Goal: Task Accomplishment & Management: Use online tool/utility

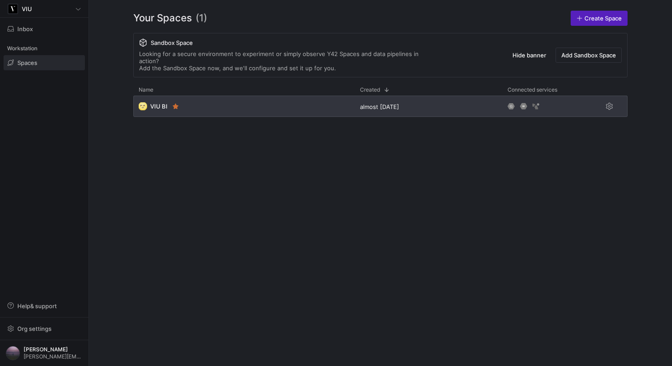
click at [208, 107] on div "🌝 VIU BI" at bounding box center [243, 105] width 221 height 21
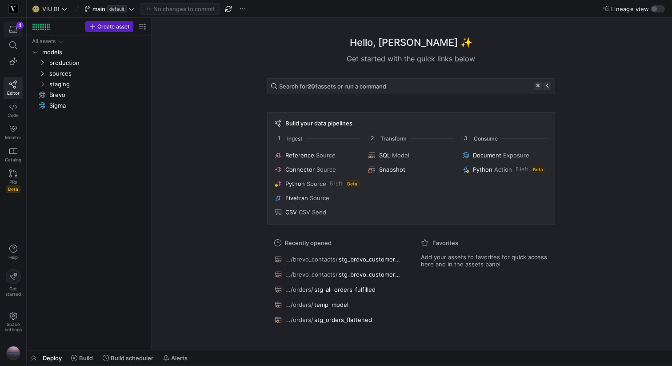
click at [16, 30] on icon "button" at bounding box center [13, 29] width 8 height 7
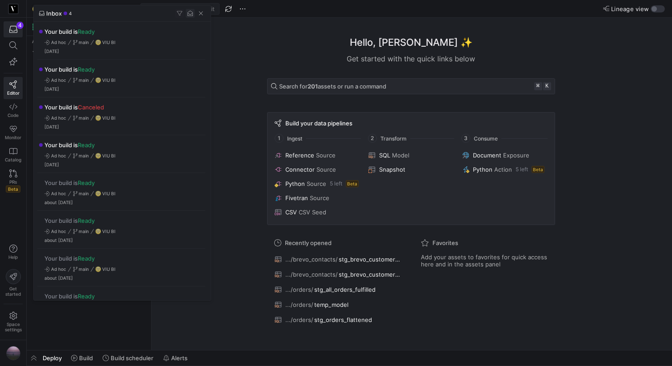
click at [190, 12] on span "button" at bounding box center [190, 13] width 9 height 9
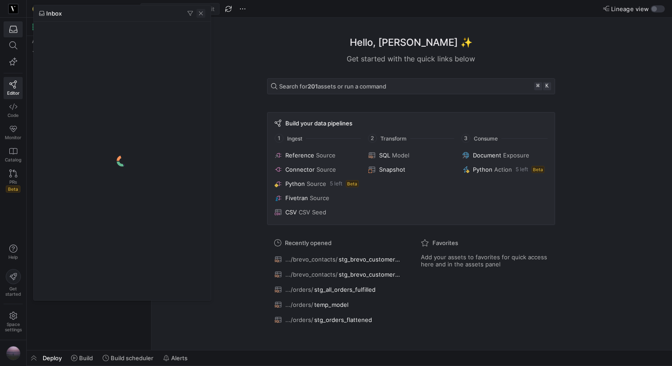
click at [201, 14] on span "button" at bounding box center [200, 13] width 9 height 9
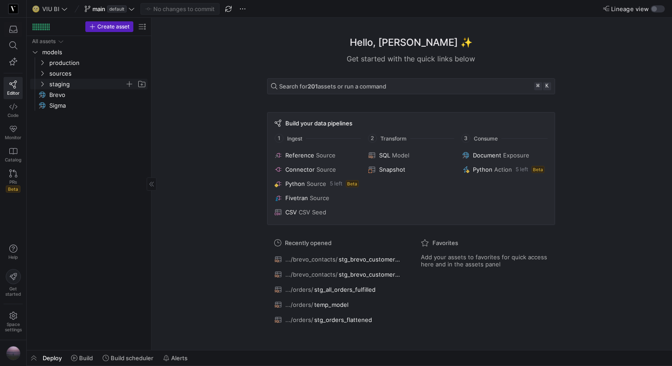
click at [43, 86] on icon "Press SPACE to select this row." at bounding box center [42, 83] width 6 height 5
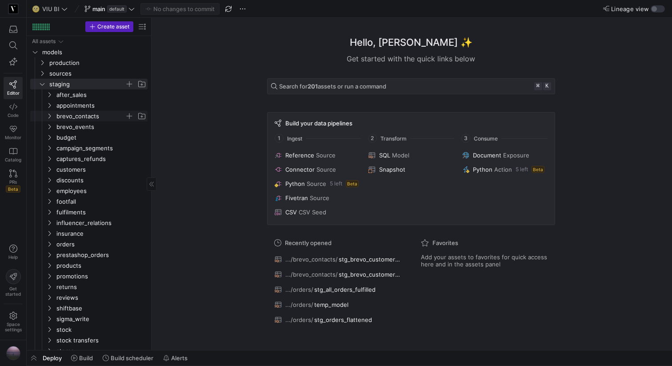
click at [48, 117] on icon "Press SPACE to select this row." at bounding box center [49, 115] width 6 height 5
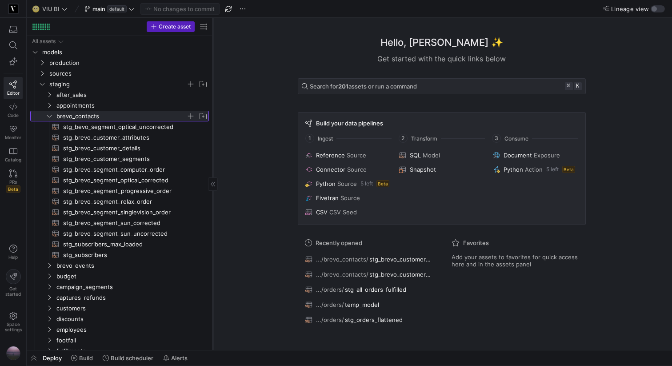
drag, startPoint x: 151, startPoint y: 86, endPoint x: 211, endPoint y: 86, distance: 60.4
click at [212, 86] on div at bounding box center [212, 184] width 0 height 332
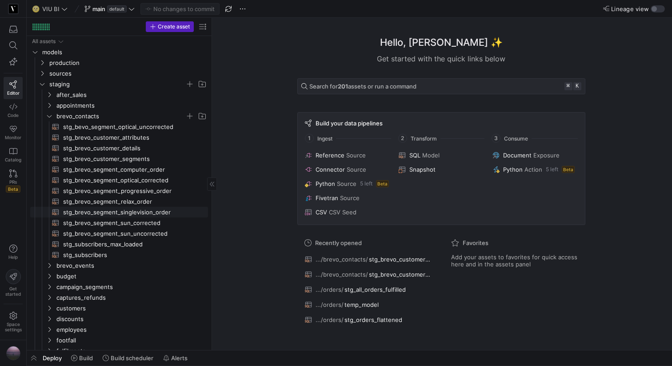
click at [116, 212] on span "stg_brevo_segment_singlevision_order​​​​​​​​​​" at bounding box center [130, 212] width 135 height 10
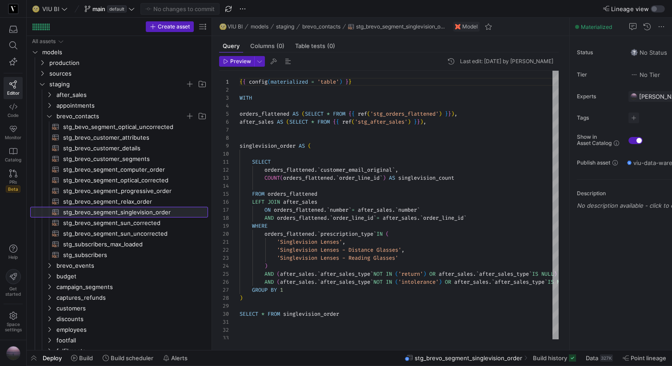
scroll to position [80, 0]
drag, startPoint x: 569, startPoint y: 124, endPoint x: 648, endPoint y: 123, distance: 78.6
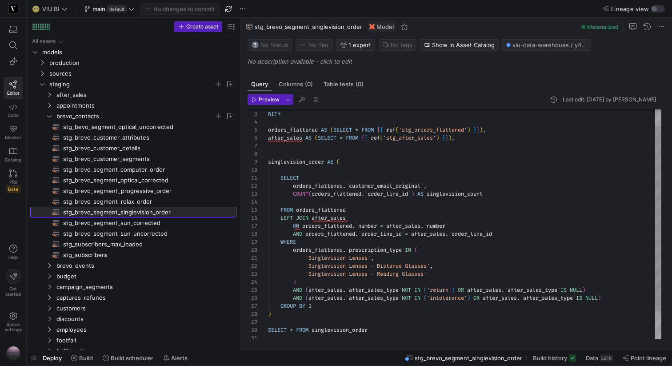
drag, startPoint x: 211, startPoint y: 95, endPoint x: 242, endPoint y: 94, distance: 30.2
click at [242, 94] on as-split "Create asset Drag here to set row groups Drag here to set column labels Group 1…" at bounding box center [349, 184] width 645 height 332
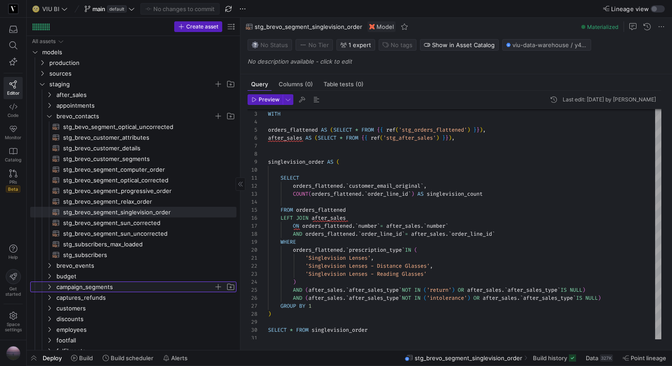
click at [48, 288] on icon "Press SPACE to select this row." at bounding box center [49, 286] width 6 height 5
click at [81, 298] on span "stg_campaign_segments​​​​​​​​​​" at bounding box center [144, 297] width 163 height 10
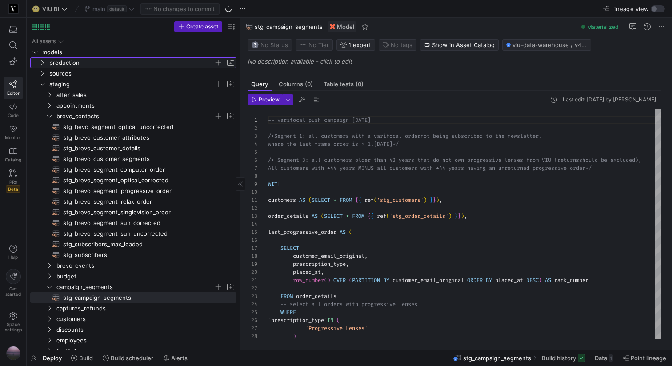
click at [41, 62] on icon "Press SPACE to select this row." at bounding box center [42, 62] width 6 height 5
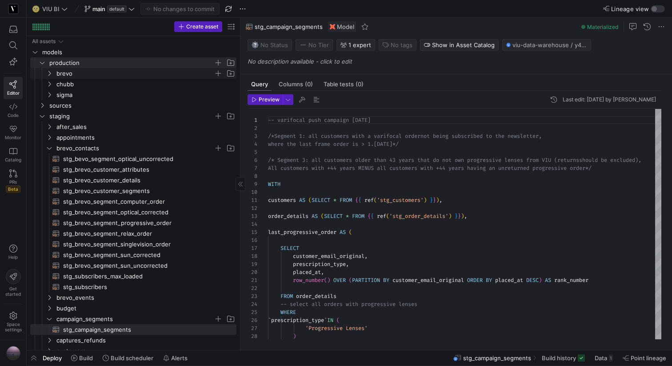
click at [48, 72] on icon "Press SPACE to select this row." at bounding box center [49, 73] width 6 height 5
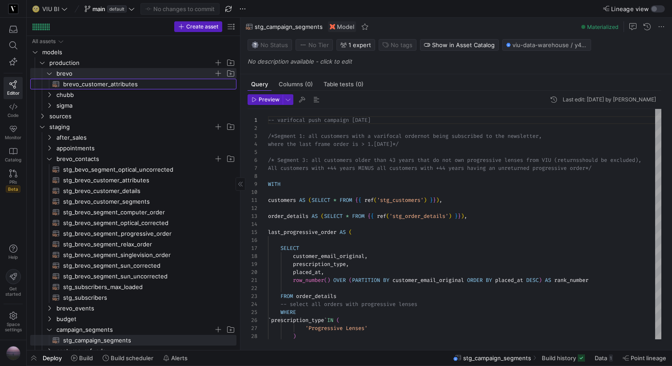
click at [104, 84] on span "brevo_customer_attributes​​​​​​​​​​" at bounding box center [144, 84] width 163 height 10
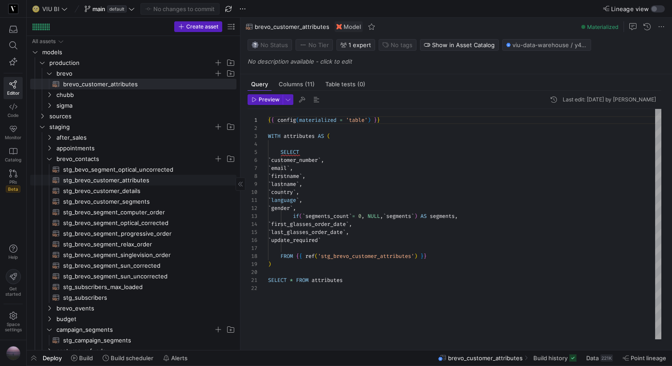
click at [114, 181] on span "stg_brevo_customer_attributes​​​​​​​​​​" at bounding box center [144, 180] width 163 height 10
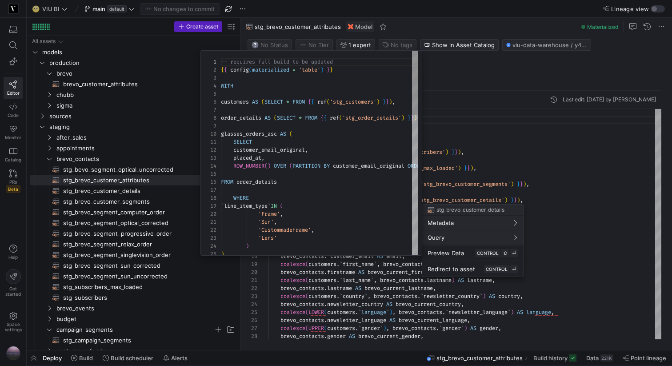
scroll to position [80, 0]
click at [571, 283] on div at bounding box center [336, 183] width 672 height 366
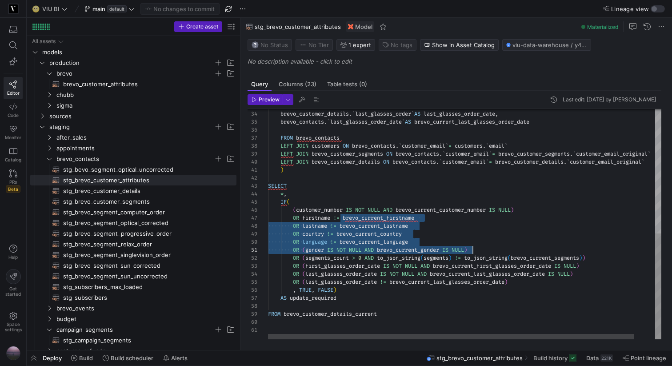
scroll to position [48, 205]
drag, startPoint x: 345, startPoint y: 217, endPoint x: 473, endPoint y: 250, distance: 131.7
click at [473, 250] on div "brevo_contacts . first_glasses_order_date AS brevo_current_first_glasses_order_…" at bounding box center [475, 89] width 415 height 500
click at [105, 83] on span "brevo_customer_attributes​​​​​​​​​​" at bounding box center [144, 84] width 163 height 10
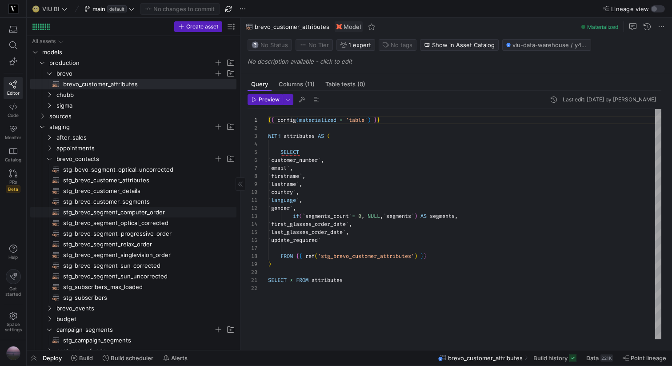
click at [145, 214] on span "stg_brevo_segment_computer_order​​​​​​​​​​" at bounding box center [144, 212] width 163 height 10
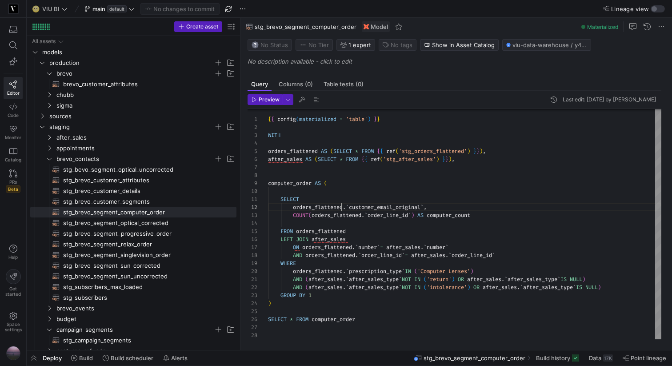
scroll to position [8, 74]
click at [340, 211] on div "{ { config ( materialized = 'table' ) } } WITH orders_flattened AS ( SELECT * F…" at bounding box center [464, 223] width 393 height 231
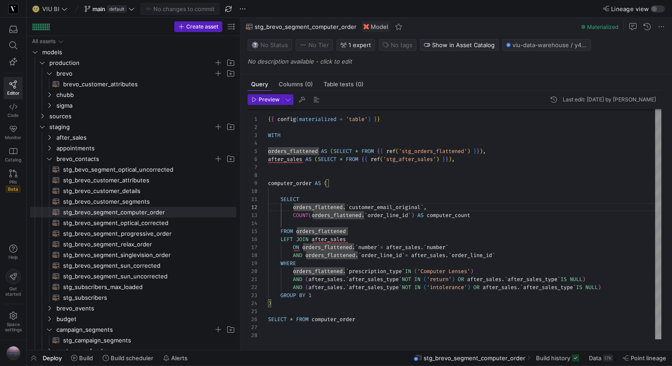
type textarea "{{ config(materialized = 'table') }} WITH orders_flattened AS (SELECT * FROM {{…"
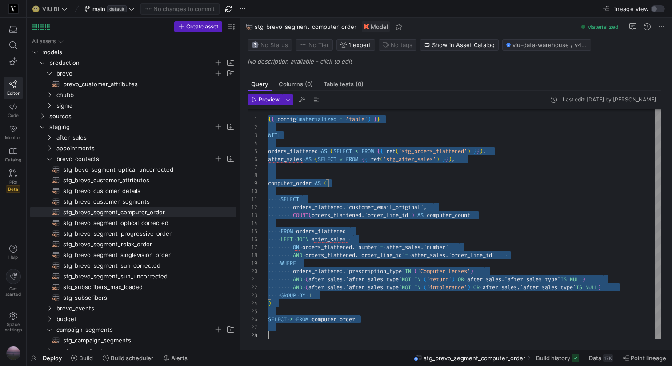
scroll to position [0, 0]
click at [218, 159] on span "Press SPACE to select this row." at bounding box center [218, 158] width 9 height 9
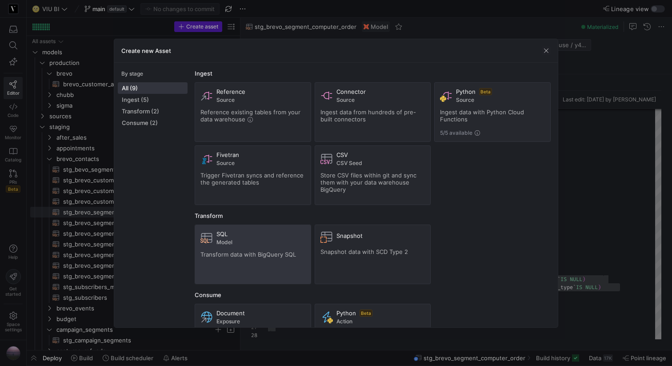
click at [246, 237] on div "SQL Model" at bounding box center [260, 237] width 89 height 15
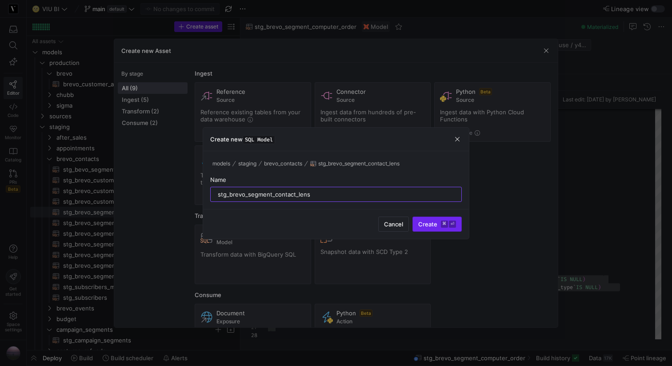
type input "stg_brevo_segment_contact_lens"
click at [446, 227] on kbd "⌘" at bounding box center [444, 223] width 7 height 7
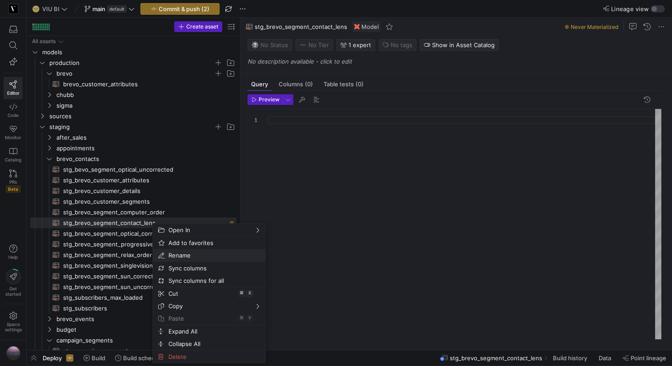
click at [180, 252] on span "Rename" at bounding box center [201, 255] width 73 height 12
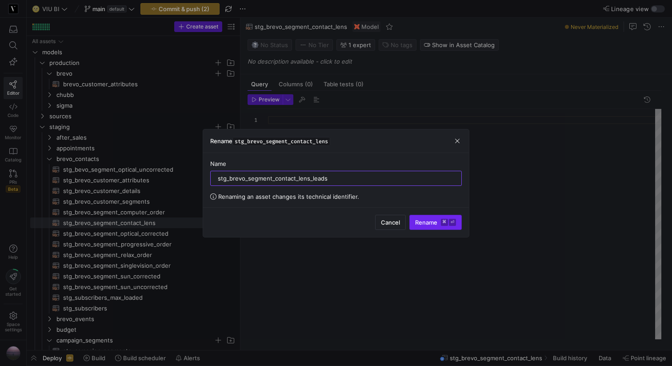
type input "stg_brevo_segment_contact_lens_leads"
click at [443, 221] on kbd "⌘" at bounding box center [444, 222] width 7 height 7
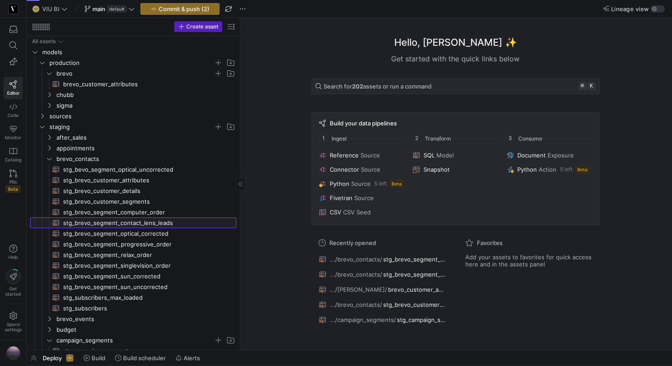
click at [147, 224] on span "stg_brevo_segment_contact_lens_leads​​​​​​​​​​" at bounding box center [144, 223] width 163 height 10
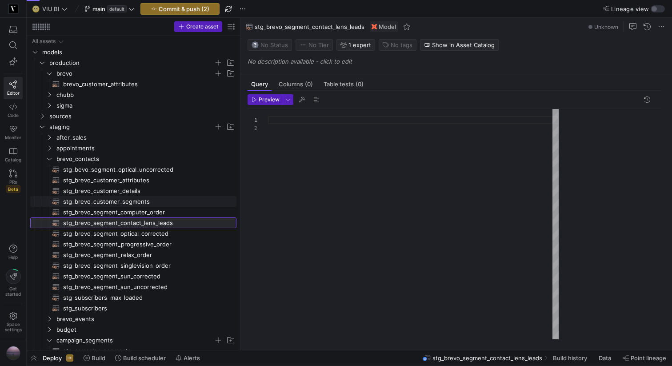
scroll to position [8, 0]
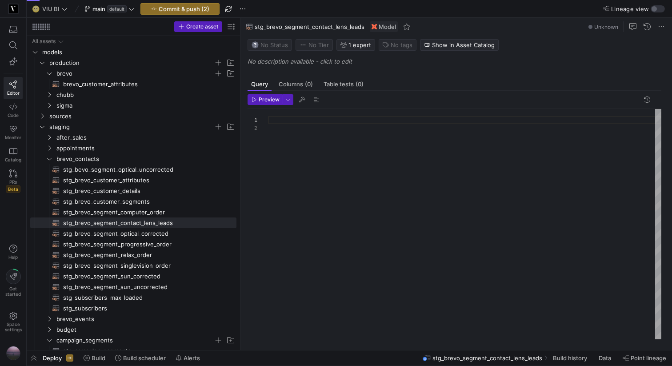
click at [281, 133] on div at bounding box center [464, 224] width 393 height 230
click at [332, 135] on div "-- this segment serves to define newsletter contac ts that are a potential buye…" at bounding box center [464, 224] width 393 height 230
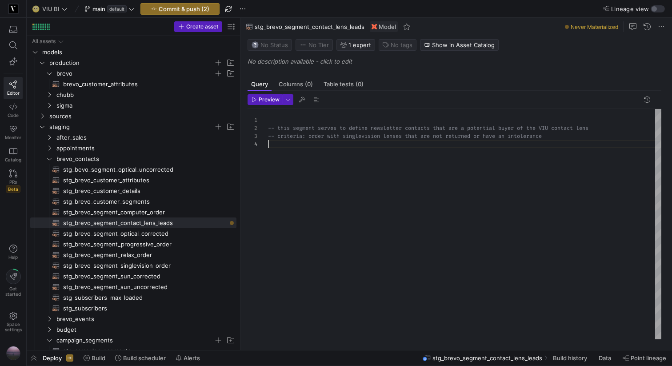
scroll to position [24, 0]
click at [310, 135] on div "-- this segment serves to define newsletter contac ts that are a potential buye…" at bounding box center [464, 224] width 393 height 230
click at [284, 152] on div "-- this segment serves to define newsletter contac ts that are a potential buye…" at bounding box center [464, 224] width 393 height 230
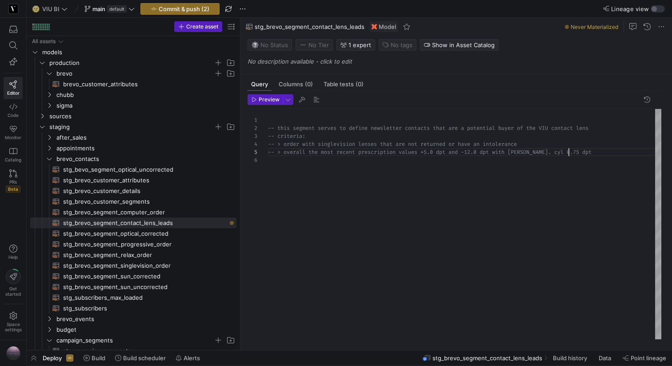
click at [421, 152] on div "-- this segment serves to define newsletter contac ts that are a potential buye…" at bounding box center [464, 224] width 393 height 230
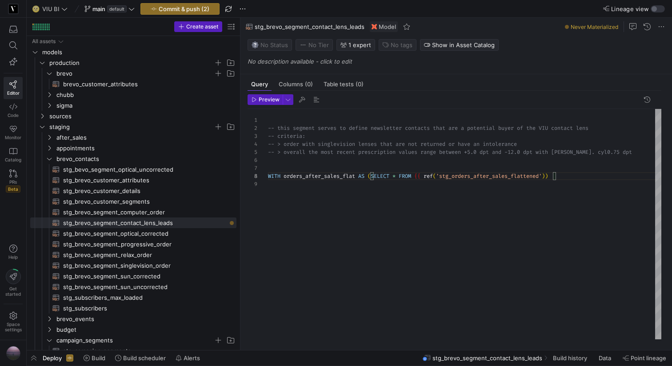
scroll to position [56, 154]
click at [422, 175] on div "-- this segment serves to define newsletter contac ts that are a potential buye…" at bounding box center [464, 224] width 393 height 230
drag, startPoint x: 566, startPoint y: 172, endPoint x: 428, endPoint y: 173, distance: 137.7
click at [428, 173] on div "-- this segment serves to define newsletter contac ts that are a potential buye…" at bounding box center [464, 224] width 393 height 230
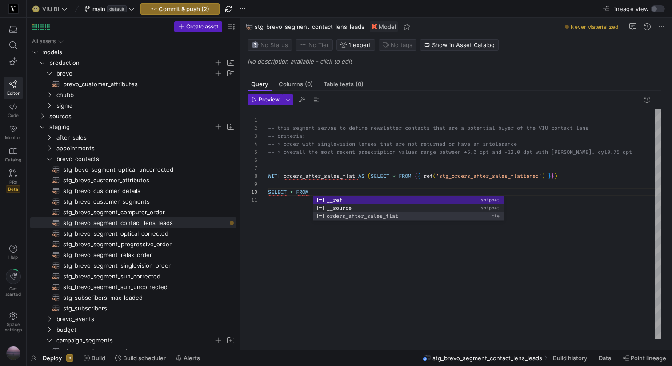
scroll to position [72, 118]
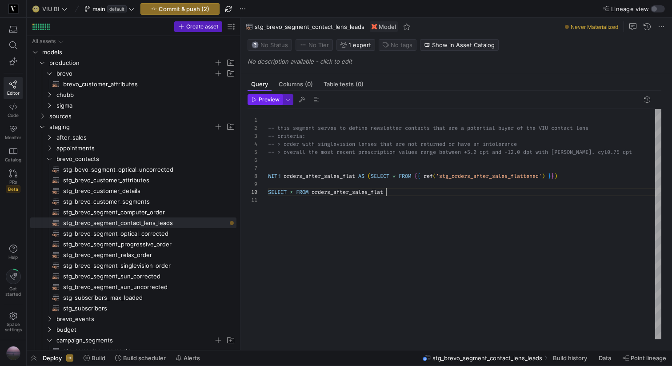
type textarea "-- this segment serves to define newsletter contacts that are a potential buyer…"
click at [278, 101] on span "Preview" at bounding box center [268, 99] width 21 height 6
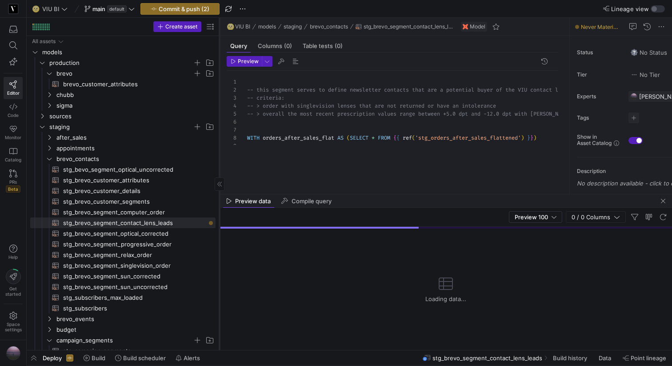
drag, startPoint x: 239, startPoint y: 129, endPoint x: 219, endPoint y: 129, distance: 20.9
click at [219, 129] on div at bounding box center [219, 184] width 0 height 332
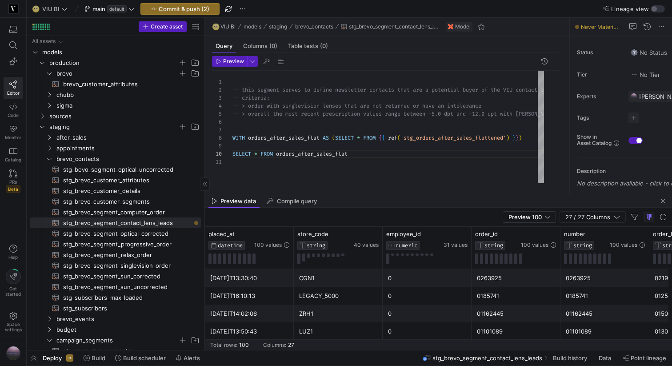
drag, startPoint x: 218, startPoint y: 88, endPoint x: 202, endPoint y: 88, distance: 16.0
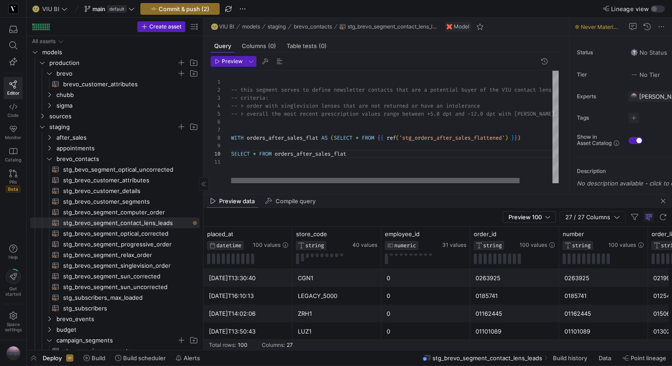
click at [265, 182] on div at bounding box center [375, 180] width 288 height 5
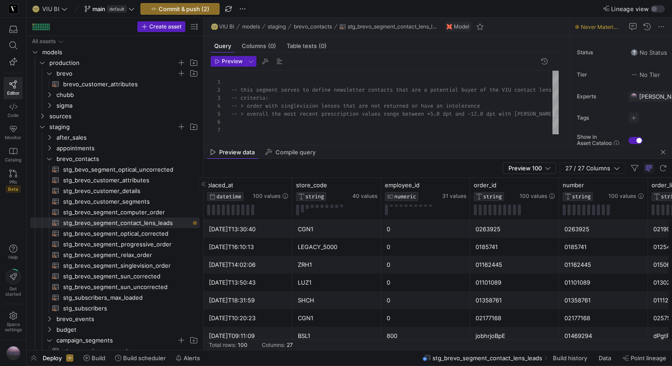
drag, startPoint x: 263, startPoint y: 193, endPoint x: 282, endPoint y: 144, distance: 52.1
click at [251, 232] on div "2017-08-19T13:30:40" at bounding box center [248, 228] width 78 height 17
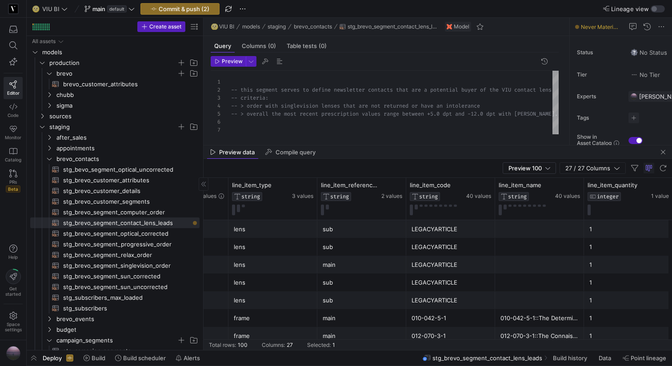
scroll to position [0, 531]
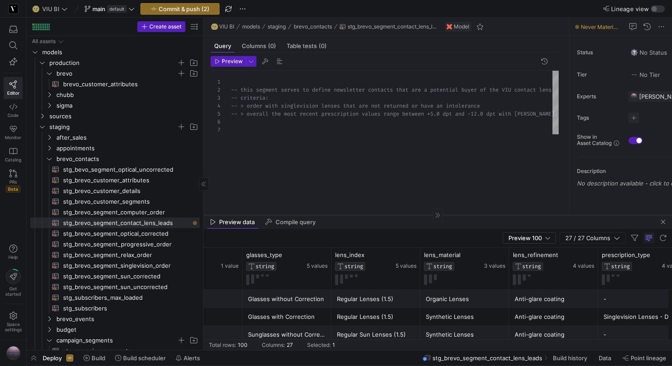
drag, startPoint x: 382, startPoint y: 145, endPoint x: 390, endPoint y: 215, distance: 71.1
click at [390, 215] on div at bounding box center [437, 215] width 468 height 0
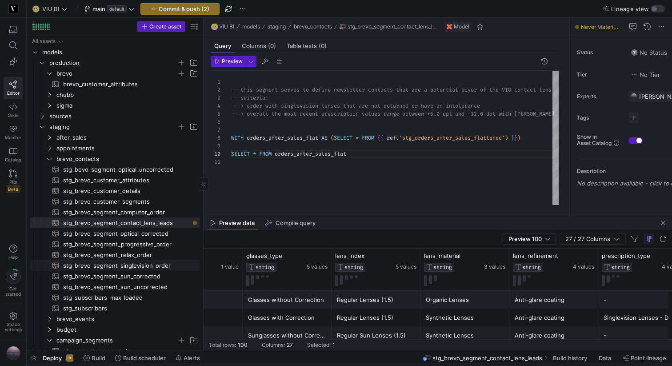
click at [136, 264] on span "stg_brevo_segment_singlevision_order​​​​​​​​​​" at bounding box center [126, 265] width 126 height 10
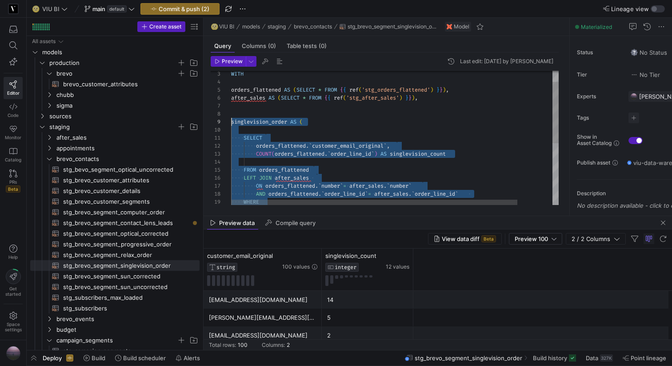
drag, startPoint x: 241, startPoint y: 161, endPoint x: 230, endPoint y: 124, distance: 38.5
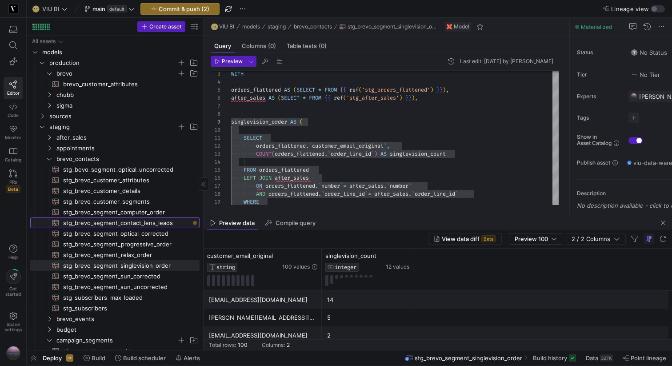
click at [126, 225] on span "stg_brevo_segment_contact_lens_leads​​​​​​​​​​" at bounding box center [126, 223] width 126 height 10
type textarea "-- this segment serves to define newsletter contacts that are a potential buyer…"
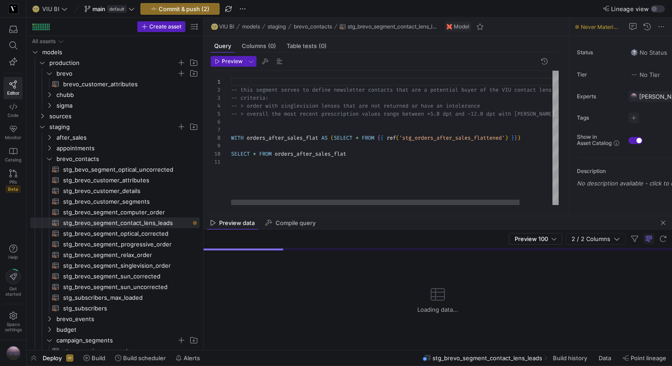
click at [270, 179] on div "-- this segment serves to define newsletter contac ts that are a potential buye…" at bounding box center [413, 138] width 364 height 134
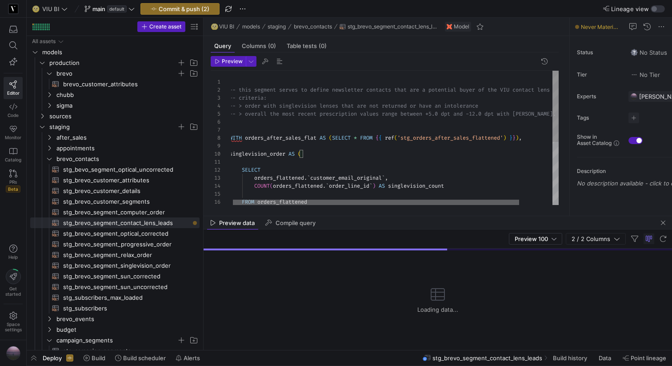
click at [270, 202] on div at bounding box center [376, 201] width 286 height 5
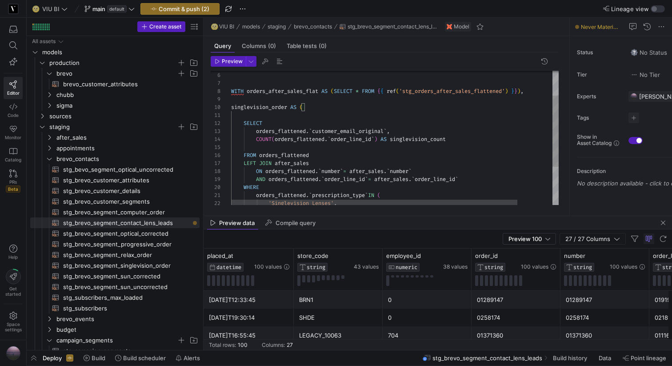
click at [274, 92] on div "COUNT ( orders_flattened . ` order_line_id ` ) AS singlevision_count FROM order…" at bounding box center [414, 150] width 367 height 252
click at [281, 132] on div "COUNT ( orders_flattened . ` order_line_id ` ) AS singlevision_count FROM order…" at bounding box center [414, 150] width 367 height 252
click at [287, 138] on div "COUNT ( orders_flattened . ` order_line_id ` ) AS singlevision_count FROM order…" at bounding box center [414, 150] width 367 height 252
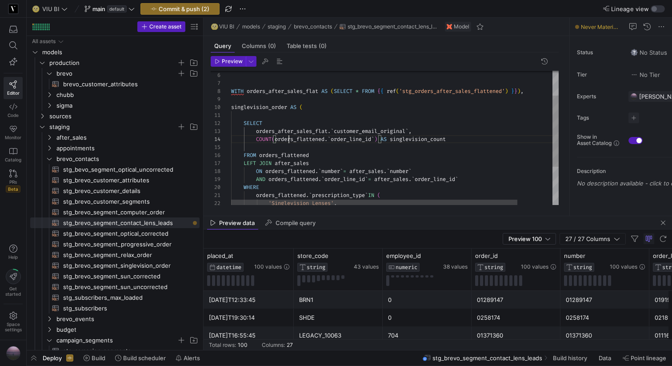
click at [287, 138] on div "COUNT ( orders_flattened . ` order_line_id ` ) AS singlevision_count FROM order…" at bounding box center [414, 150] width 367 height 252
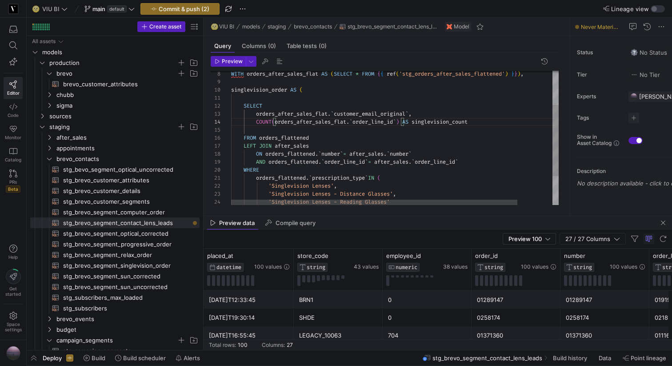
click at [284, 138] on div "COUNT ( orders_after_sales_flat . ` order_line_id ` ) AS singlevision_count FRO…" at bounding box center [414, 133] width 367 height 252
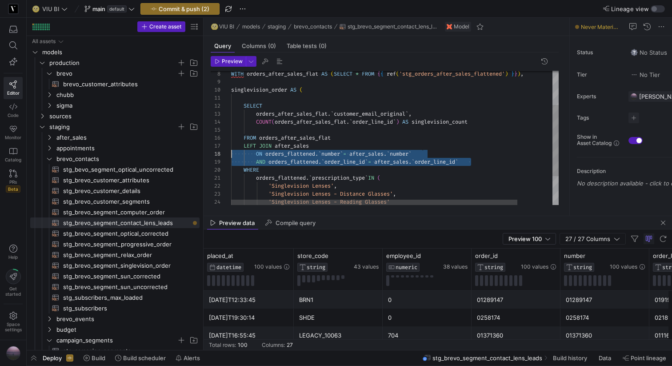
scroll to position [48, 0]
drag, startPoint x: 472, startPoint y: 162, endPoint x: 171, endPoint y: 143, distance: 302.2
click at [231, 143] on div "COUNT ( orders_after_sales_flat . ` order_line_id ` ) AS singlevision_count FRO…" at bounding box center [414, 133] width 367 height 252
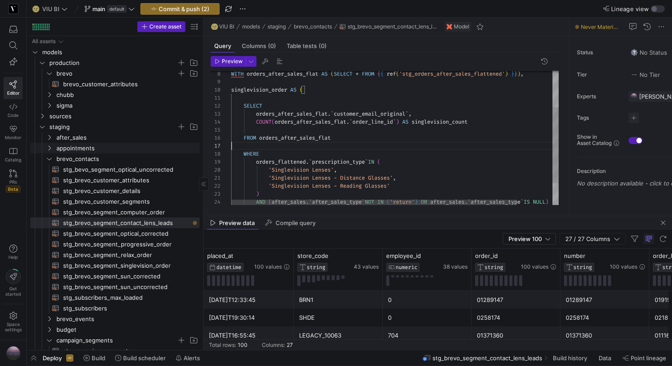
scroll to position [40, 102]
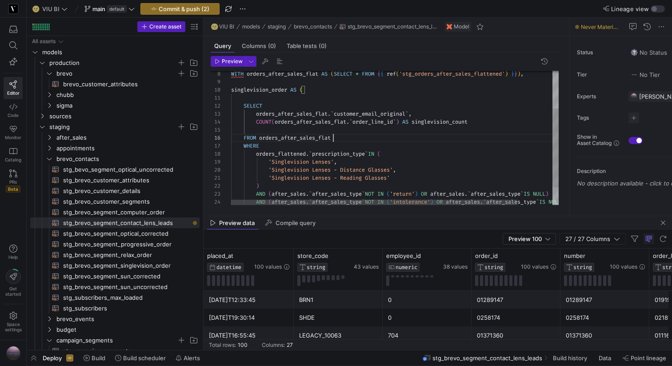
click at [282, 152] on div "COUNT ( orders_after_sales_flat . ` order_line_id ` ) AS singlevision_count FRO…" at bounding box center [414, 121] width 367 height 228
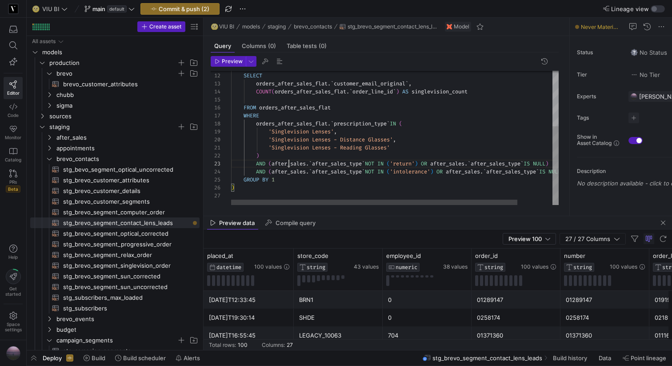
click at [287, 163] on div "COUNT ( orders_after_sales_flat . ` order_line_id ` ) AS singlevision_count FRO…" at bounding box center [414, 90] width 367 height 228
click at [285, 171] on div "COUNT ( orders_after_sales_flat . ` order_line_id ` ) AS singlevision_count FRO…" at bounding box center [426, 90] width 390 height 228
click at [493, 163] on div "COUNT ( orders_after_sales_flat . ` order_line_id ` ) AS singlevision_count FRO…" at bounding box center [433, 90] width 405 height 228
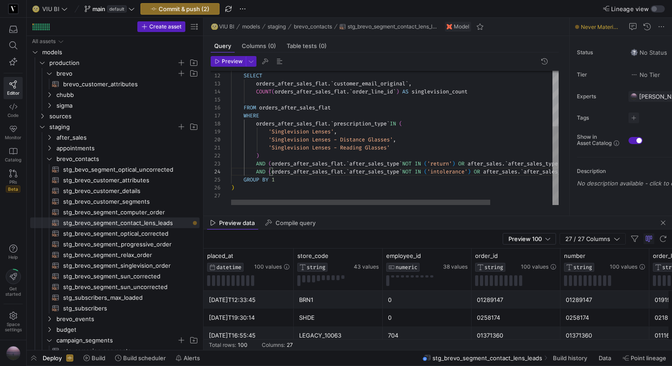
click at [493, 163] on div "COUNT ( orders_after_sales_flat . ` order_line_id ` ) AS singlevision_count FRO…" at bounding box center [433, 90] width 405 height 228
click at [497, 171] on div "COUNT ( orders_after_sales_flat . ` order_line_id ` ) AS singlevision_count FRO…" at bounding box center [440, 90] width 428 height 228
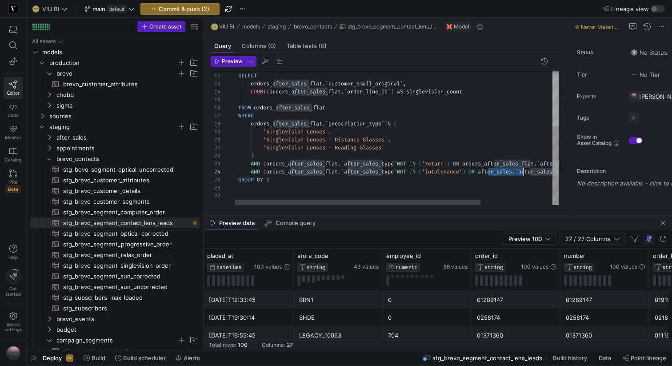
scroll to position [24, 336]
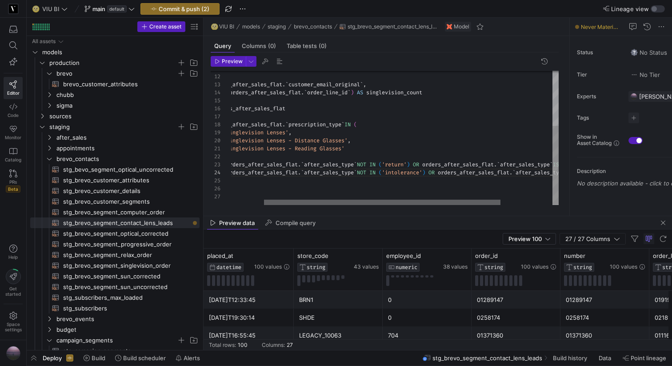
click at [375, 199] on div at bounding box center [382, 201] width 236 height 5
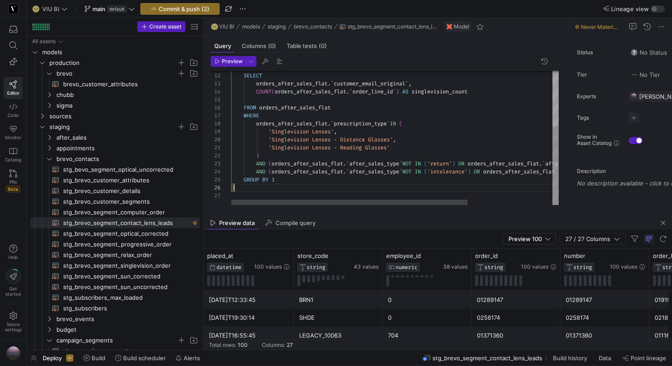
scroll to position [40, 3]
click at [290, 184] on div "COUNT ( orders_after_sales_flat . ` order_line_id ` ) AS singlevision_count FRO…" at bounding box center [453, 90] width 444 height 228
click at [277, 60] on span "button" at bounding box center [279, 61] width 11 height 11
click at [243, 189] on div "COUNT ( orders_after_sales_flat . ` order_line_id ` ) AS singlevision_count FRO…" at bounding box center [453, 90] width 444 height 228
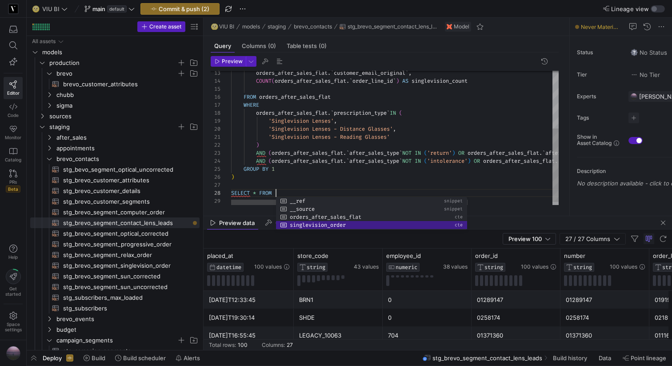
scroll to position [56, 102]
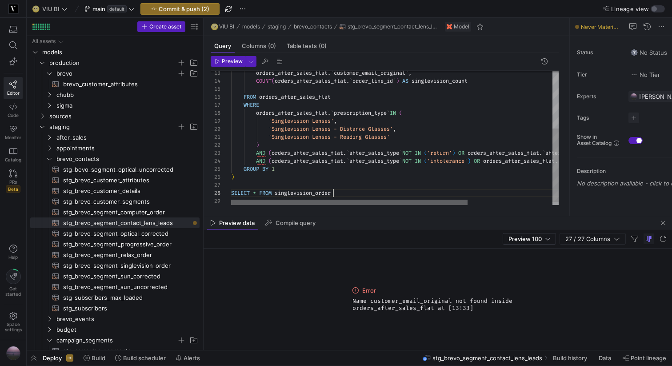
click at [264, 201] on div at bounding box center [349, 201] width 236 height 5
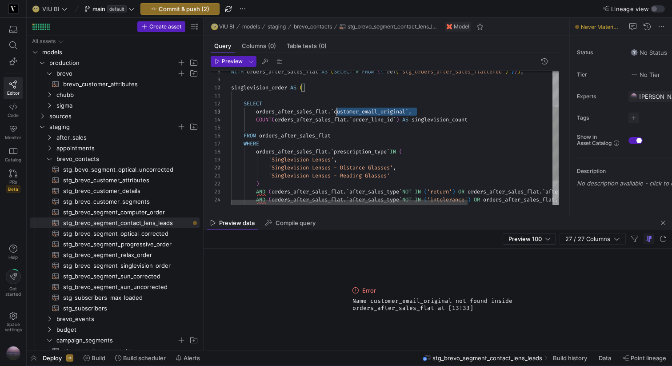
drag, startPoint x: 420, startPoint y: 111, endPoint x: 336, endPoint y: 109, distance: 84.0
click at [336, 109] on div "COUNT ( orders_after_sales_flat . ` order_line_id ` ) AS singlevision_count FRO…" at bounding box center [453, 126] width 444 height 244
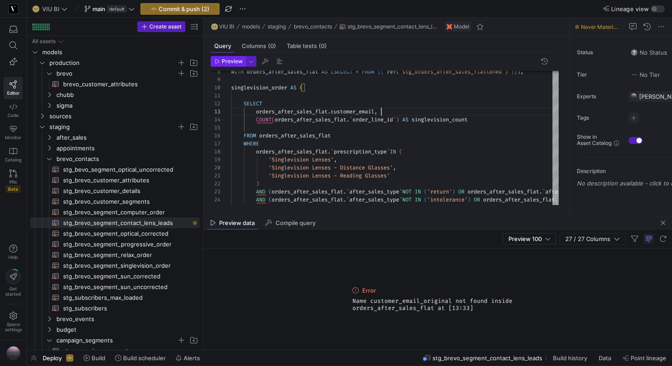
click at [231, 61] on span "Preview" at bounding box center [232, 61] width 21 height 6
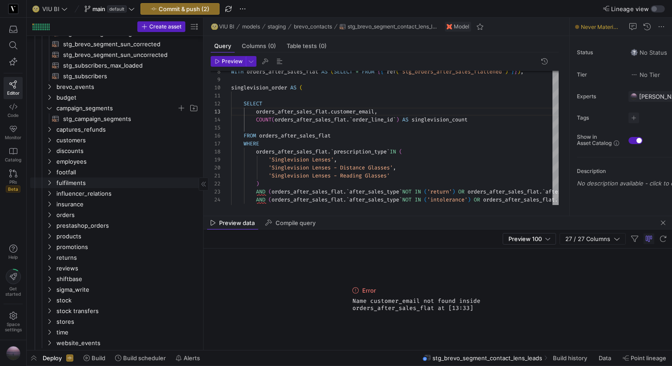
scroll to position [237, 0]
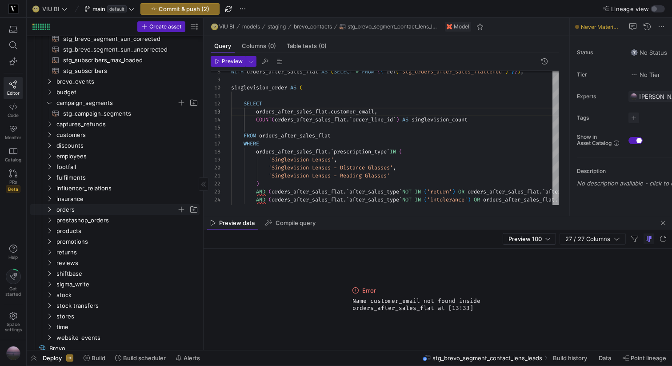
click at [47, 210] on icon "Press SPACE to select this row." at bounding box center [49, 209] width 6 height 5
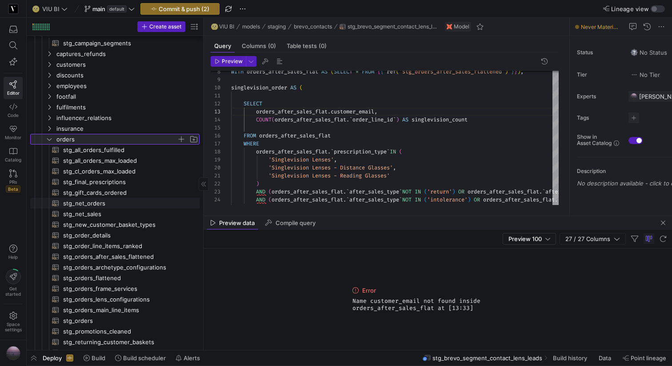
scroll to position [331, 0]
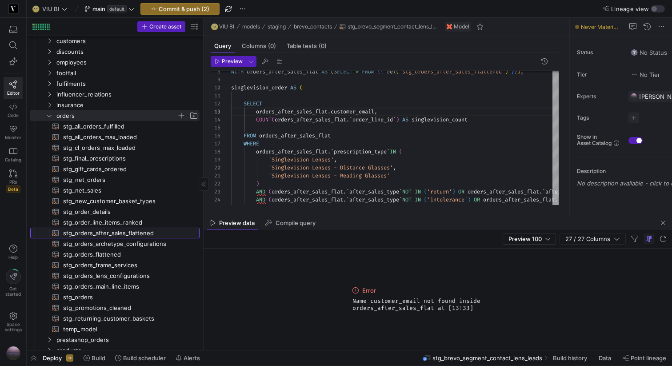
click at [82, 235] on span "stg_orders_after_sales_flattened​​​​​​​​​​" at bounding box center [126, 233] width 126 height 10
type textarea "WITH orders_flattened AS (SELECT * FROM {{ ref('stg_orders_flattened') }}), ori…"
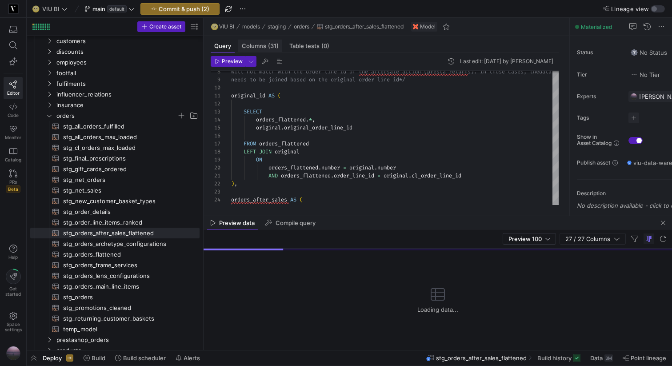
click at [265, 48] on span "Columns (31)" at bounding box center [260, 46] width 37 height 6
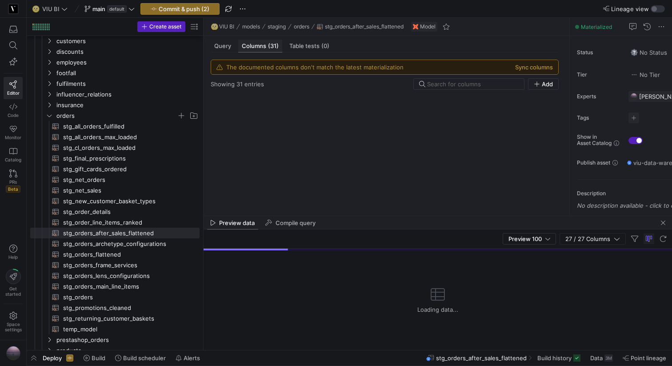
scroll to position [30, 0]
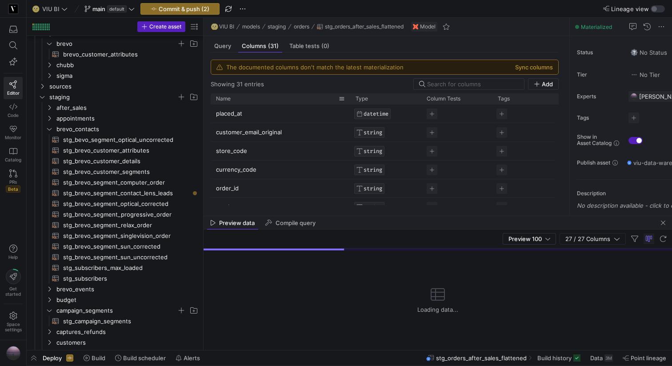
drag, startPoint x: 275, startPoint y: 99, endPoint x: 350, endPoint y: 99, distance: 74.2
click at [350, 99] on div at bounding box center [350, 98] width 4 height 11
click at [254, 134] on p "customer_email_original" at bounding box center [281, 131] width 130 height 17
click at [254, 134] on input "customer_email_original" at bounding box center [276, 131] width 121 height 17
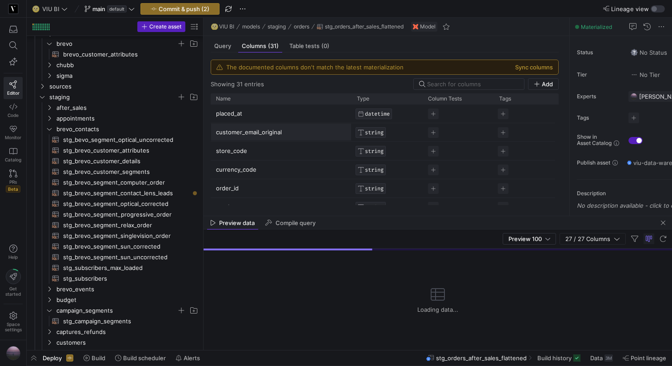
click at [254, 134] on input "customer_email_original" at bounding box center [276, 131] width 121 height 17
click at [101, 193] on span "stg_brevo_segment_contact_lens_leads​​​​​​​​​​" at bounding box center [126, 193] width 126 height 10
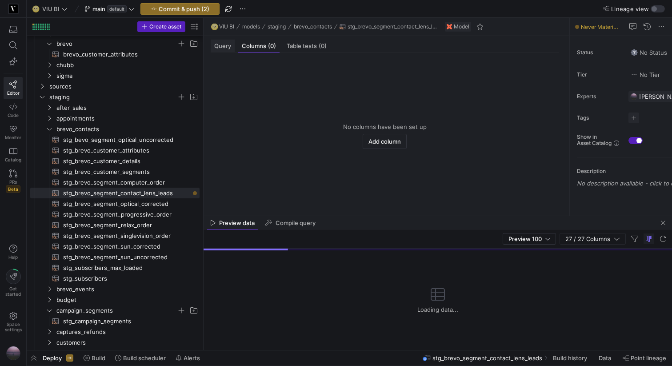
click at [225, 49] on div "Query" at bounding box center [223, 46] width 24 height 13
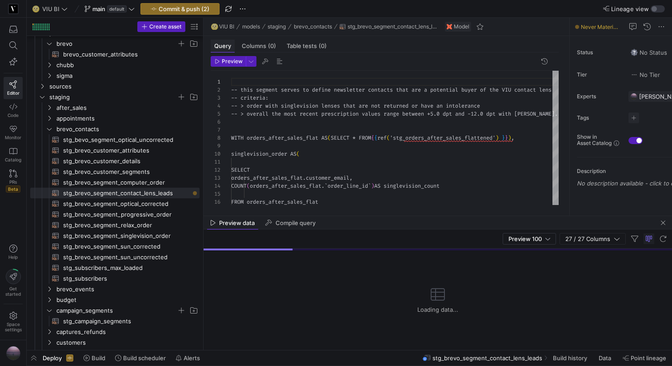
scroll to position [80, 0]
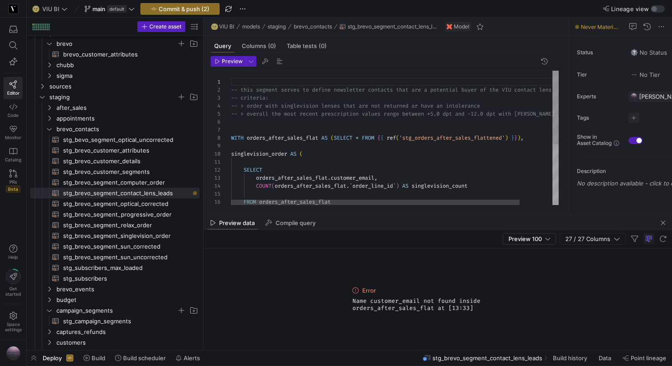
click at [356, 175] on div "-- this segment serves to define newsletter contac ts that are a potential buye…" at bounding box center [413, 193] width 364 height 244
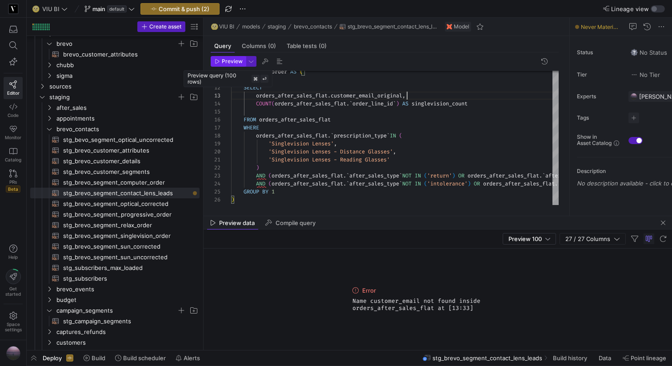
click at [223, 60] on span "Preview" at bounding box center [232, 61] width 21 height 6
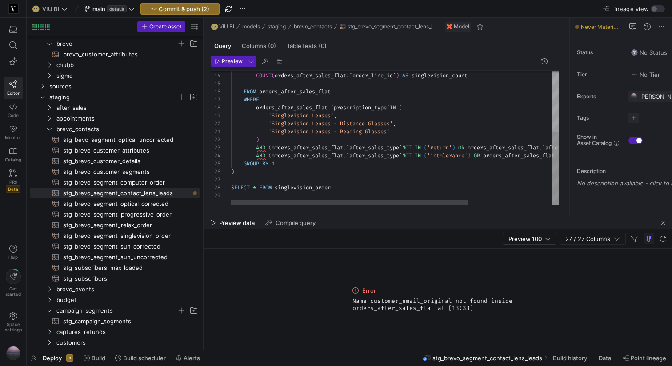
click at [263, 173] on div "orders_after_sales_flat . customer_email_original , COUNT ( orders_after_sales_…" at bounding box center [453, 82] width 444 height 244
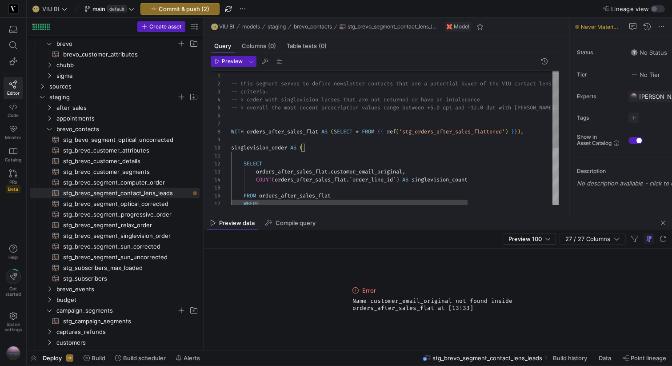
scroll to position [56, 234]
click at [463, 132] on div "orders_after_sales_flat . customer_email_original , COUNT ( orders_after_sales_…" at bounding box center [453, 186] width 444 height 244
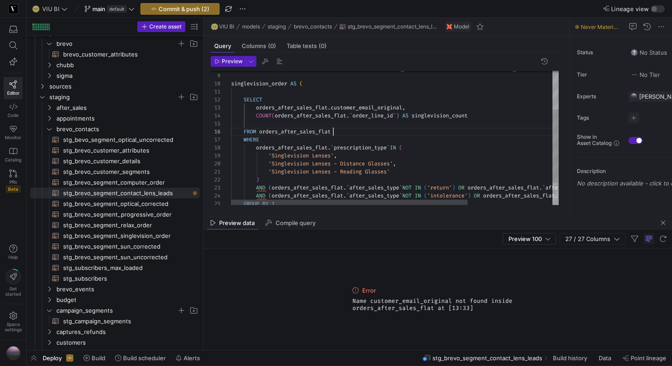
scroll to position [40, 102]
click at [451, 134] on div "orders_after_sales_flat . customer_email_original , COUNT ( orders_after_sales_…" at bounding box center [453, 122] width 444 height 244
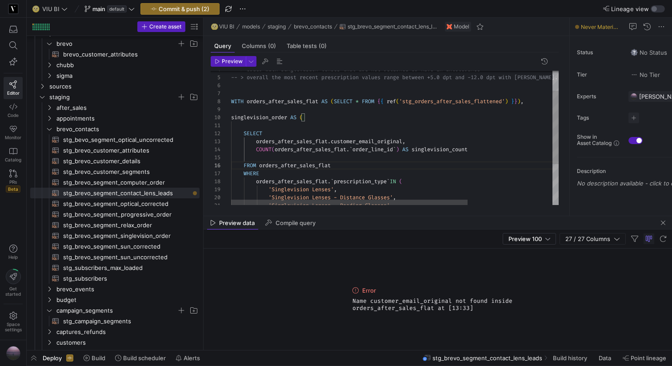
click at [283, 100] on div "orders_after_sales_flat . customer_email_original , COUNT ( orders_after_sales_…" at bounding box center [453, 156] width 444 height 244
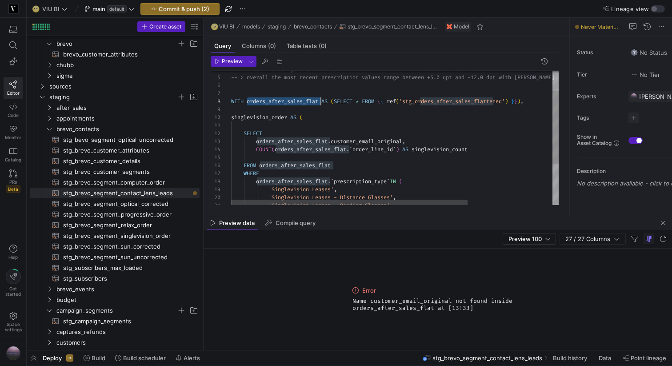
scroll to position [56, 90]
click at [283, 100] on div "orders_after_sales_flat . customer_email_original , COUNT ( orders_after_sales_…" at bounding box center [453, 156] width 444 height 244
click at [304, 101] on div "orders_after_sales_flat . customer_email_original , COUNT ( orders_after_sales_…" at bounding box center [453, 156] width 444 height 244
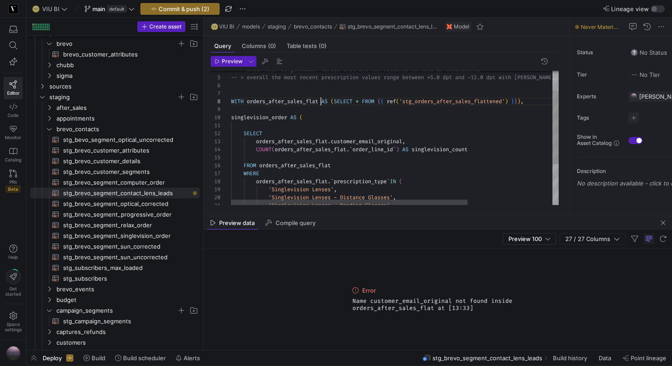
click at [287, 100] on div "orders_after_sales_flat . customer_email_original , COUNT ( orders_after_sales_…" at bounding box center [453, 156] width 444 height 244
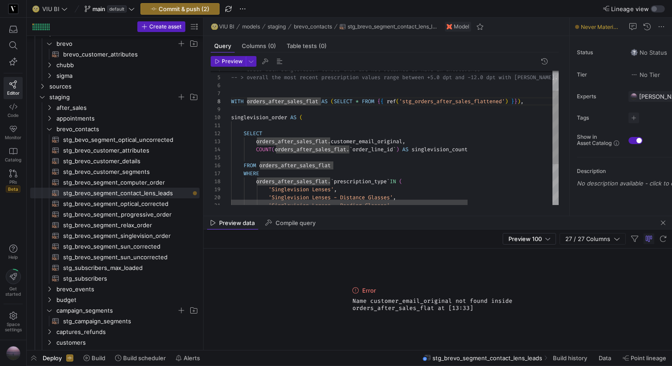
click at [319, 100] on div "orders_after_sales_flat . customer_email_original , COUNT ( orders_after_sales_…" at bounding box center [453, 156] width 444 height 244
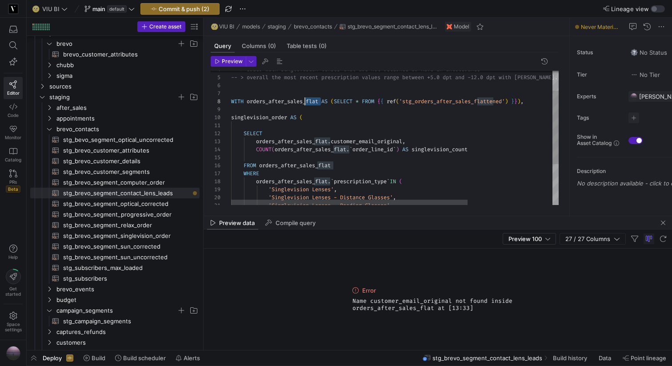
drag, startPoint x: 322, startPoint y: 100, endPoint x: 304, endPoint y: 100, distance: 17.3
click at [304, 100] on div "orders_after_sales_flat . customer_email_original , COUNT ( orders_after_sales_…" at bounding box center [453, 156] width 444 height 244
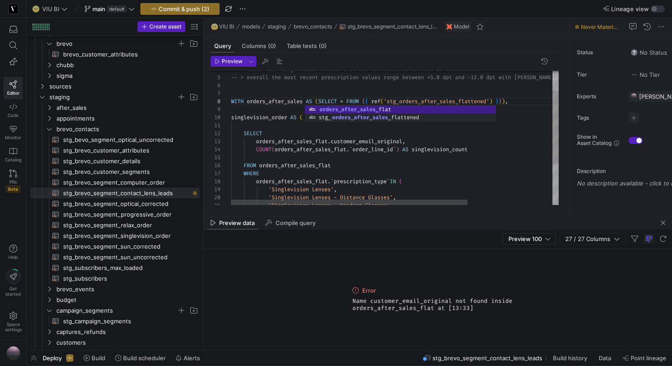
click at [274, 99] on div "orders_after_sales_flat . customer_email_original , COUNT ( orders_after_sales_…" at bounding box center [453, 156] width 444 height 244
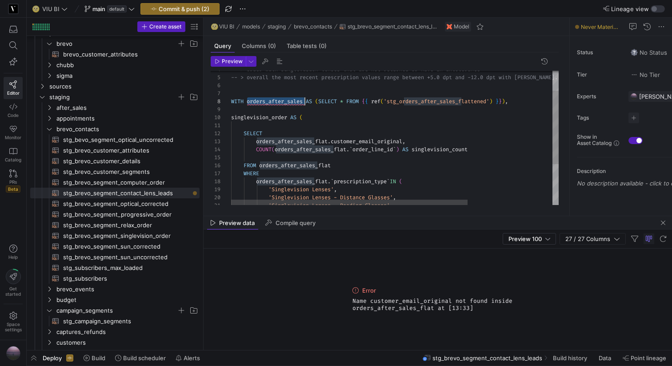
click at [280, 142] on div "orders_after_sales_flat . customer_email_original , COUNT ( orders_after_sales_…" at bounding box center [453, 156] width 444 height 244
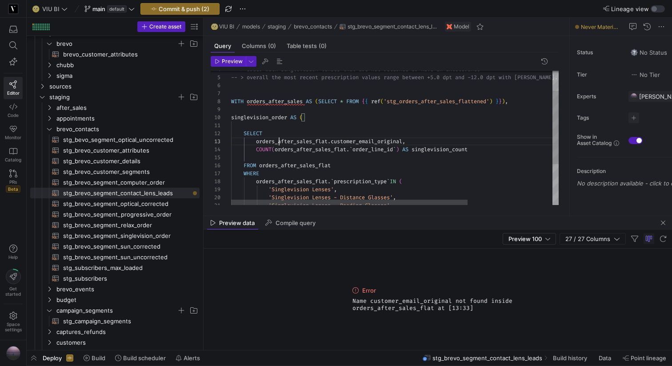
click at [280, 142] on div "orders_after_sales_flat . customer_email_original , COUNT ( orders_after_sales_…" at bounding box center [453, 156] width 444 height 244
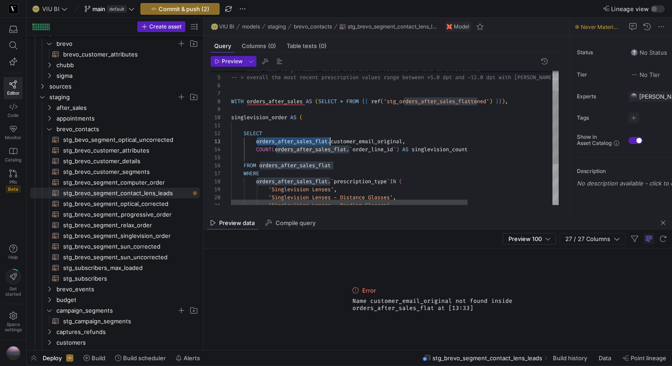
scroll to position [16, 83]
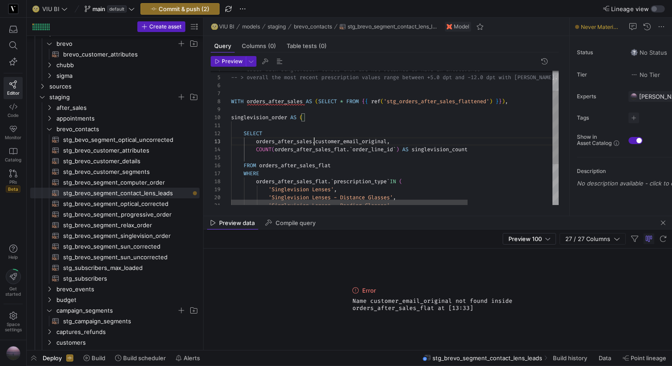
click at [302, 150] on div "orders_after_sales . customer_email_original , COUNT ( orders_after_sales_flat …" at bounding box center [453, 156] width 444 height 244
click at [282, 165] on div "orders_after_sales . customer_email_original , COUNT ( orders_after_sales . ` o…" at bounding box center [453, 156] width 444 height 244
click at [274, 181] on div "orders_after_sales . customer_email_original , COUNT ( orders_after_sales . ` o…" at bounding box center [453, 156] width 444 height 244
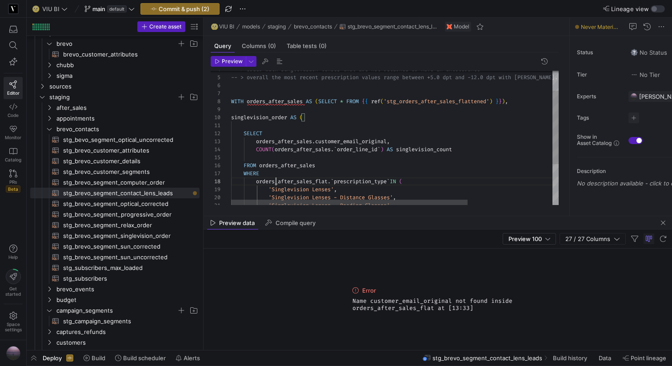
click at [274, 181] on div "orders_after_sales . customer_email_original , COUNT ( orders_after_sales . ` o…" at bounding box center [453, 156] width 444 height 244
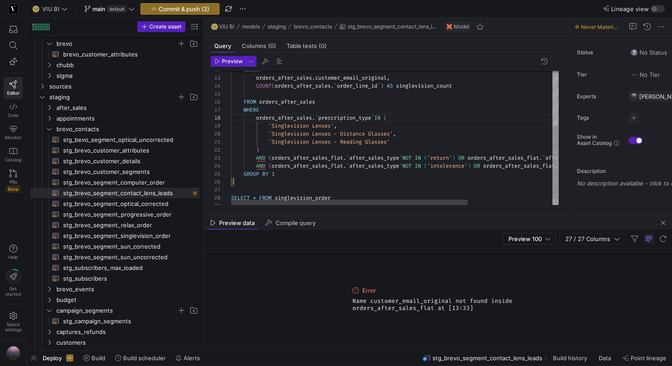
click at [290, 158] on div "orders_after_sales . customer_email_original , COUNT ( orders_after_sales . ` o…" at bounding box center [453, 93] width 444 height 244
click at [291, 166] on div "orders_after_sales . customer_email_original , COUNT ( orders_after_sales . ` o…" at bounding box center [453, 93] width 444 height 244
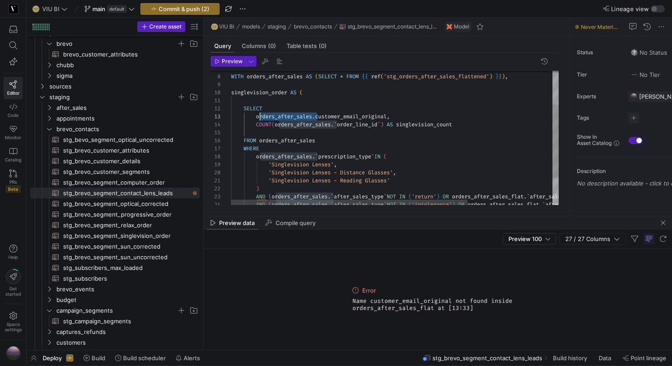
scroll to position [16, 26]
drag, startPoint x: 317, startPoint y: 117, endPoint x: 258, endPoint y: 117, distance: 59.5
click at [258, 117] on div "orders_after_sales . customer_email_original , COUNT ( orders_after_sales . ` o…" at bounding box center [453, 131] width 444 height 244
drag, startPoint x: 338, startPoint y: 125, endPoint x: 276, endPoint y: 125, distance: 61.3
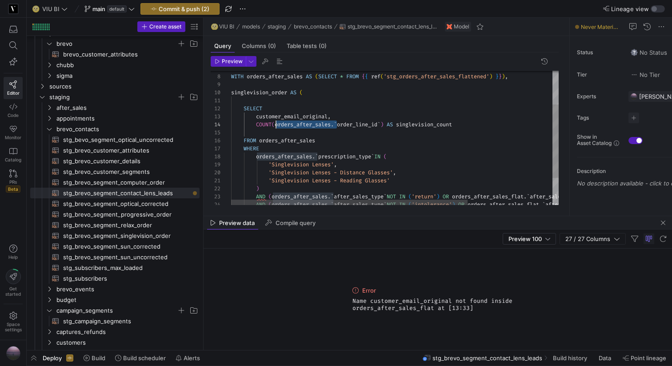
click at [276, 125] on div "customer_email_original , COUNT ( orders_after_sales . ` order_line_id ` ) AS s…" at bounding box center [453, 131] width 444 height 244
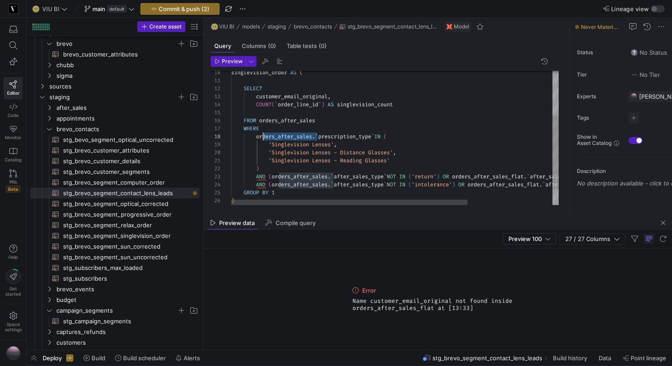
scroll to position [56, 26]
drag, startPoint x: 318, startPoint y: 136, endPoint x: 257, endPoint y: 136, distance: 60.4
click at [257, 136] on div "customer_email_original , COUNT ( ` order_line_id ` ) AS singlevision_count FRO…" at bounding box center [453, 111] width 444 height 244
drag, startPoint x: 334, startPoint y: 177, endPoint x: 274, endPoint y: 177, distance: 60.4
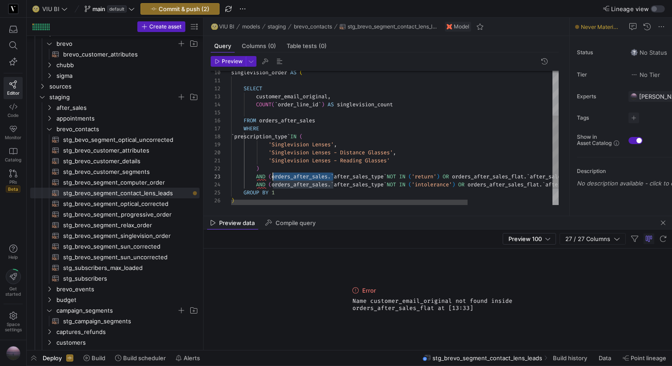
click at [274, 177] on div "customer_email_original , COUNT ( ` order_line_id ` ) AS singlevision_count FRO…" at bounding box center [453, 111] width 444 height 244
drag, startPoint x: 333, startPoint y: 183, endPoint x: 274, endPoint y: 183, distance: 59.5
click at [274, 183] on div "customer_email_original , COUNT ( ` order_line_id ` ) AS singlevision_count FRO…" at bounding box center [453, 111] width 444 height 244
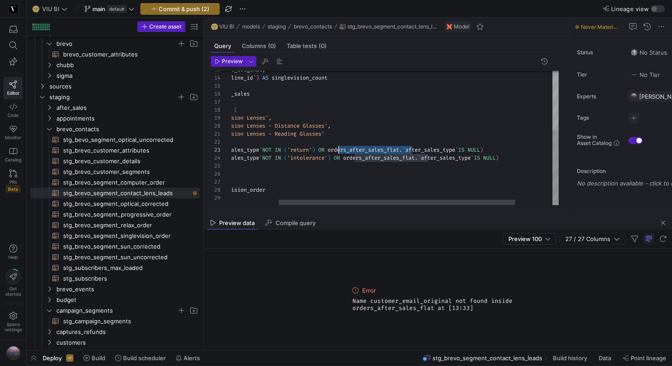
scroll to position [16, 170]
drag, startPoint x: 412, startPoint y: 147, endPoint x: 336, endPoint y: 148, distance: 76.4
click at [336, 148] on div "customer_email_original , COUNT ( ` order_line_id ` ) AS singlevision_count FRO…" at bounding box center [388, 85] width 444 height 244
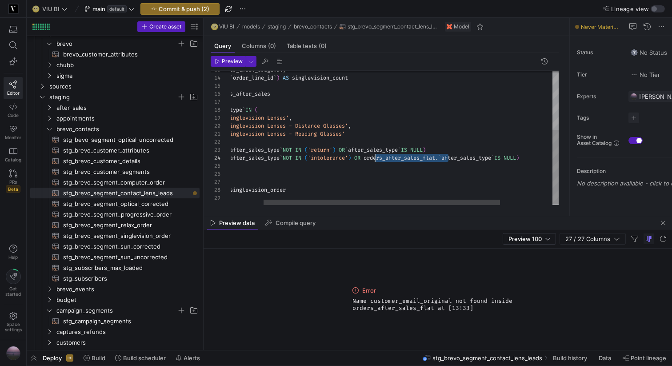
scroll to position [24, 186]
drag, startPoint x: 429, startPoint y: 159, endPoint x: 372, endPoint y: 160, distance: 56.9
click at [372, 160] on div "customer_email_original , COUNT ( ` order_line_id ` ) AS singlevision_count FRO…" at bounding box center [408, 85] width 444 height 244
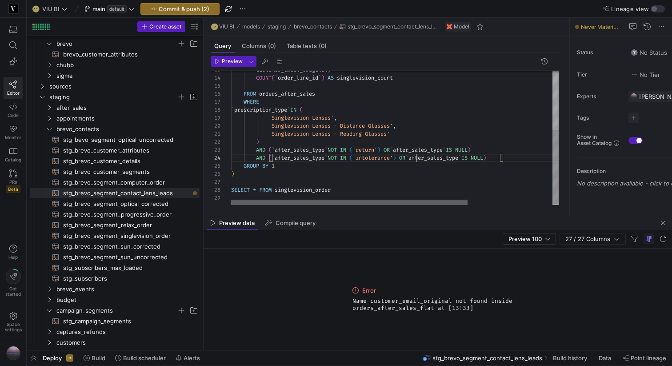
click at [302, 202] on div at bounding box center [349, 201] width 236 height 5
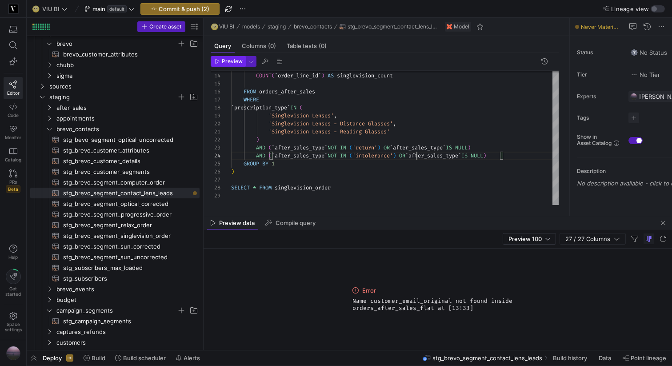
type textarea "'Singlevision Lenses - Reading Glasses' ) AND (`after_sales_type` NOT IN ('retu…"
click at [230, 63] on span "Preview" at bounding box center [232, 61] width 21 height 6
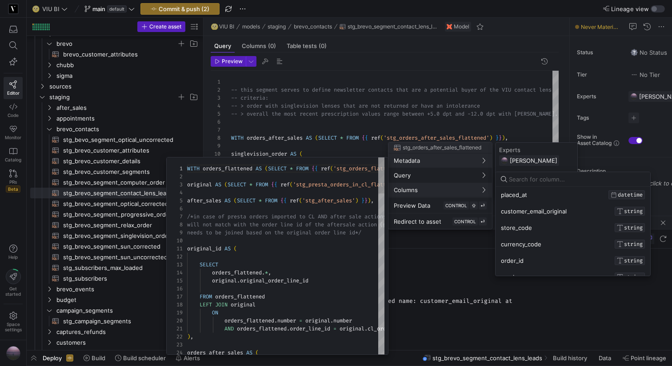
scroll to position [0, 0]
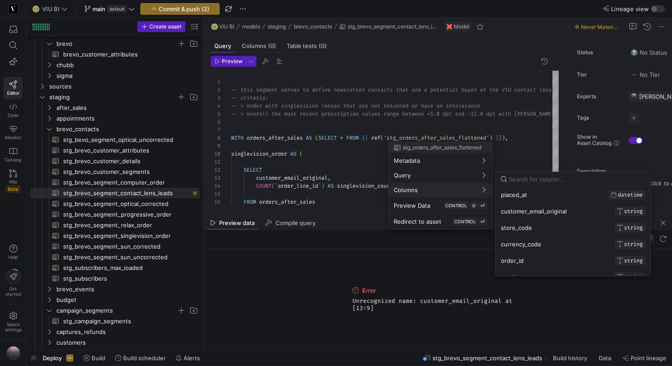
click at [538, 180] on input at bounding box center [577, 178] width 136 height 7
type input "email"
click at [538, 196] on div "customer_email_original STRING lens_material STRING" at bounding box center [572, 203] width 155 height 32
click at [521, 193] on div "customer_email_original STRING lens_material STRING" at bounding box center [572, 203] width 155 height 32
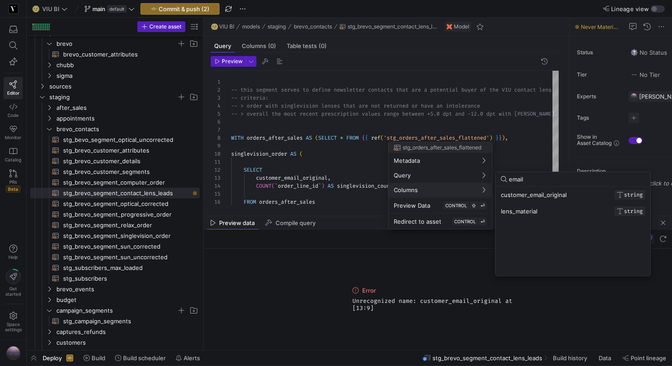
click at [532, 176] on input "email" at bounding box center [577, 178] width 136 height 7
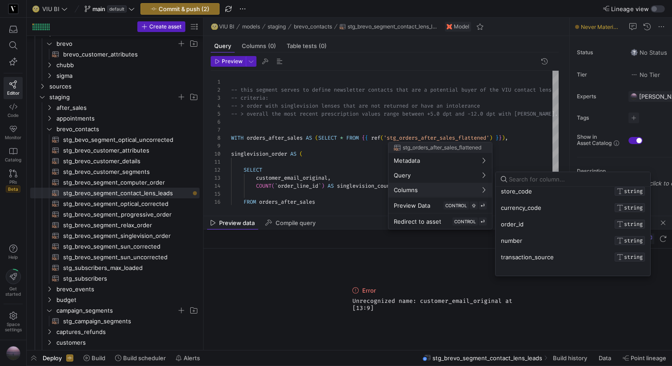
scroll to position [45, 0]
click at [323, 153] on div at bounding box center [336, 183] width 672 height 366
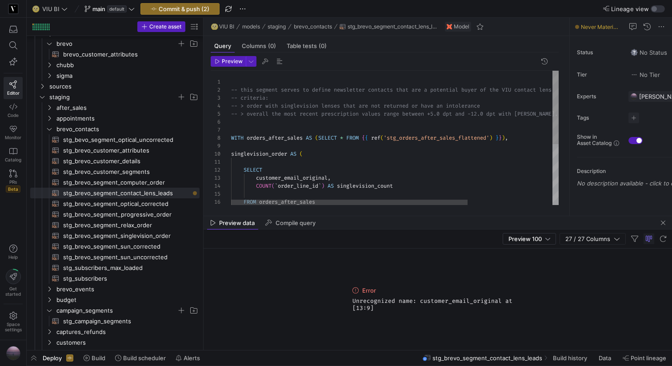
click at [293, 179] on div "customer_email_original , COUNT ( ` order_line_id ` ) AS singlevision_count FRO…" at bounding box center [453, 193] width 444 height 244
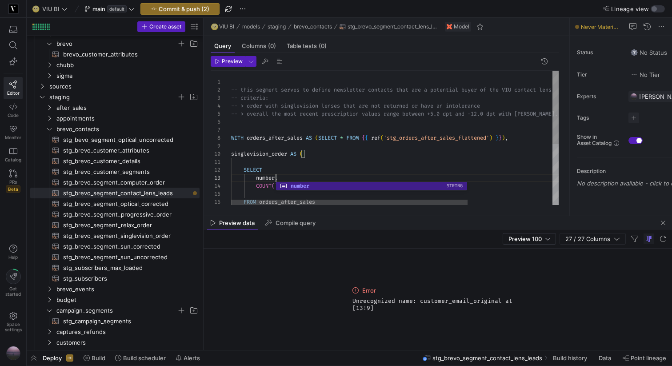
scroll to position [16, 45]
click at [268, 177] on div "number , COUNT ( ` order_line_id ` ) AS singlevision_count FROM orders_after_sa…" at bounding box center [453, 193] width 444 height 244
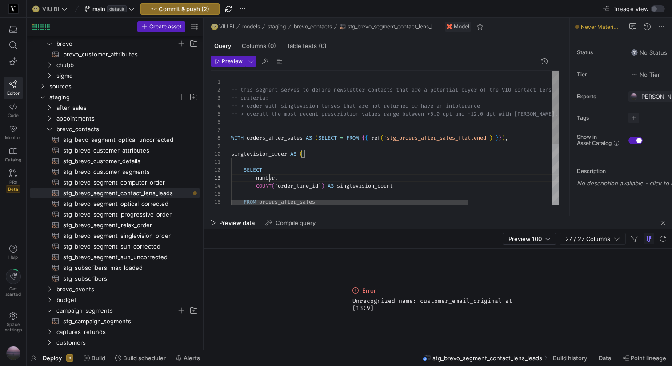
click at [268, 177] on div "number , COUNT ( ` order_line_id ` ) AS singlevision_count FROM orders_after_sa…" at bounding box center [453, 193] width 444 height 244
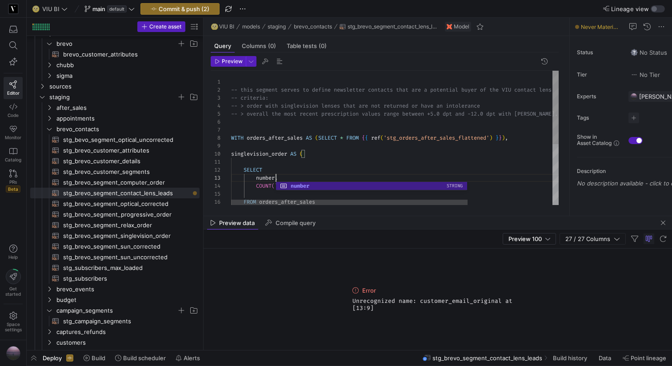
click at [302, 167] on div "number , COUNT ( ` order_line_id ` ) AS singlevision_count FROM orders_after_sa…" at bounding box center [453, 193] width 444 height 244
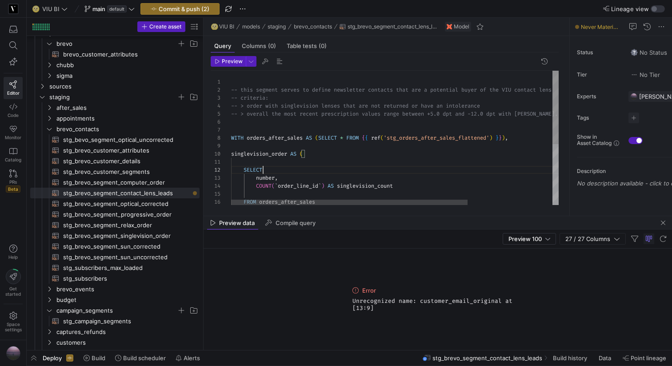
scroll to position [8, 32]
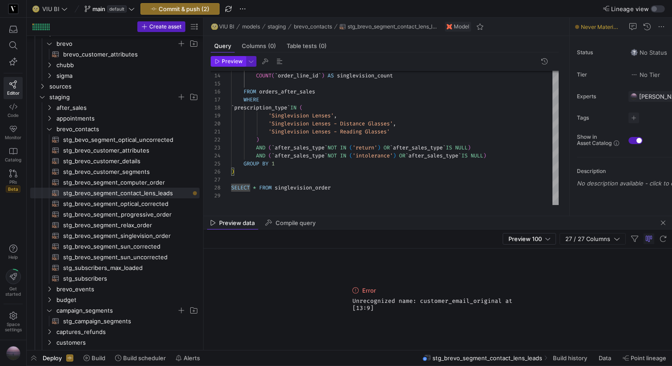
click at [232, 62] on span "Preview" at bounding box center [232, 61] width 21 height 6
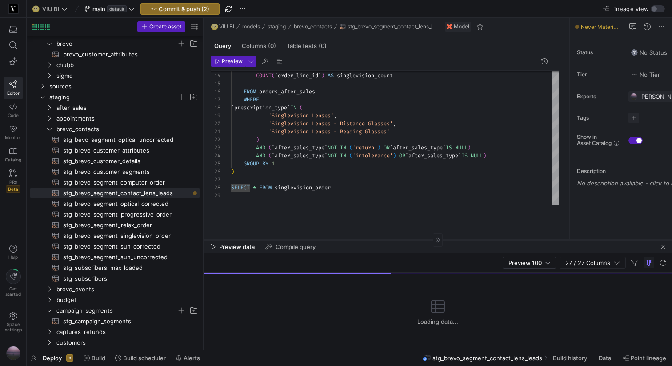
drag, startPoint x: 406, startPoint y: 215, endPoint x: 406, endPoint y: 240, distance: 24.9
click at [406, 240] on div at bounding box center [437, 239] width 468 height 0
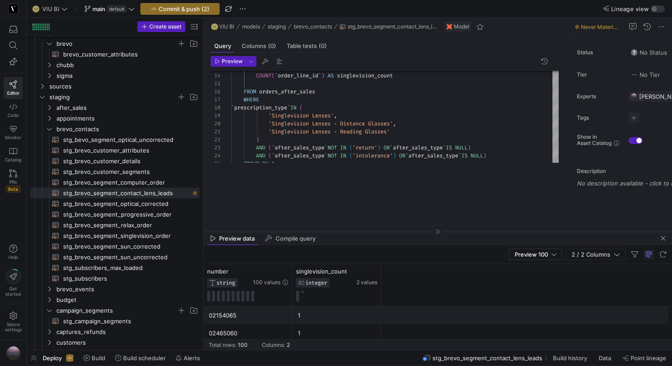
drag, startPoint x: 366, startPoint y: 240, endPoint x: 384, endPoint y: 232, distance: 19.5
click at [384, 231] on div at bounding box center [437, 231] width 468 height 0
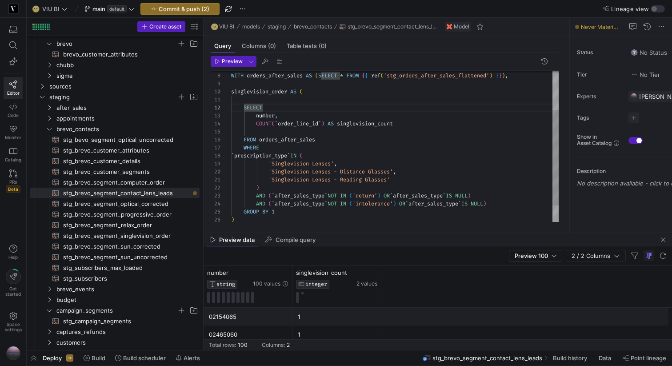
click at [289, 116] on div "number , COUNT ( ` order_line_id ` ) AS singlevision_count FROM orders_after_sa…" at bounding box center [394, 127] width 327 height 239
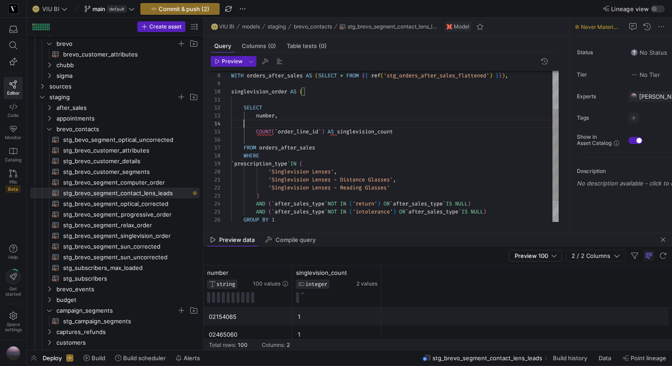
scroll to position [24, 0]
type textarea "SELECT number, COUNT(`order_line_id`) AS singlevision_count FROM orders_after_s…"
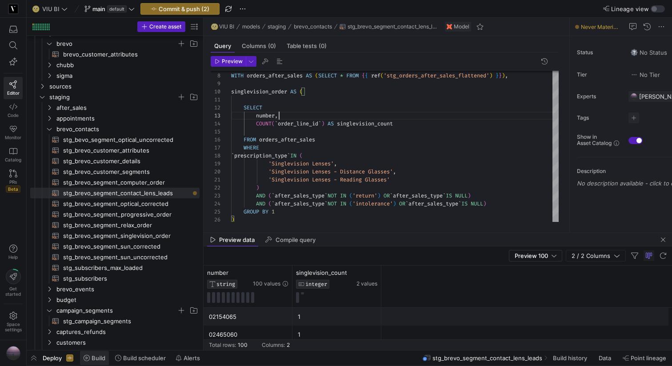
click at [97, 357] on span "Build" at bounding box center [98, 357] width 14 height 7
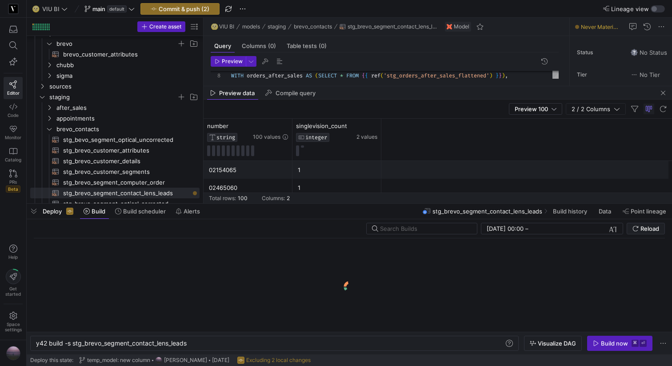
scroll to position [0, 152]
click at [607, 345] on div "Build now" at bounding box center [613, 342] width 27 height 7
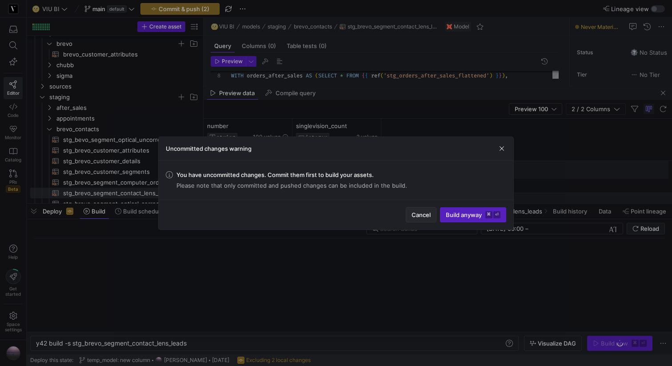
click at [431, 215] on span "button" at bounding box center [421, 214] width 30 height 14
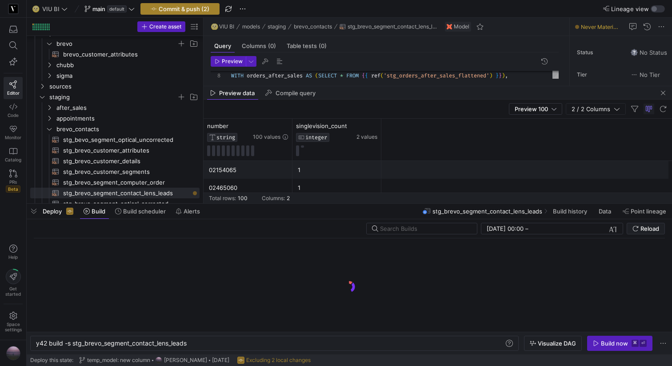
click at [185, 9] on span "Commit & push (2)" at bounding box center [184, 8] width 51 height 7
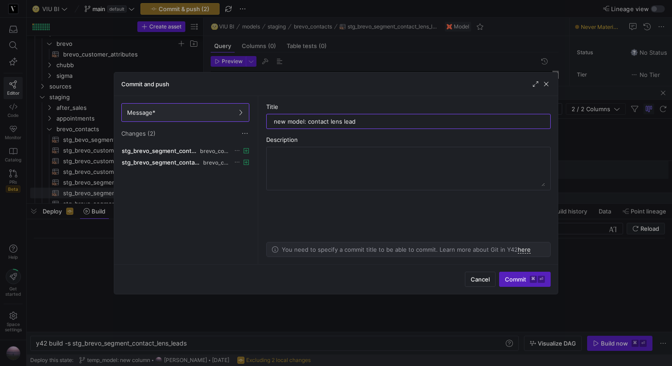
type input "new model: contact lens leads"
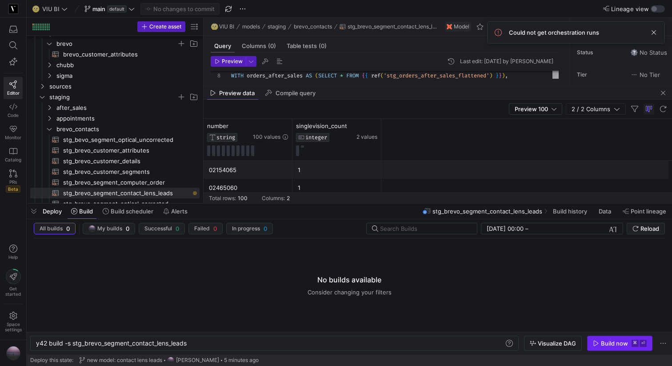
click at [603, 340] on div "Build now" at bounding box center [613, 342] width 27 height 7
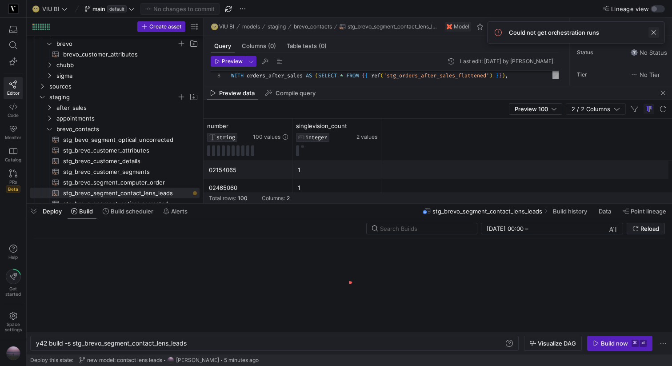
click at [649, 33] on span at bounding box center [653, 32] width 11 height 11
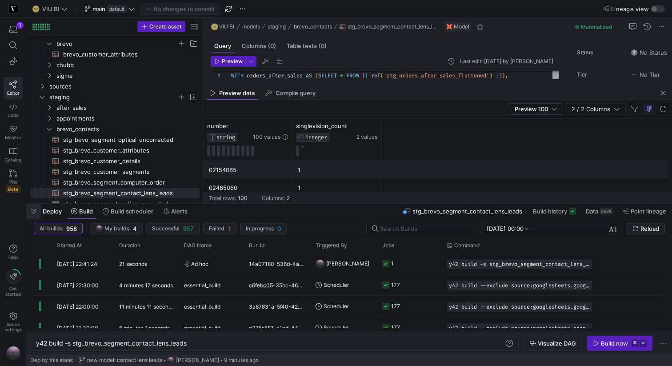
click at [33, 211] on span "button" at bounding box center [34, 210] width 14 height 15
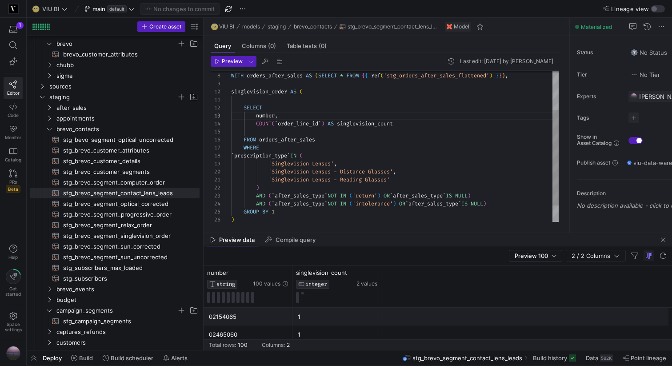
click at [264, 114] on div "number , COUNT ( ` order_line_id ` ) AS singlevision_count SELECT singlevision_…" at bounding box center [394, 127] width 327 height 239
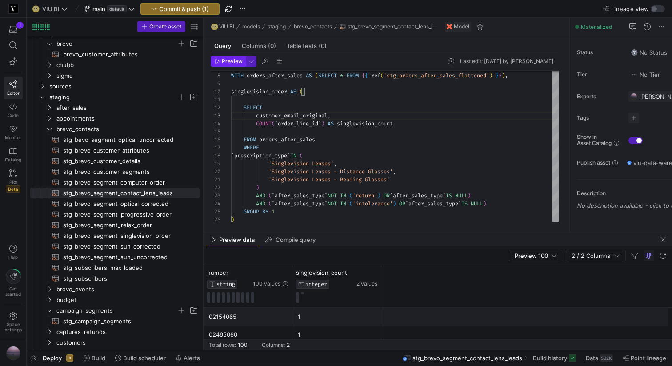
click at [220, 59] on span "Preview" at bounding box center [229, 61] width 28 height 6
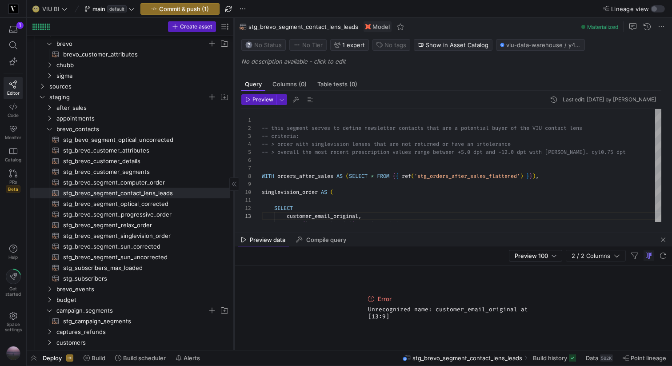
drag, startPoint x: 203, startPoint y: 92, endPoint x: 233, endPoint y: 92, distance: 30.6
click at [234, 92] on div at bounding box center [234, 184] width 0 height 332
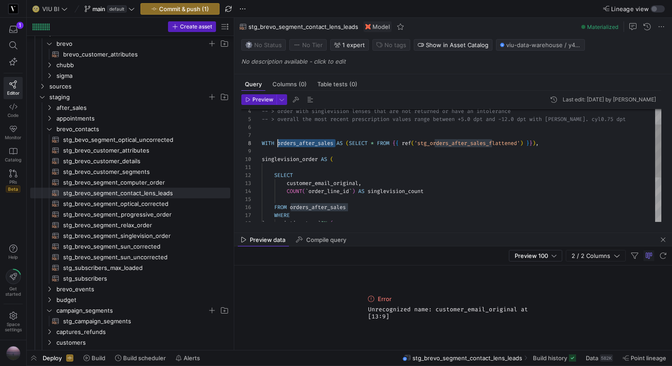
scroll to position [56, 16]
drag, startPoint x: 334, startPoint y: 144, endPoint x: 278, endPoint y: 144, distance: 56.9
click at [278, 144] on div "COUNT ( ` order_line_id ` ) AS singlevision_count customer_email_original , SEL…" at bounding box center [461, 195] width 399 height 239
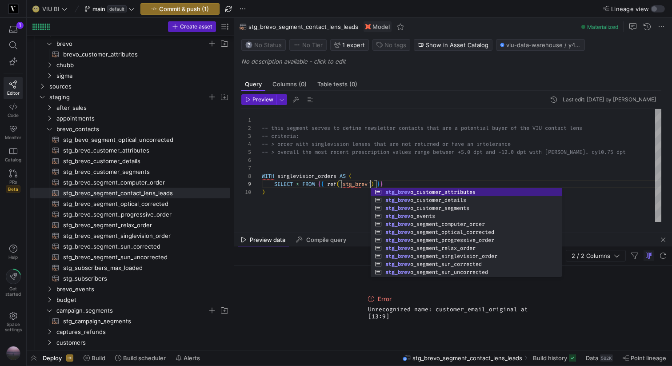
scroll to position [64, 109]
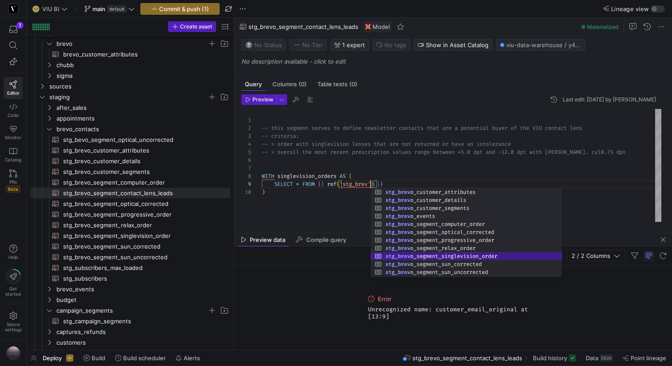
type textarea "-- this segment serves to define newsletter contacts that are a potential buyer…"
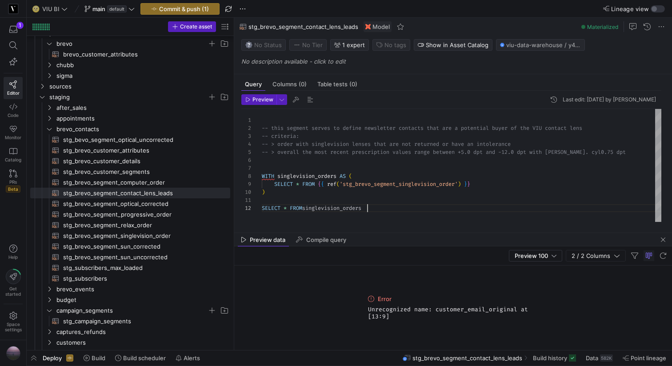
scroll to position [8, 105]
click at [260, 95] on span "button" at bounding box center [259, 100] width 34 height 10
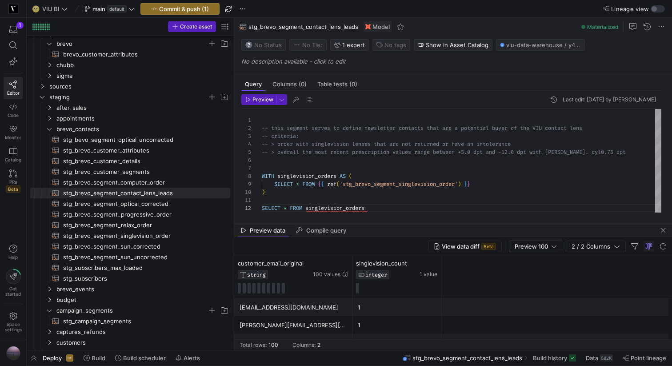
drag, startPoint x: 331, startPoint y: 231, endPoint x: 330, endPoint y: 221, distance: 10.2
click at [331, 223] on div at bounding box center [452, 223] width 437 height 0
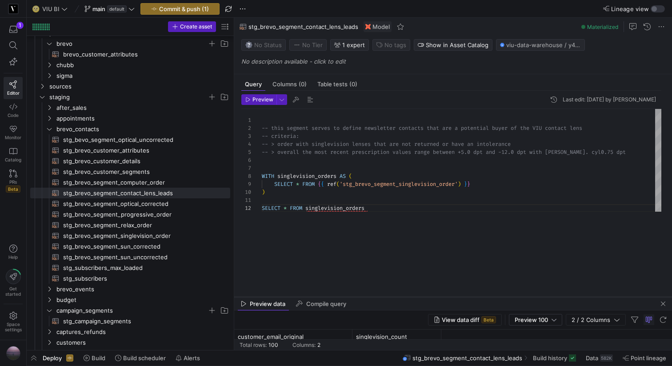
drag, startPoint x: 315, startPoint y: 222, endPoint x: 315, endPoint y: 296, distance: 74.2
click at [315, 296] on div at bounding box center [452, 297] width 437 height 4
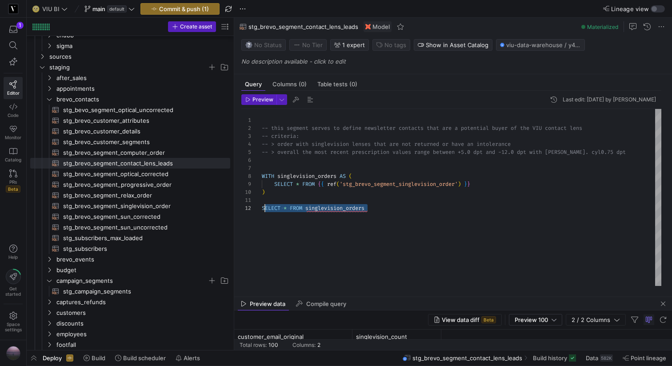
scroll to position [8, 3]
drag, startPoint x: 369, startPoint y: 211, endPoint x: 263, endPoint y: 210, distance: 105.7
click at [263, 210] on div "-- this segment serves to define newsletter contac ts that are a potential buye…" at bounding box center [461, 197] width 399 height 177
type textarea "S"
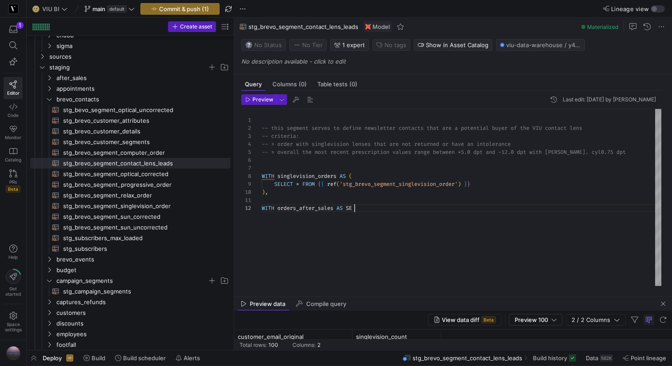
click at [285, 188] on div "-- this segment serves to define newsletter contac ts that are a potential buye…" at bounding box center [461, 197] width 399 height 177
click at [357, 174] on div "-- this segment serves to define newsletter contac ts that are a potential buye…" at bounding box center [461, 197] width 399 height 177
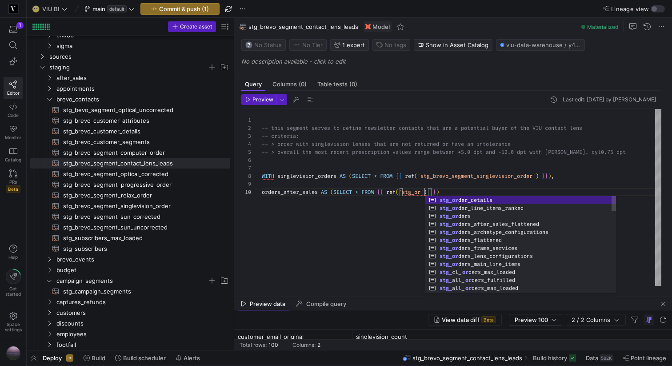
scroll to position [72, 166]
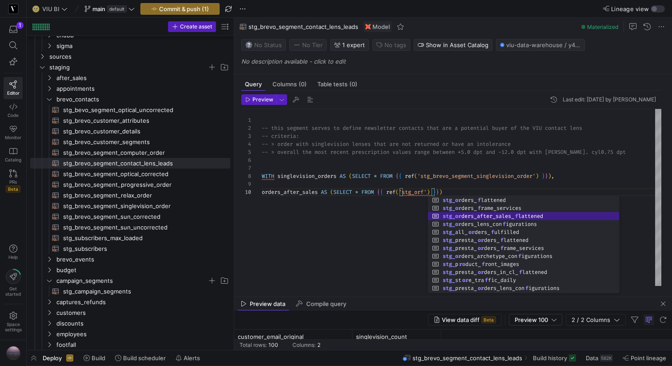
type textarea "-- this segment serves to define newsletter contacts that are a potential buyer…"
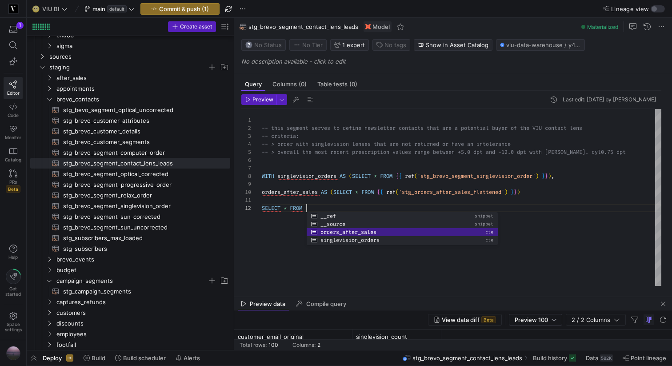
scroll to position [8, 102]
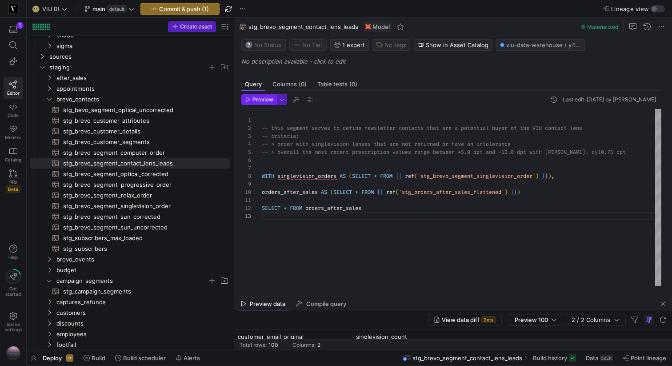
click at [258, 98] on span "Preview" at bounding box center [262, 99] width 21 height 6
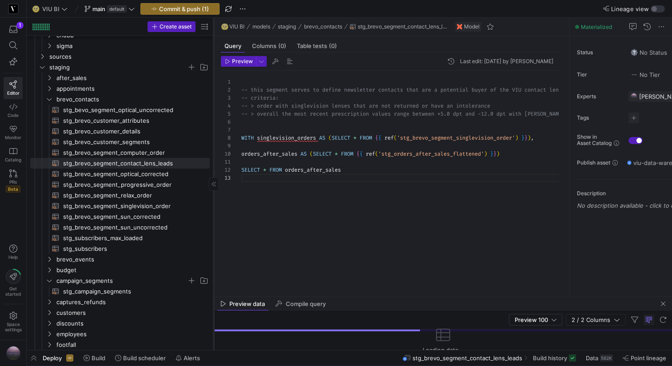
drag, startPoint x: 233, startPoint y: 84, endPoint x: 212, endPoint y: 85, distance: 21.3
click at [213, 85] on div at bounding box center [213, 184] width 0 height 332
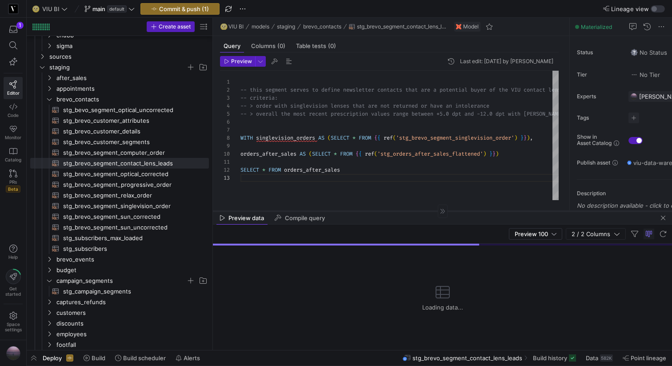
drag, startPoint x: 361, startPoint y: 296, endPoint x: 360, endPoint y: 210, distance: 86.6
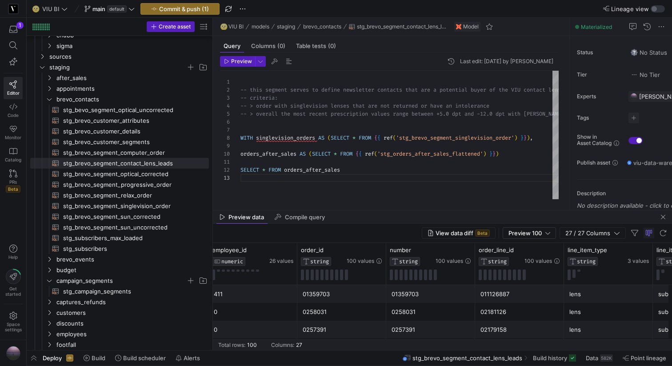
scroll to position [0, 209]
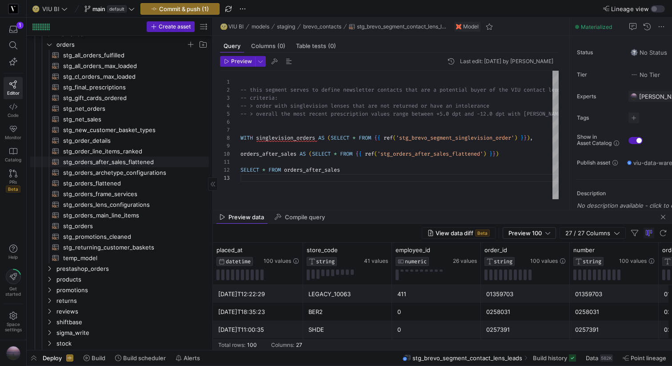
click at [123, 162] on span "stg_orders_after_sales_flattened​​​​​​​​​​" at bounding box center [130, 162] width 135 height 10
type textarea "WITH orders_flattened AS (SELECT * FROM {{ ref('stg_orders_flattened') }}), ori…"
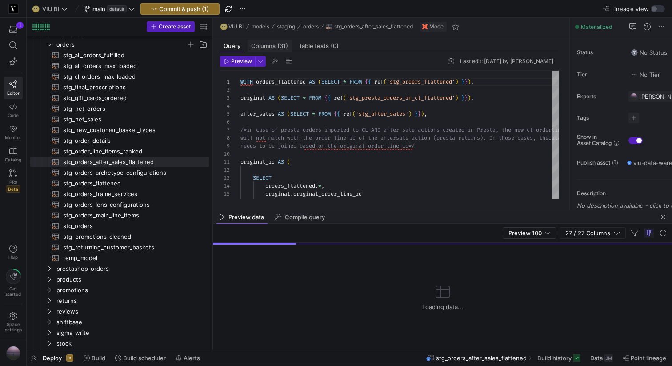
click at [276, 40] on div "Columns (31)" at bounding box center [269, 46] width 44 height 13
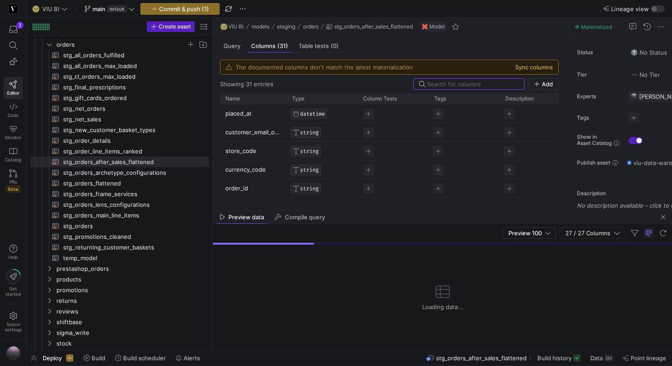
click at [543, 69] on button "Sync columns" at bounding box center [534, 67] width 38 height 7
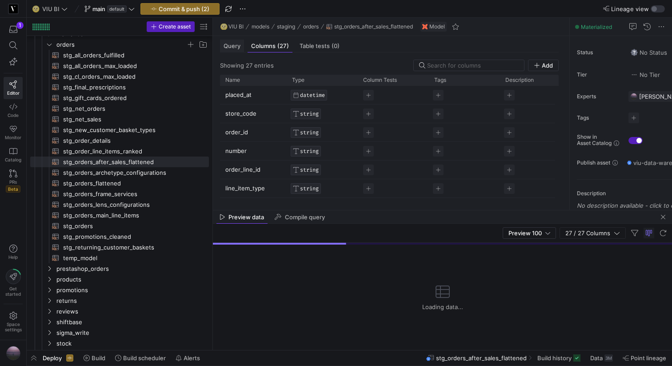
click at [233, 46] on span "Query" at bounding box center [231, 46] width 17 height 6
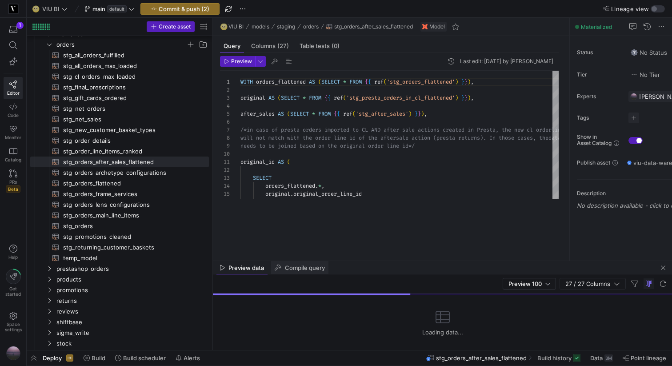
drag, startPoint x: 337, startPoint y: 211, endPoint x: 328, endPoint y: 262, distance: 51.8
click at [328, 262] on as-split "🌝 VIU BI models staging orders stg_orders_after_sales_flattened Model Query Col…" at bounding box center [442, 184] width 459 height 332
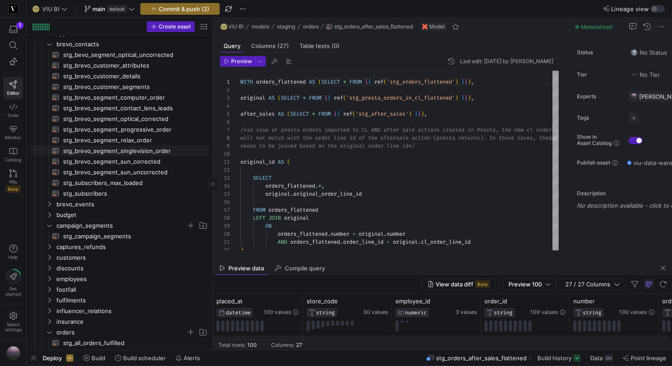
click at [125, 151] on span "stg_brevo_segment_singlevision_order​​​​​​​​​​" at bounding box center [130, 151] width 135 height 10
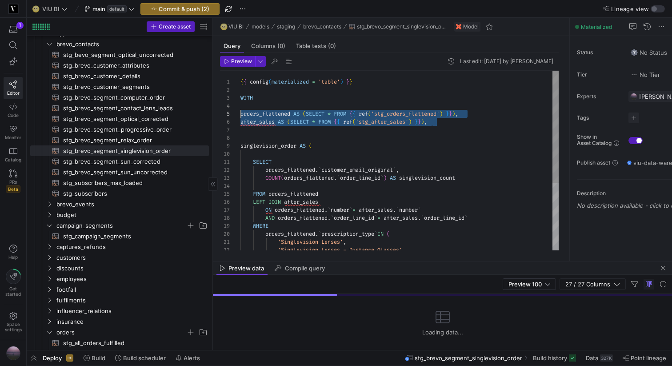
drag, startPoint x: 437, startPoint y: 122, endPoint x: 192, endPoint y: 114, distance: 245.3
click at [240, 114] on div "{ { config ( materialized = 'table' ) } } WITH orders_flattened AS ( SELECT * F…" at bounding box center [399, 214] width 318 height 287
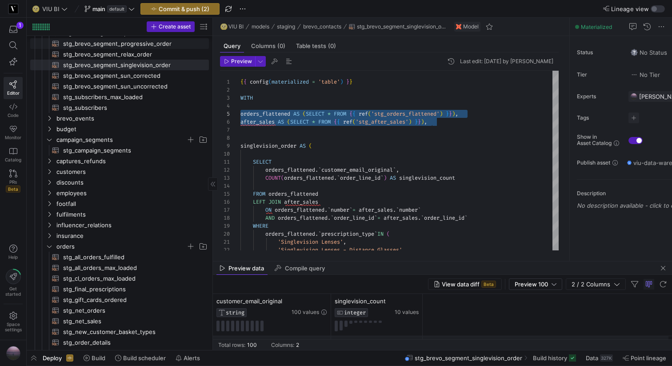
scroll to position [78, 0]
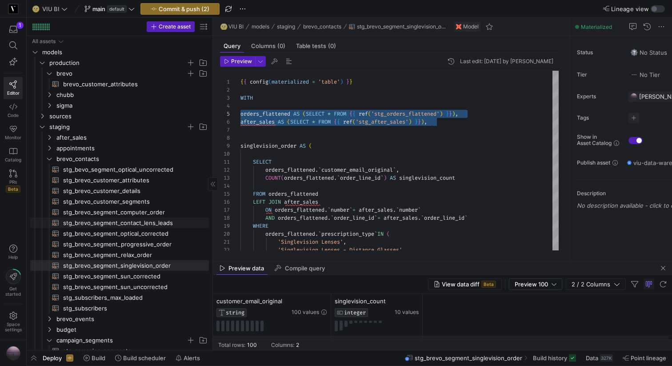
click at [140, 221] on span "stg_brevo_segment_contact_lens_leads​​​​​​​​​​" at bounding box center [130, 223] width 135 height 10
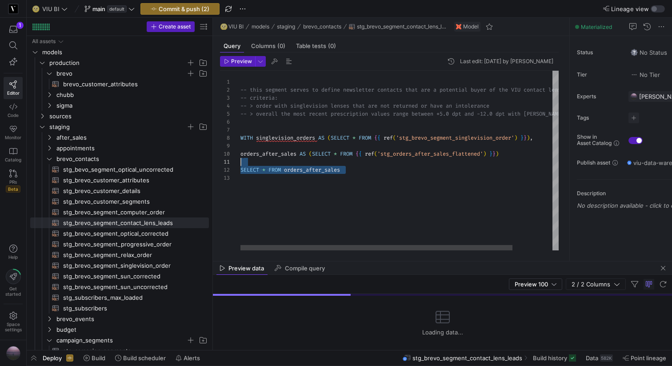
scroll to position [72, 0]
drag, startPoint x: 358, startPoint y: 175, endPoint x: 235, endPoint y: 155, distance: 124.6
click at [240, 155] on div "-- this segment serves to define newsletter contac ts that are a potential buye…" at bounding box center [422, 160] width 364 height 179
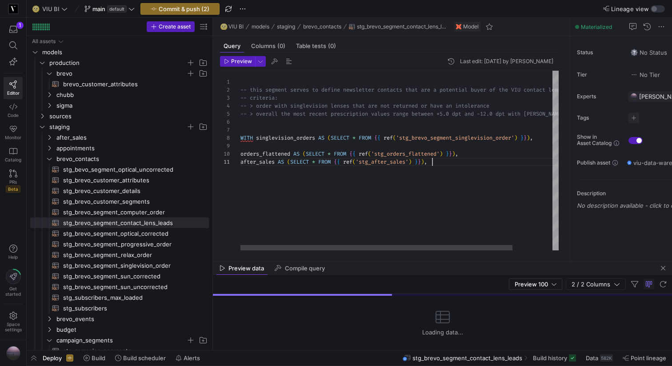
click at [255, 147] on div "-- this segment serves to define newsletter contac ts that are a potential buye…" at bounding box center [422, 160] width 364 height 179
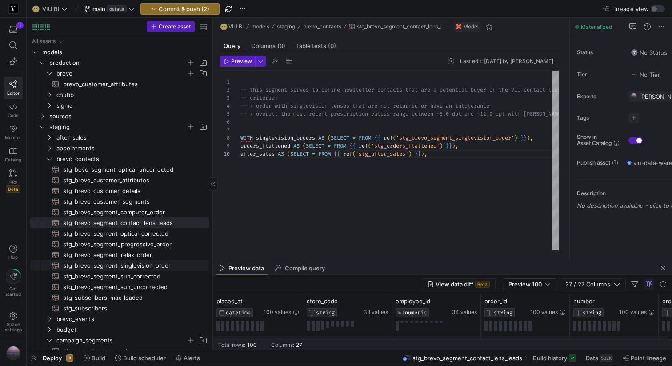
click at [107, 268] on span "stg_brevo_segment_singlevision_order​​​​​​​​​​" at bounding box center [130, 265] width 135 height 10
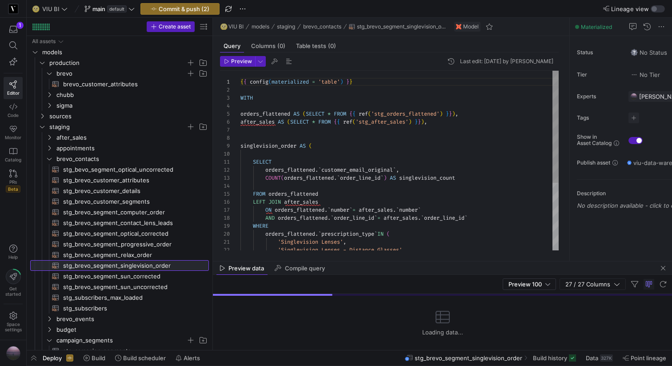
drag, startPoint x: 240, startPoint y: 147, endPoint x: 290, endPoint y: 242, distance: 108.1
click at [290, 242] on div "1 2 3 4 5 6 7 8 9 10 11 12 13 14 15 16 17 18 19 20 21 22 { { config ( materiali…" at bounding box center [389, 160] width 338 height 179
click at [246, 151] on div "{ { config ( materialized = 'table' ) } } WITH orders_flattened AS ( SELECT * F…" at bounding box center [399, 214] width 318 height 287
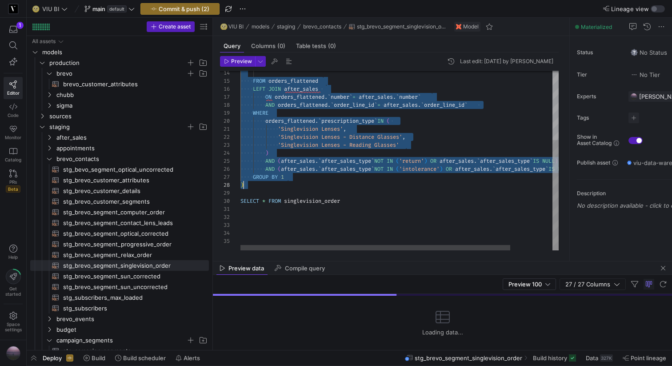
drag, startPoint x: 240, startPoint y: 145, endPoint x: 294, endPoint y: 184, distance: 66.1
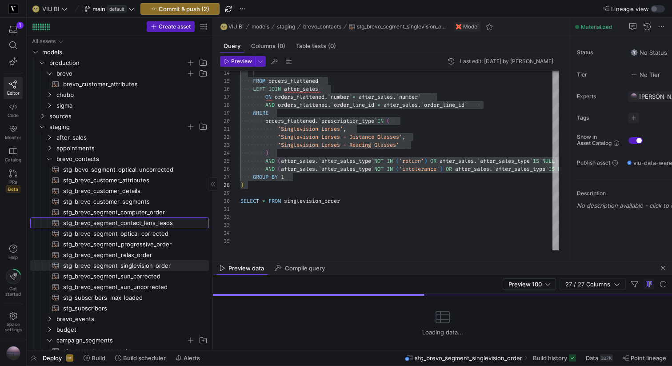
click at [155, 227] on span "stg_brevo_segment_contact_lens_leads​​​​​​​​​​" at bounding box center [130, 223] width 135 height 10
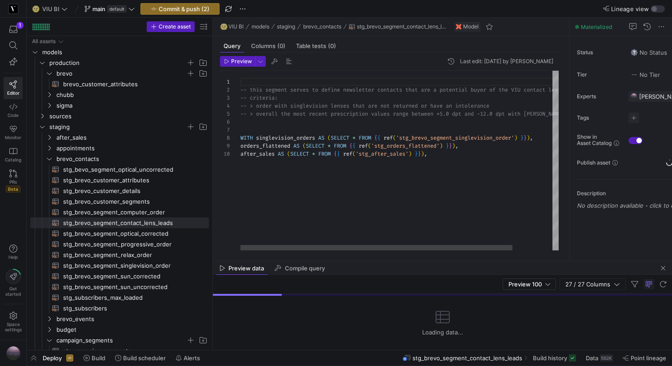
type textarea "sletter contacts that are a potential buyer of the VIU contact lens -- criteria…"
click at [312, 198] on div "-- this segment serves to define newsletter contac ts that are a potential buye…" at bounding box center [422, 160] width 364 height 179
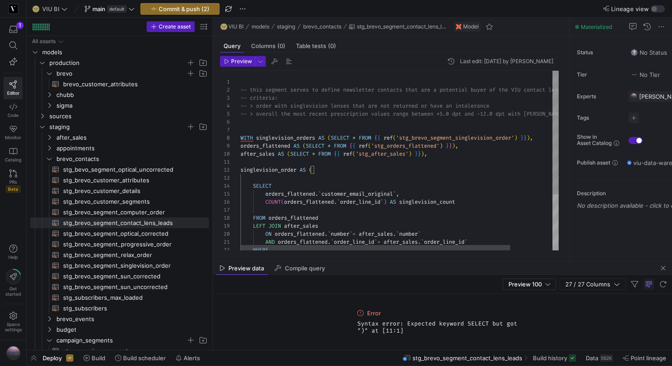
click at [306, 144] on div "after_sales AS ( SELECT * FROM { { ref ( 'stg_after_sales' ) } } ) , singlevisi…" at bounding box center [423, 201] width 367 height 260
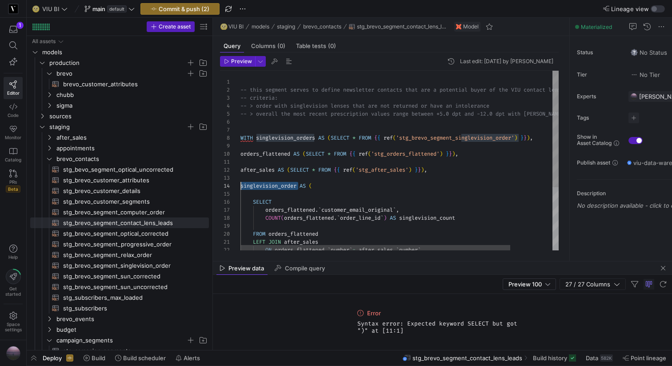
drag, startPoint x: 297, startPoint y: 183, endPoint x: 241, endPoint y: 183, distance: 56.4
click at [241, 183] on div "singlevision_order AS ( SELECT orders_flattened . ` customer_email_original ` ,…" at bounding box center [423, 209] width 367 height 276
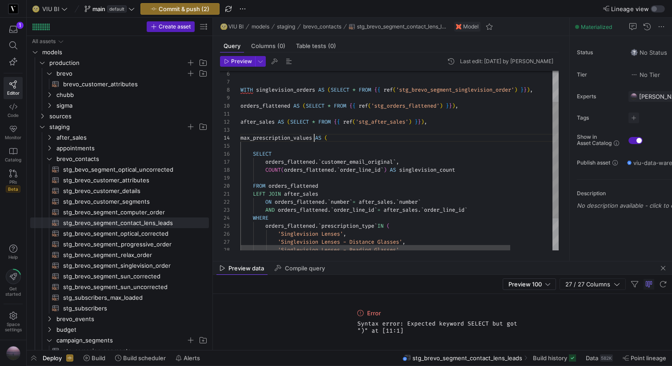
click at [468, 171] on div "max_prescription_values AS ( SELECT orders_flattened . ` customer_email_origina…" at bounding box center [423, 161] width 367 height 276
drag, startPoint x: 253, startPoint y: 139, endPoint x: 240, endPoint y: 139, distance: 12.9
click at [240, 139] on div "max_prescription_values AS ( SELECT orders_flattened . ` customer_email_origina…" at bounding box center [423, 161] width 367 height 276
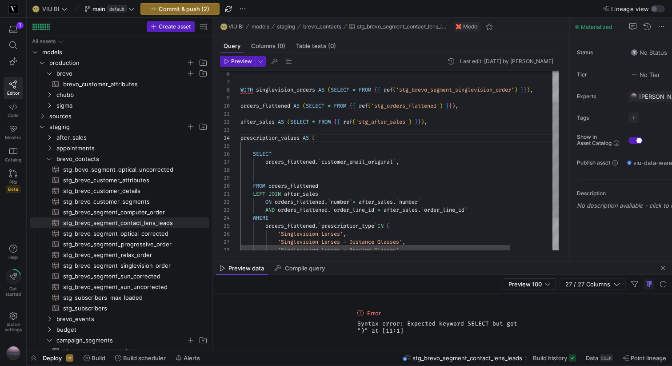
click at [414, 163] on div "prescription_values AS ( SELECT orders_flattened . ` customer_email_original ` …" at bounding box center [423, 161] width 367 height 276
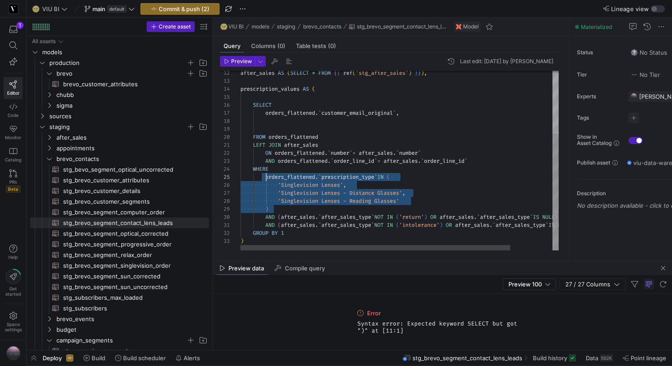
drag, startPoint x: 271, startPoint y: 209, endPoint x: 267, endPoint y: 178, distance: 31.4
click at [267, 178] on div "prescription_values AS ( SELECT orders_flattened . ` customer_email_original ` …" at bounding box center [423, 112] width 367 height 276
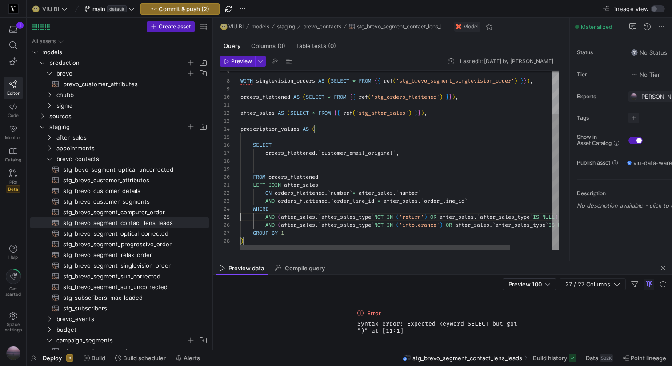
scroll to position [32, 3]
click at [278, 215] on div "prescription_values AS ( SELECT orders_flattened . ` customer_email_original ` …" at bounding box center [423, 132] width 367 height 236
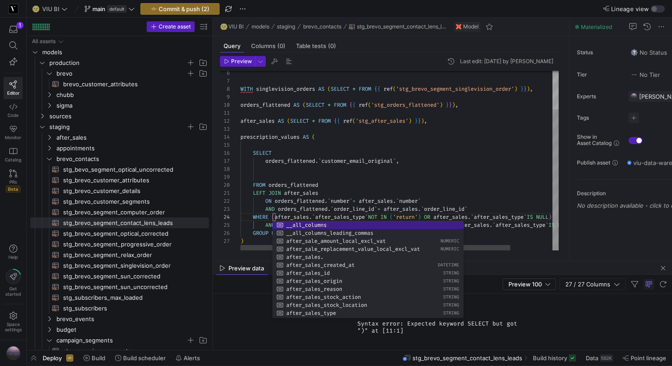
scroll to position [64, 0]
click at [431, 173] on div "prescription_values AS ( SELECT orders_flattened . ` customer_email_original ` …" at bounding box center [423, 136] width 367 height 228
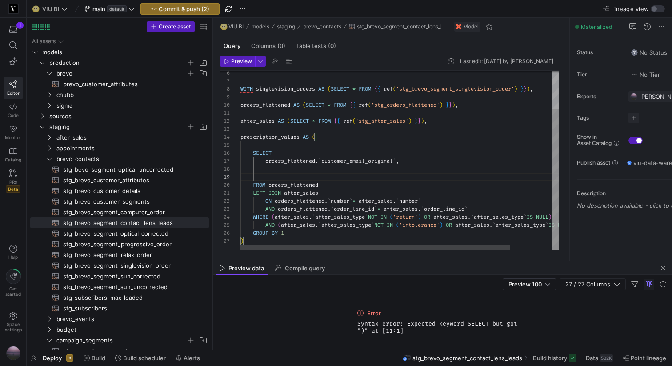
click at [272, 215] on div "prescription_values AS ( SELECT orders_flattened . ` customer_email_original ` …" at bounding box center [423, 136] width 367 height 228
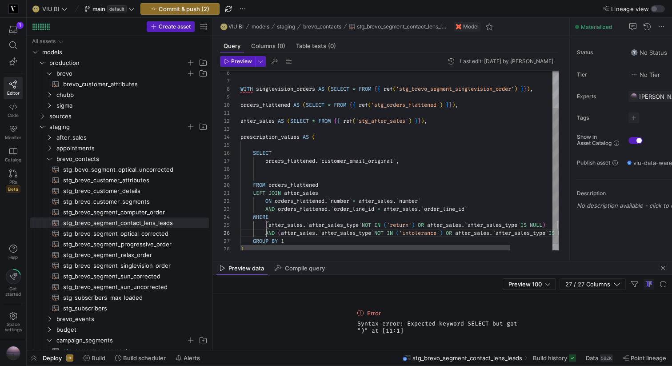
scroll to position [40, 26]
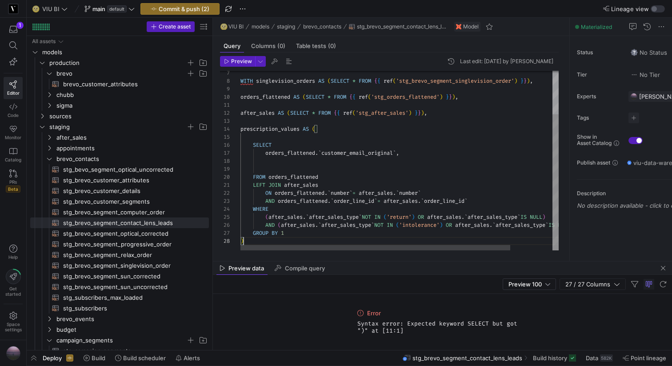
click at [286, 238] on div "prescription_values AS ( SELECT orders_flattened . ` customer_email_original ` …" at bounding box center [423, 132] width 367 height 236
click at [288, 152] on div "prescription_values AS ( SELECT orders_flattened . ` customer_email_original ` …" at bounding box center [423, 132] width 367 height 236
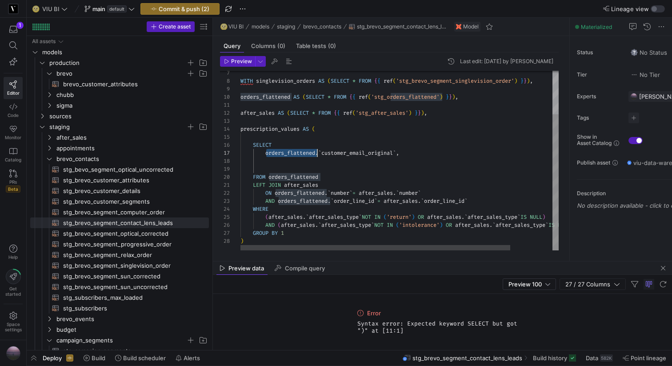
click at [444, 154] on div "prescription_values AS ( SELECT orders_flattened . ` customer_email_original ` …" at bounding box center [423, 132] width 367 height 236
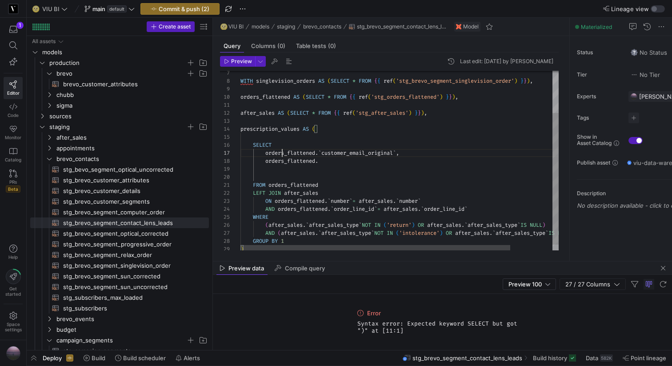
scroll to position [48, 42]
click at [282, 152] on div "prescription_values AS ( SELECT orders_flattened . ` customer_email_original ` …" at bounding box center [423, 136] width 367 height 244
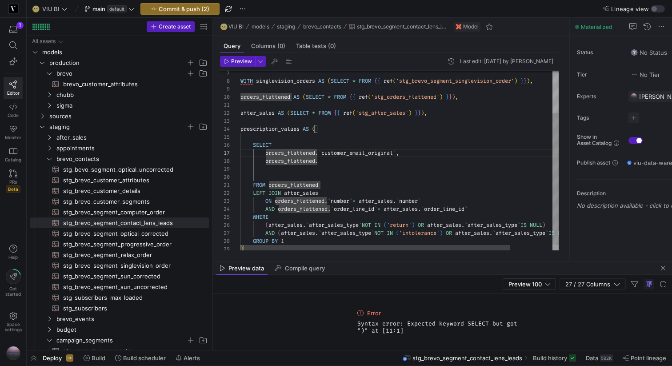
click at [241, 126] on div "prescription_values AS ( SELECT orders_flattened . ` customer_email_original ` …" at bounding box center [423, 136] width 367 height 244
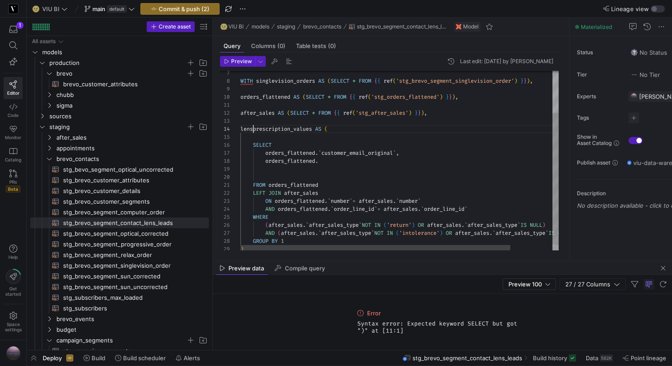
scroll to position [24, 16]
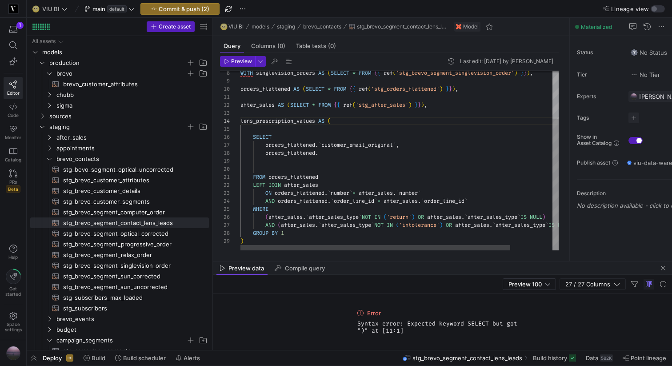
click at [275, 208] on div "lens_prescription_values AS ( SELECT orders_flattened . ` customer_email_origin…" at bounding box center [423, 128] width 367 height 244
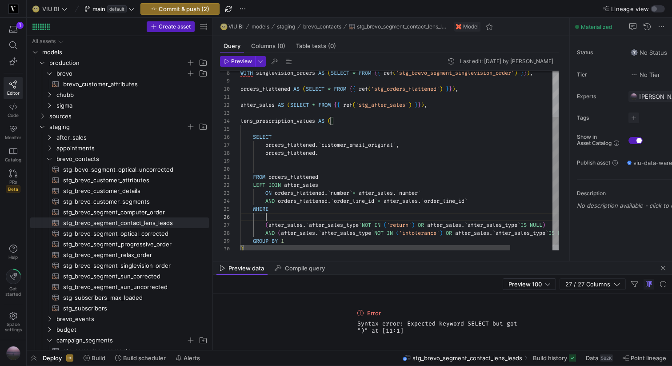
scroll to position [40, 26]
click at [282, 144] on div "lens_prescription_values AS ( SELECT orders_flattened . ` customer_email_origin…" at bounding box center [423, 132] width 367 height 252
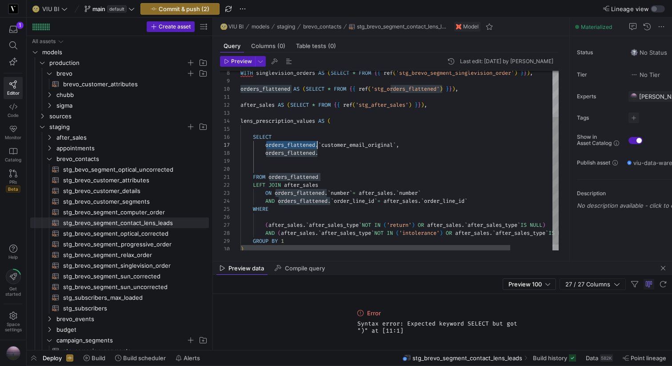
click at [273, 219] on div "lens_prescription_values AS ( SELECT orders_flattened . ` customer_email_origin…" at bounding box center [423, 132] width 367 height 252
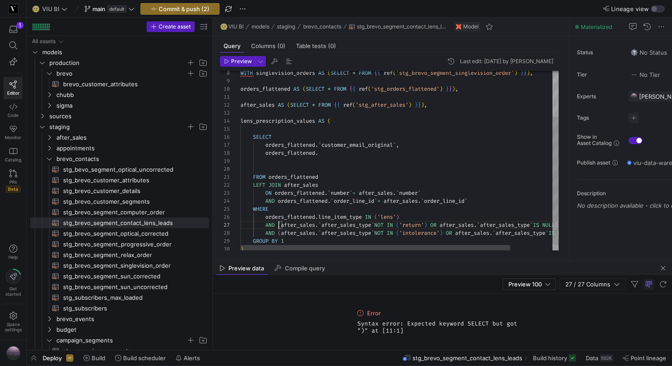
scroll to position [48, 38]
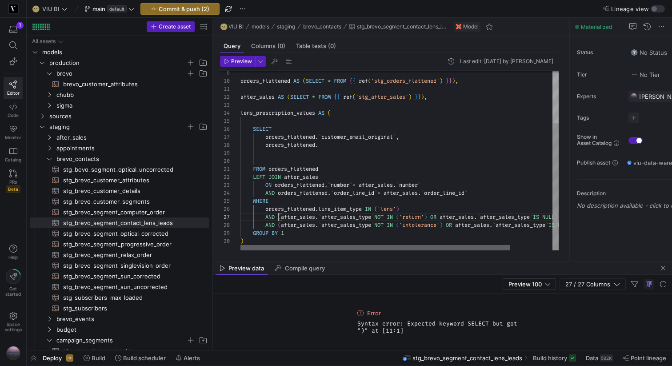
click at [264, 247] on div at bounding box center [375, 247] width 270 height 5
click at [348, 143] on div "lens_prescription_values AS ( SELECT orders_flattened . ` customer_email_origin…" at bounding box center [423, 124] width 367 height 252
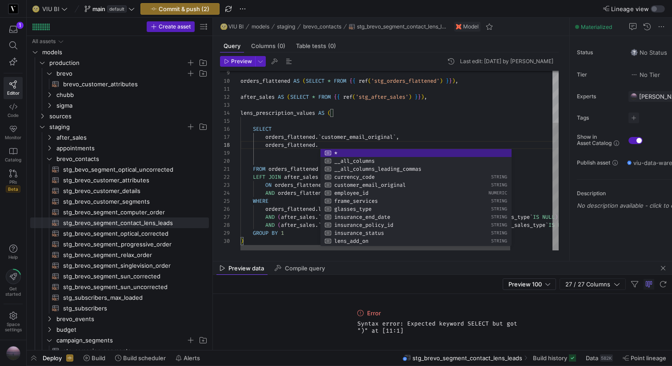
click at [291, 161] on div "lens_prescription_values AS ( SELECT orders_flattened . ` customer_email_origin…" at bounding box center [423, 124] width 367 height 252
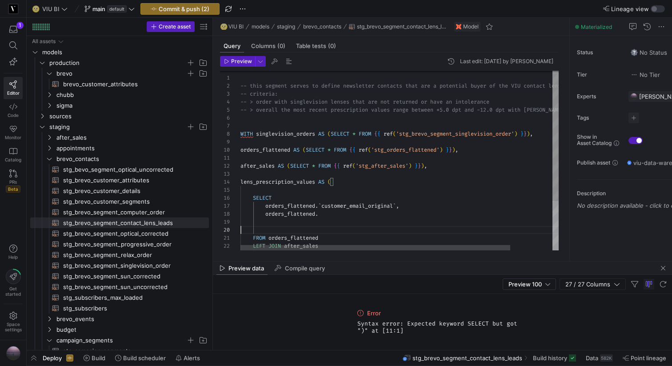
click at [440, 164] on div "lens_prescription_values AS ( SELECT orders_flattened . ` customer_email_origin…" at bounding box center [423, 193] width 367 height 252
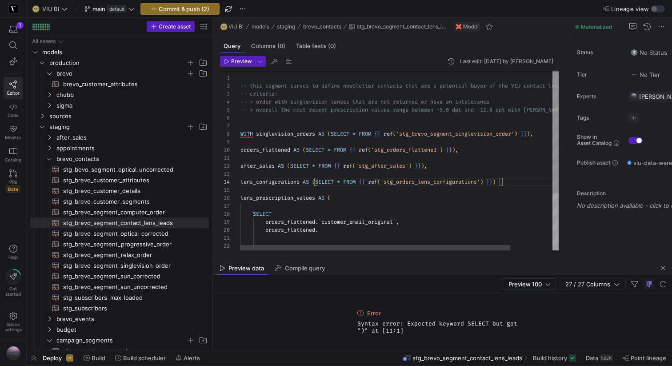
scroll to position [24, 265]
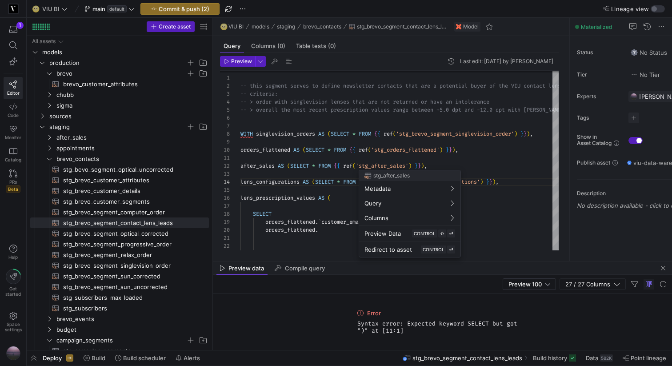
click at [274, 147] on div at bounding box center [336, 183] width 672 height 366
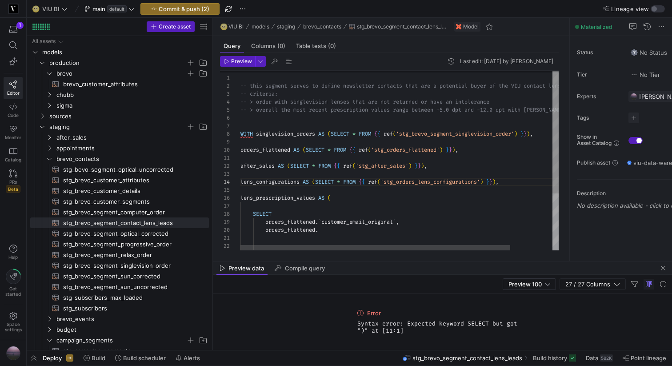
click at [267, 157] on div "lens_prescription_values AS ( SELECT orders_flattened . ` customer_email_origin…" at bounding box center [423, 201] width 367 height 268
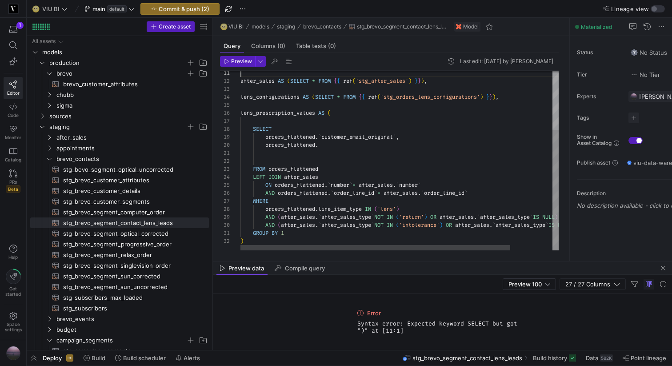
scroll to position [72, 80]
click at [327, 146] on div "lens_prescription_values AS ( SELECT orders_flattened . ` customer_email_origin…" at bounding box center [423, 116] width 367 height 268
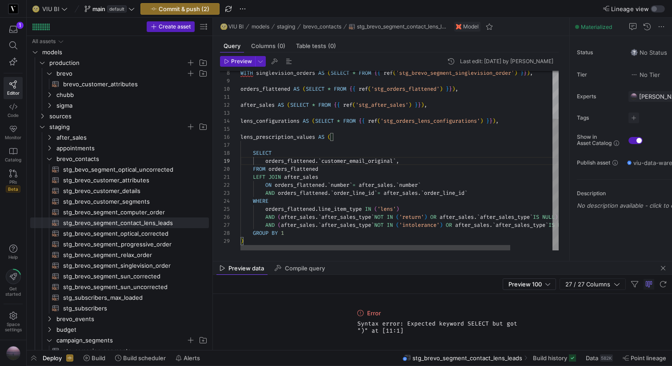
scroll to position [64, 3]
click at [262, 239] on div "lens_prescription_values AS ( SELECT orders_flattened . ` customer_email_origin…" at bounding box center [423, 128] width 367 height 244
click at [480, 191] on div "lens_prescription_values AS ( SELECT orders_flattened . ` customer_email_origin…" at bounding box center [423, 128] width 367 height 244
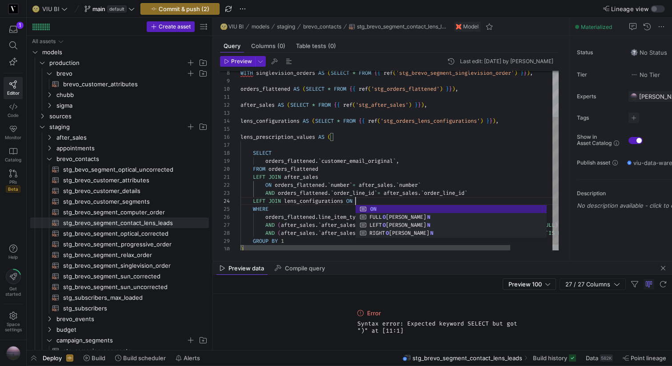
scroll to position [24, 118]
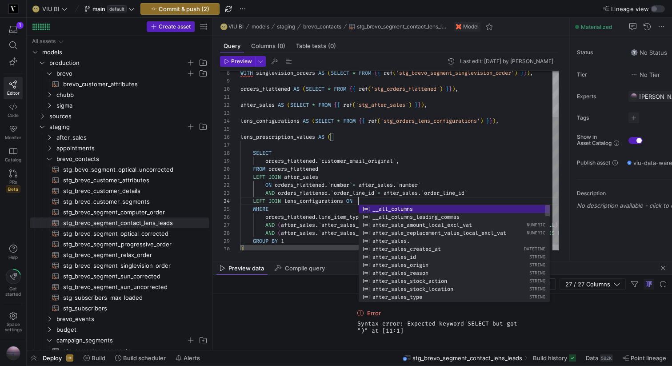
click at [290, 188] on div "lens_prescription_values AS ( SELECT orders_flattened . ` customer_email_origin…" at bounding box center [423, 132] width 367 height 252
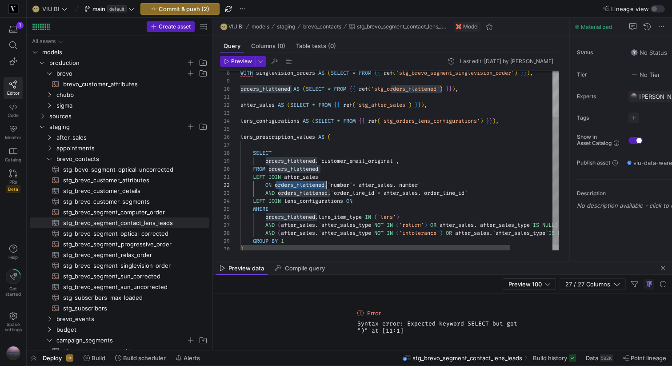
click at [290, 188] on div "lens_prescription_values AS ( SELECT orders_flattened . ` customer_email_origin…" at bounding box center [423, 132] width 367 height 252
click at [363, 199] on div "lens_prescription_values AS ( SELECT orders_flattened . ` customer_email_origin…" at bounding box center [423, 132] width 367 height 252
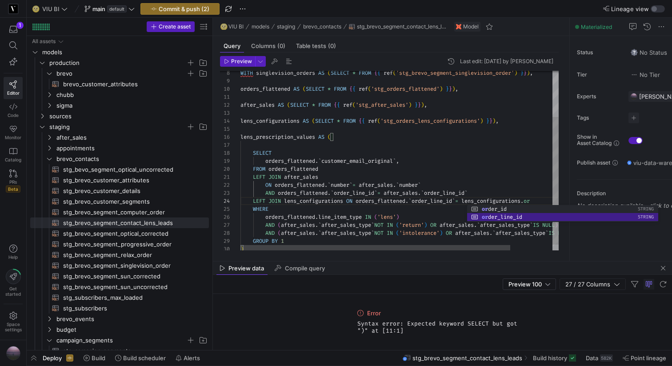
scroll to position [24, 342]
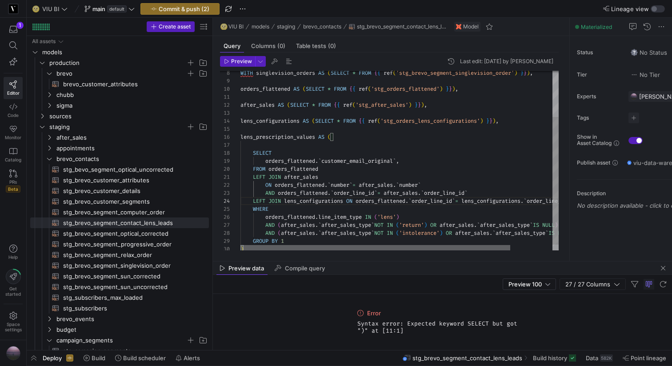
click at [323, 245] on div at bounding box center [375, 247] width 270 height 5
click at [420, 163] on div "lens_prescription_values AS ( SELECT orders_flattened . ` customer_email_origin…" at bounding box center [423, 132] width 367 height 252
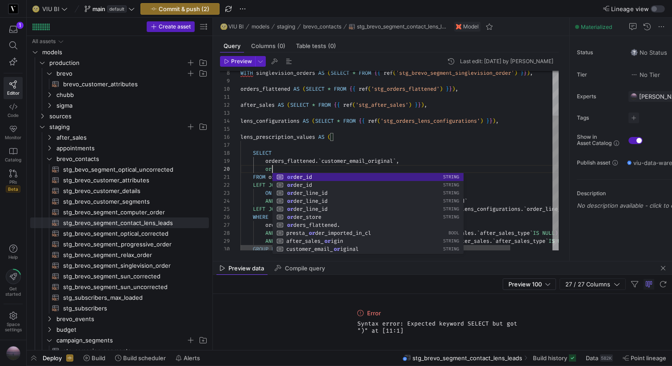
scroll to position [72, 32]
click at [294, 159] on div "lens_prescription_values AS ( SELECT orders_flattened . ` customer_email_origin…" at bounding box center [423, 136] width 367 height 260
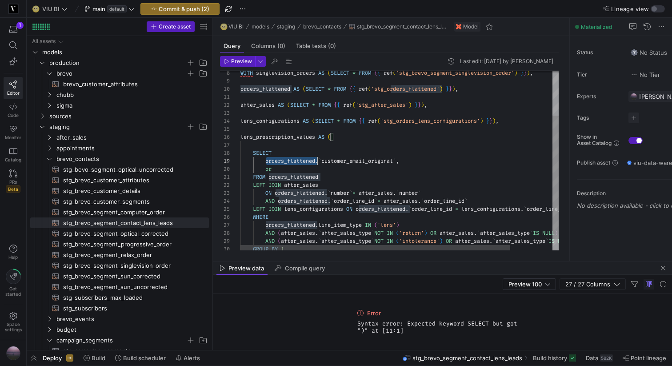
click at [294, 159] on div "lens_prescription_values AS ( SELECT orders_flattened . ` customer_email_origin…" at bounding box center [423, 136] width 367 height 260
click at [285, 170] on div "lens_prescription_values AS ( SELECT orders_flattened . ` customer_email_origin…" at bounding box center [423, 136] width 367 height 260
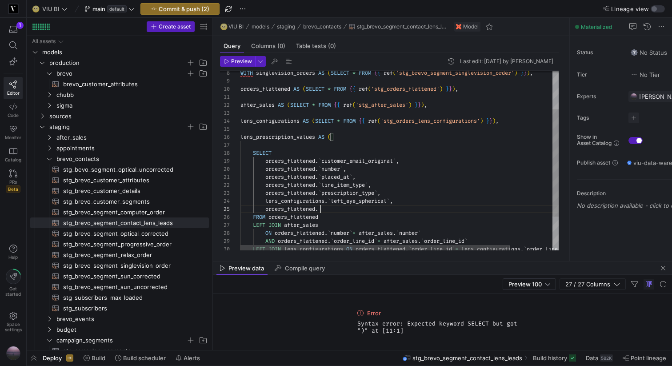
scroll to position [32, 83]
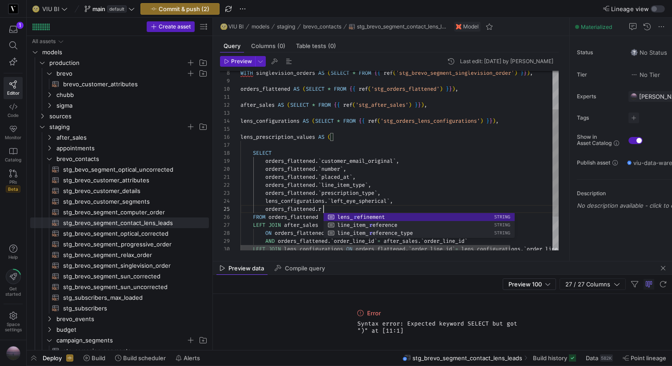
type textarea "orders_flattened.`placed_at`, orders_flattened.`line_item_type`, orders_flatten…"
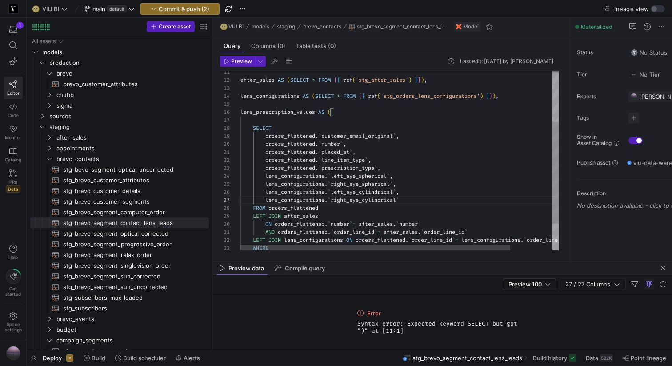
scroll to position [56, 26]
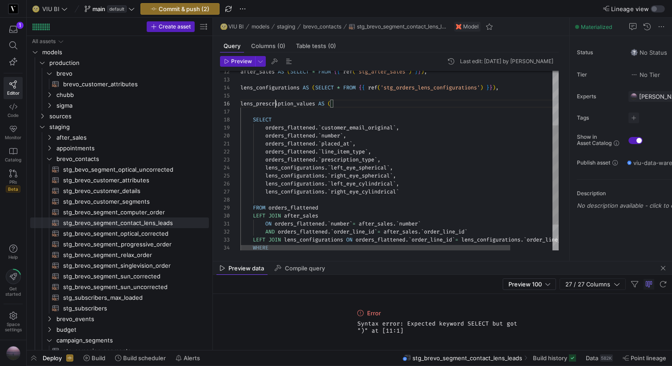
click at [275, 103] on div "SELECT orders_flattened . ` customer_email_original ` , orders_flattened . ` nu…" at bounding box center [423, 134] width 367 height 324
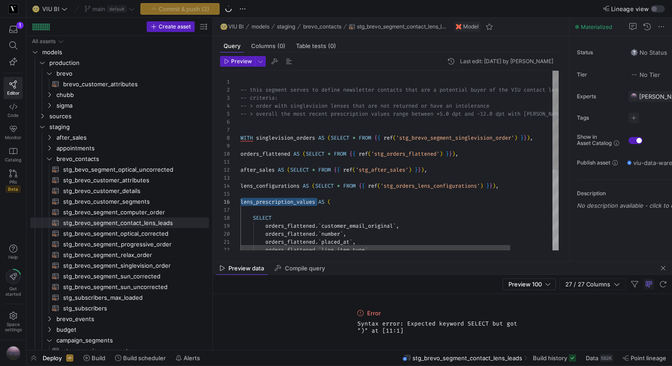
click at [410, 140] on div "SELECT orders_flattened . ` customer_email_original ` , orders_flattened . ` nu…" at bounding box center [423, 233] width 367 height 324
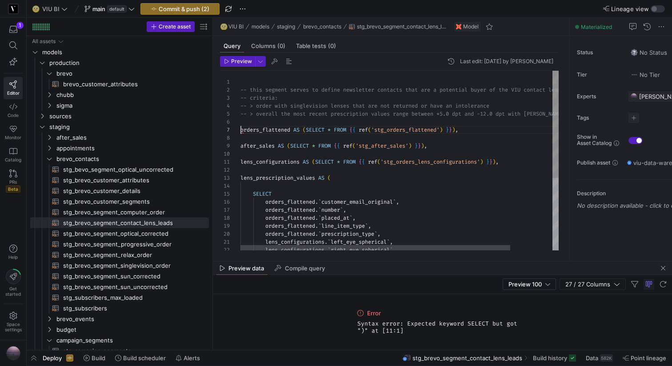
scroll to position [48, 0]
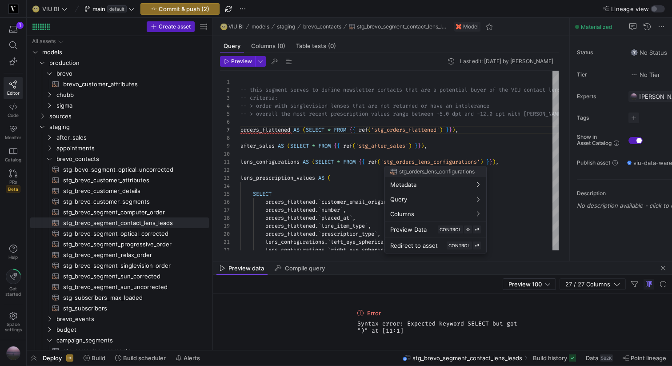
click at [316, 176] on div at bounding box center [336, 183] width 672 height 366
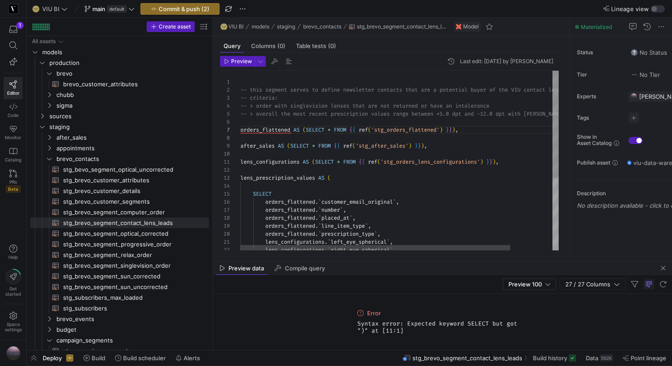
click at [271, 131] on div "SELECT orders_flattened . ` customer_email_original ` , orders_flattened . ` nu…" at bounding box center [423, 221] width 367 height 300
click at [509, 132] on div "SELECT orders_flattened . ` customer_email_original ` , orders_flattened . ` nu…" at bounding box center [423, 221] width 367 height 300
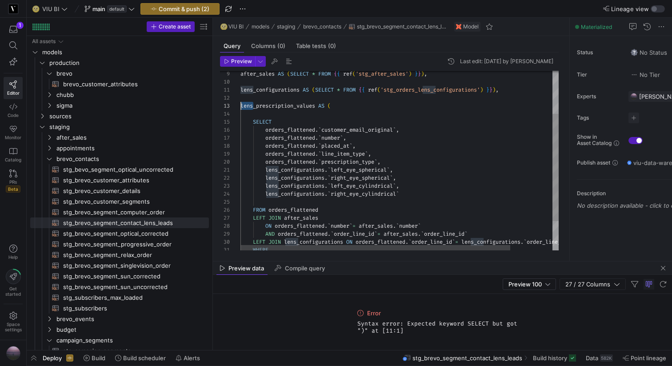
scroll to position [16, 0]
drag, startPoint x: 253, startPoint y: 105, endPoint x: 241, endPoint y: 105, distance: 12.0
click at [241, 105] on div "SELECT orders_flattened . ` customer_email_original ` , orders_flattened . ` nu…" at bounding box center [423, 149] width 367 height 300
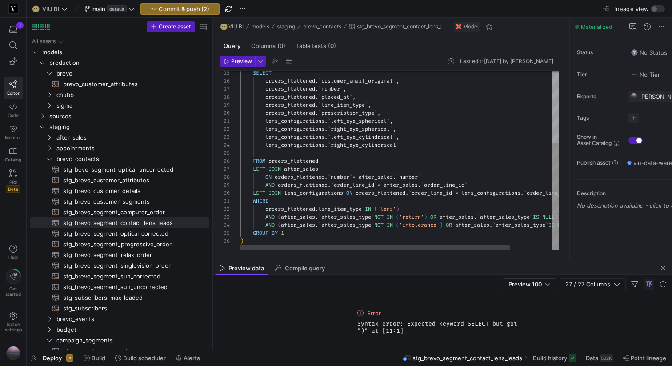
click at [417, 207] on div "SELECT orders_flattened . ` customer_email_original ` , orders_flattened . ` nu…" at bounding box center [423, 100] width 367 height 300
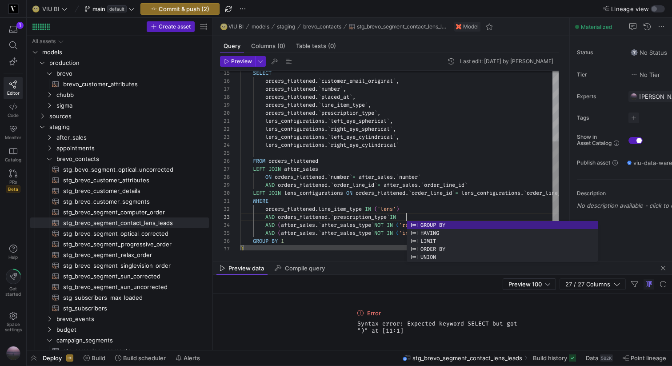
scroll to position [16, 166]
click at [126, 266] on span "stg_brevo_segment_singlevision_order​​​​​​​​​​" at bounding box center [130, 265] width 135 height 10
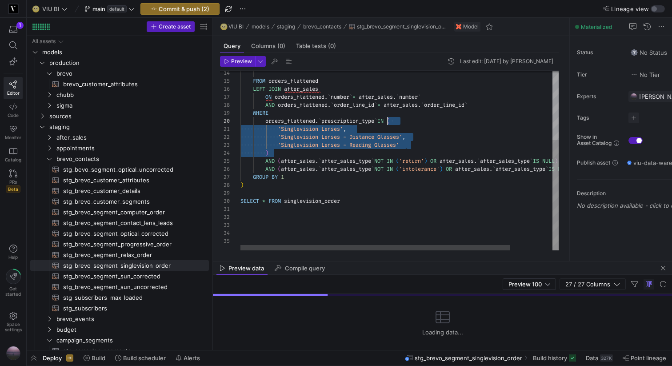
scroll to position [72, 144]
drag, startPoint x: 279, startPoint y: 153, endPoint x: 384, endPoint y: 122, distance: 109.5
click at [384, 122] on div "FROM orders_flattened LEFT JOIN after_sales ON orders_flattened . ` number ` = …" at bounding box center [423, 104] width 367 height 292
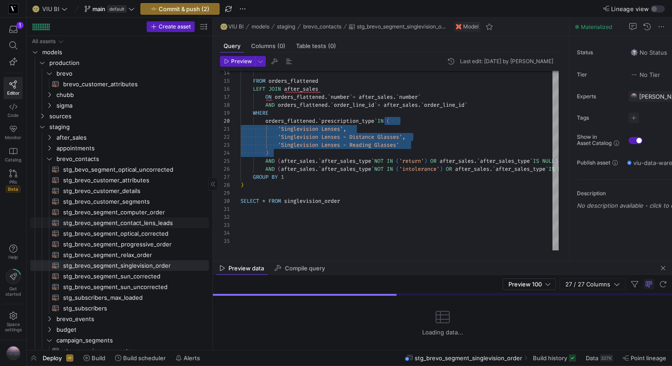
click at [147, 222] on span "stg_brevo_segment_contact_lens_leads​​​​​​​​​​" at bounding box center [130, 223] width 135 height 10
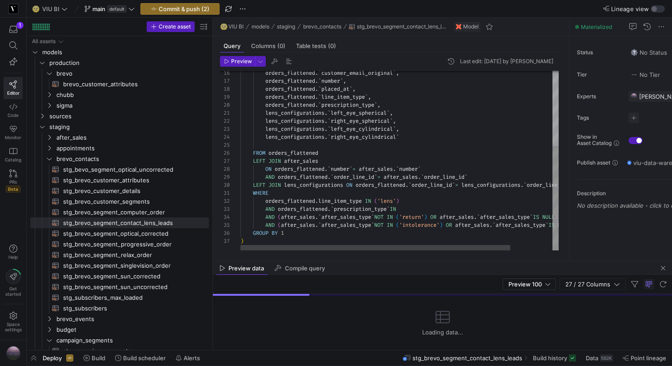
click at [413, 208] on div "orders_flattened . ` customer_email_original ` , orders_flattened . ` number ` …" at bounding box center [423, 96] width 367 height 308
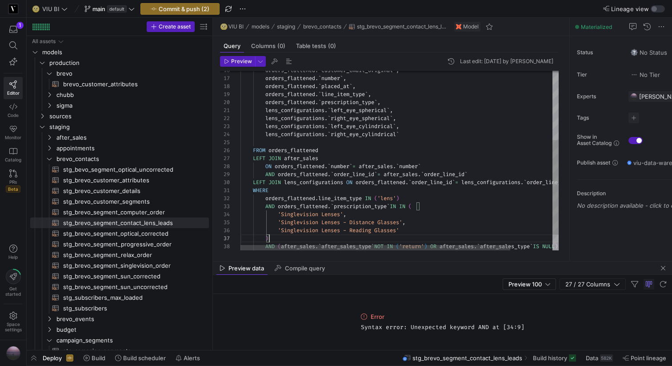
scroll to position [48, 26]
click at [413, 207] on div "orders_flattened . ` customer_email_original ` , orders_flattened . ` number ` …" at bounding box center [423, 109] width 367 height 340
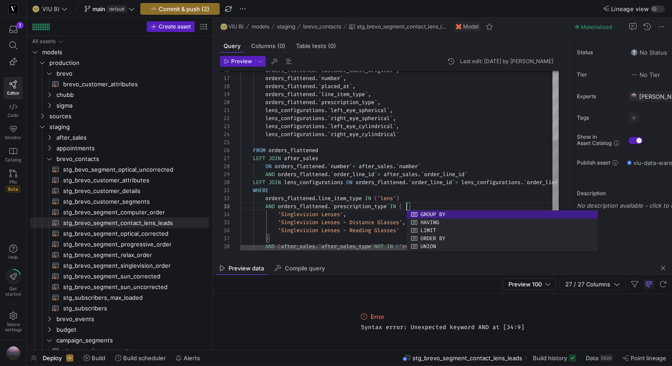
scroll to position [16, 166]
click at [299, 239] on div "orders_flattened . ` customer_email_original ` , orders_flattened . ` number ` …" at bounding box center [423, 109] width 367 height 340
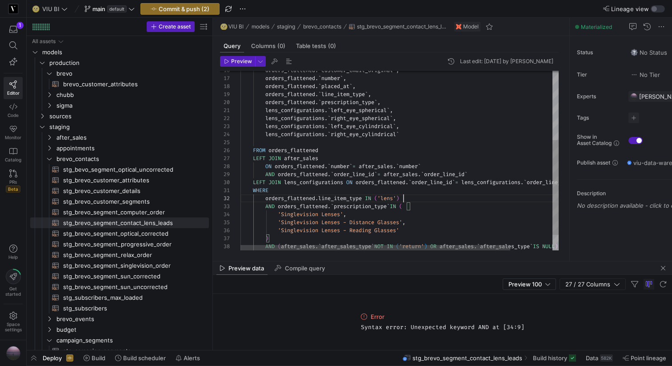
scroll to position [8, 163]
click at [421, 199] on div "orders_flattened . ` customer_email_original ` , orders_flattened . ` number ` …" at bounding box center [423, 109] width 367 height 340
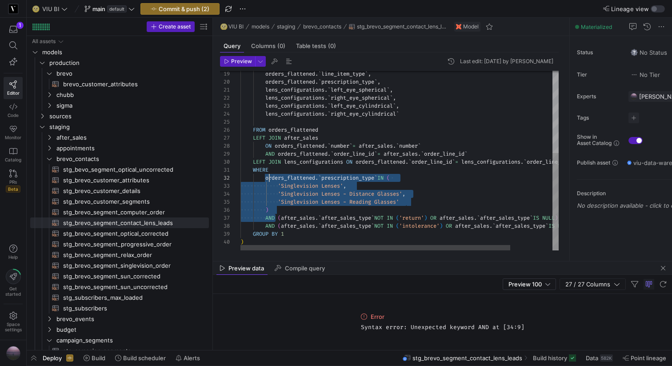
scroll to position [8, 26]
drag, startPoint x: 276, startPoint y: 215, endPoint x: 266, endPoint y: 180, distance: 35.9
click at [266, 180] on div "orders_flattened . ` line_item_type ` , orders_flattened . ` prescription_type …" at bounding box center [423, 85] width 367 height 332
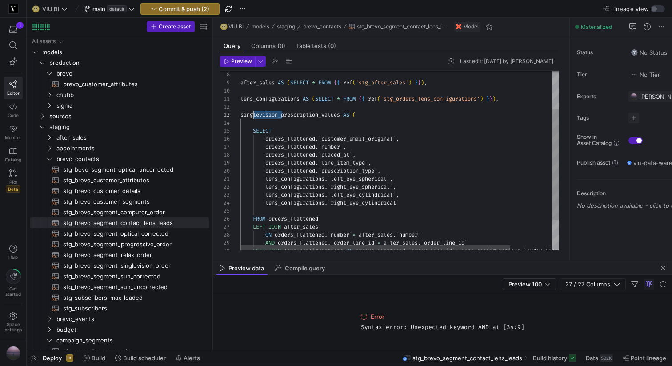
scroll to position [16, 0]
drag, startPoint x: 282, startPoint y: 115, endPoint x: 239, endPoint y: 112, distance: 42.7
click at [240, 112] on div "orders_flattened . ` line_item_type ` , orders_flattened . ` prescription_type …" at bounding box center [423, 154] width 367 height 292
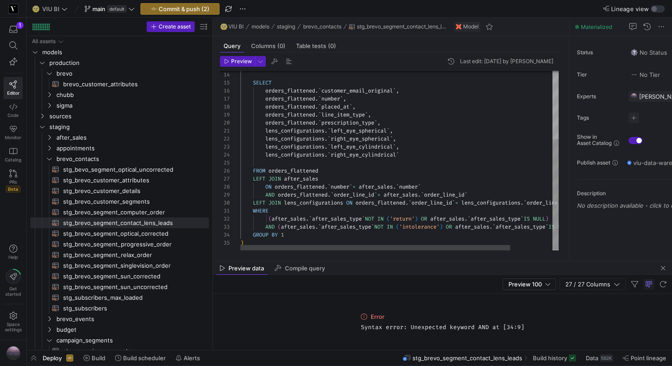
click at [289, 210] on div "orders_flattened . ` line_item_type ` , orders_flattened . ` prescription_type …" at bounding box center [423, 106] width 367 height 292
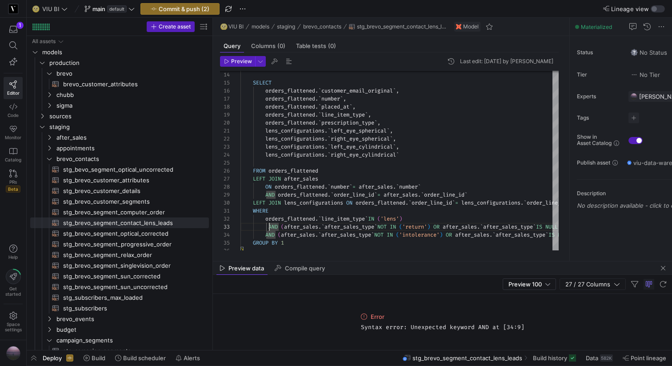
scroll to position [16, 26]
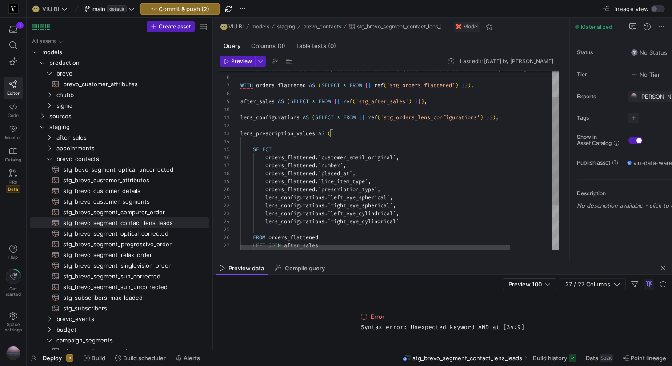
click at [268, 132] on div "orders_flattened . ` line_item_type ` , orders_flattened . ` prescription_type …" at bounding box center [423, 176] width 367 height 300
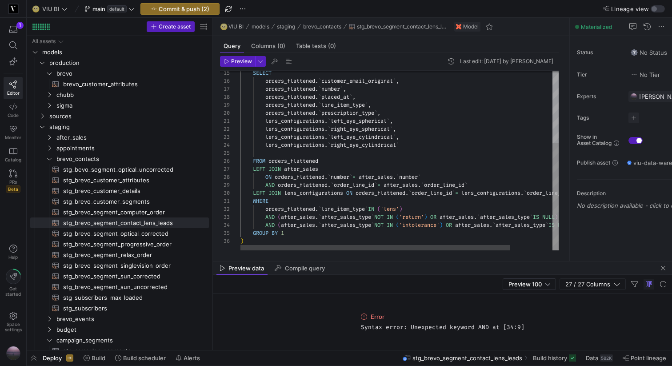
click at [250, 237] on div "orders_flattened . ` line_item_type ` , orders_flattened . ` prescription_type …" at bounding box center [423, 100] width 367 height 300
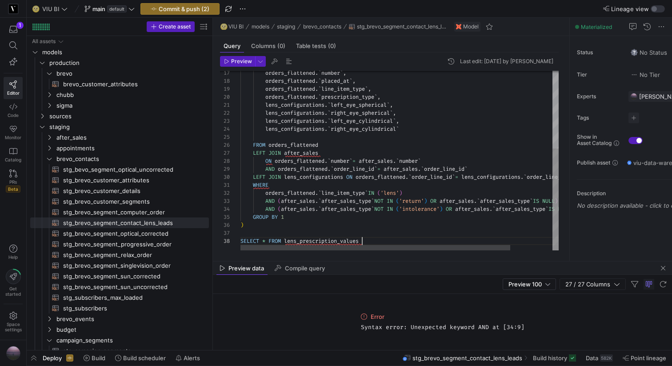
scroll to position [64, 0]
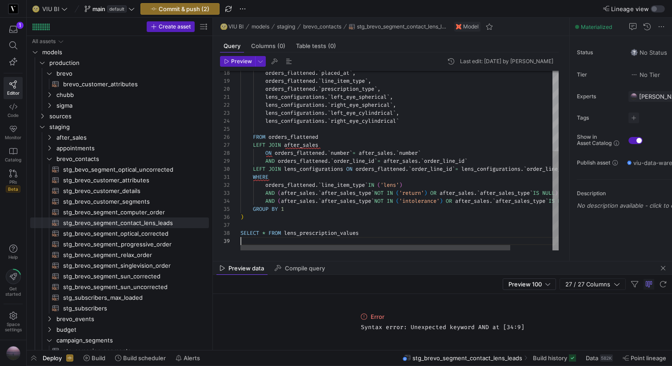
click at [292, 177] on div "orders_flattened . ` line_item_type ` , orders_flattened . ` prescription_type …" at bounding box center [423, 88] width 367 height 324
click at [328, 146] on div "orders_flattened . ` line_item_type ` , orders_flattened . ` prescription_type …" at bounding box center [423, 88] width 367 height 324
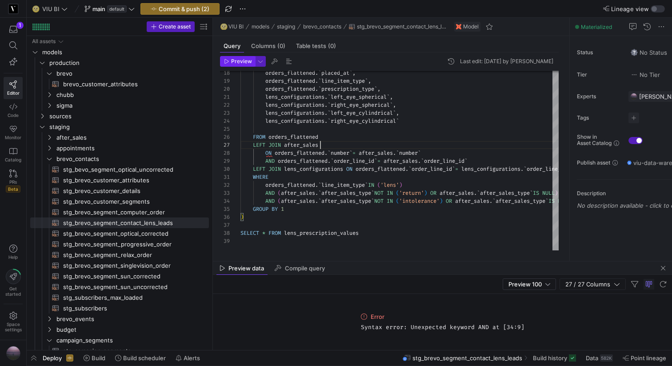
click at [234, 57] on span "button" at bounding box center [237, 61] width 34 height 10
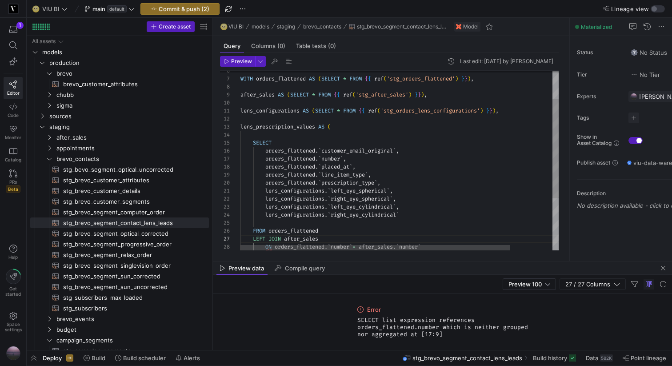
scroll to position [48, 109]
click at [365, 161] on div "orders_flattened . ` line_item_type ` , orders_flattened . ` prescription_type …" at bounding box center [423, 182] width 367 height 324
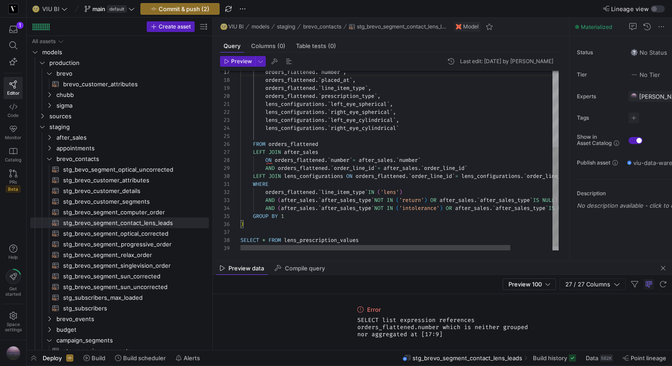
scroll to position [32, 45]
click at [343, 215] on div "orders_flattened . ` line_item_type ` , orders_flattened . ` prescription_type …" at bounding box center [423, 95] width 367 height 324
click at [240, 248] on div at bounding box center [372, 247] width 265 height 5
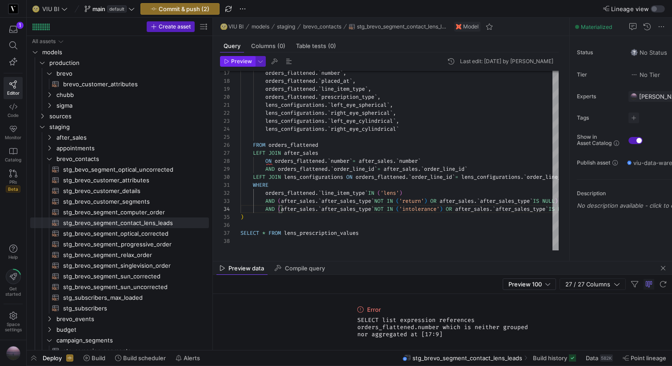
click at [242, 61] on span "Preview" at bounding box center [241, 61] width 21 height 6
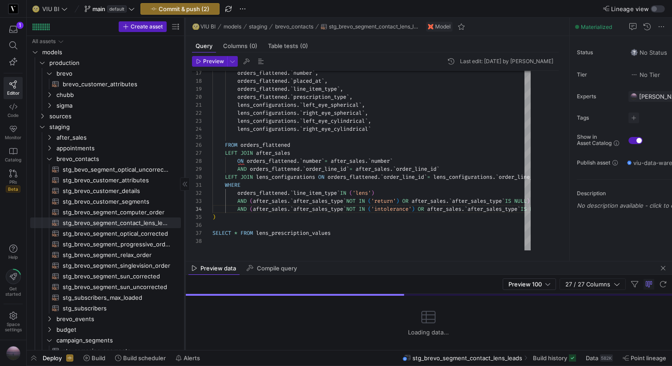
drag, startPoint x: 212, startPoint y: 85, endPoint x: 184, endPoint y: 87, distance: 28.5
click at [184, 87] on div at bounding box center [184, 184] width 0 height 332
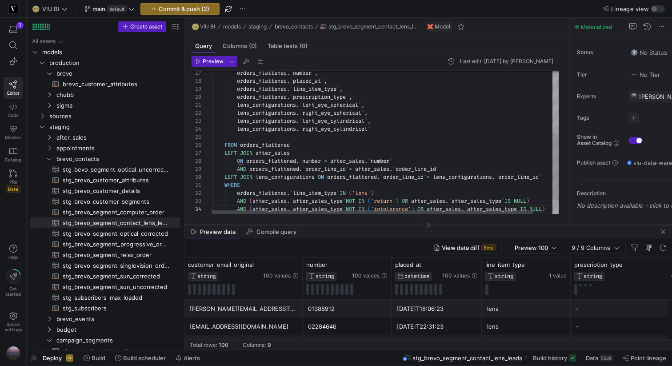
drag, startPoint x: 332, startPoint y: 261, endPoint x: 338, endPoint y: 224, distance: 36.9
click at [338, 224] on div at bounding box center [427, 224] width 487 height 0
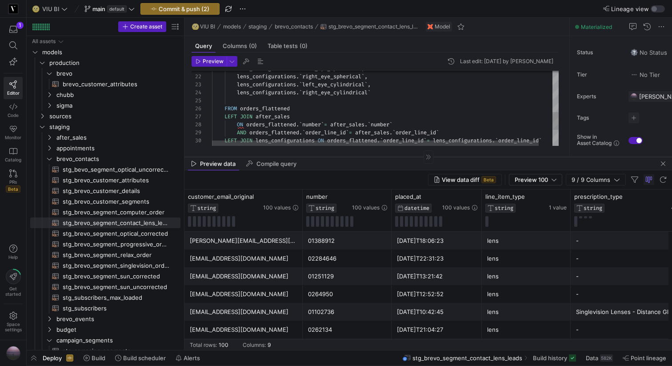
drag, startPoint x: 317, startPoint y: 224, endPoint x: 317, endPoint y: 156, distance: 68.0
click at [317, 156] on div at bounding box center [427, 156] width 487 height 0
click at [524, 177] on span "Preview 100" at bounding box center [530, 179] width 33 height 7
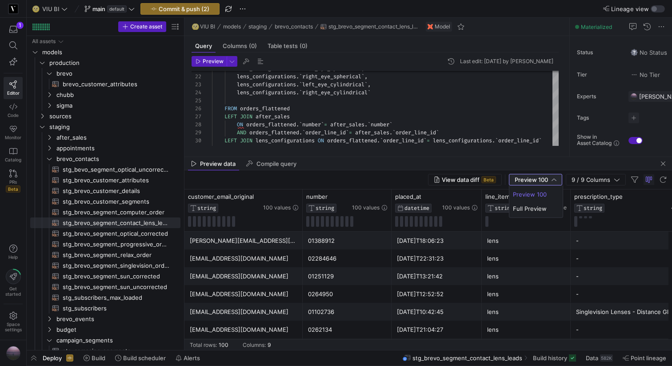
click at [524, 200] on mat-option "Preview 100" at bounding box center [535, 194] width 53 height 14
click at [524, 176] on span "Preview 100" at bounding box center [530, 179] width 33 height 7
click at [524, 207] on span "Full Preview" at bounding box center [536, 208] width 46 height 7
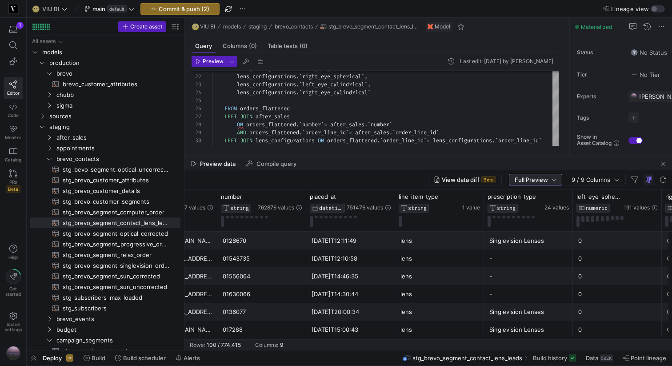
scroll to position [0, 0]
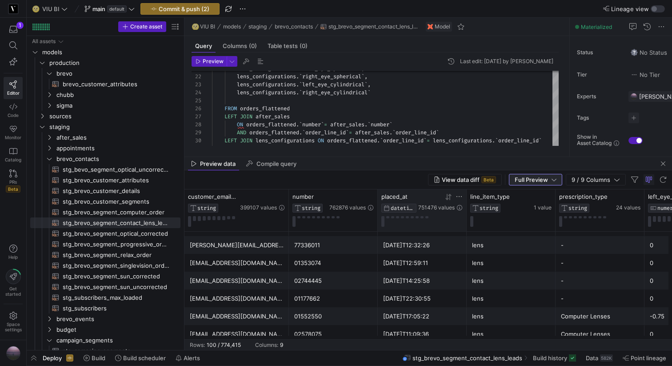
click at [445, 199] on icon at bounding box center [448, 196] width 7 height 7
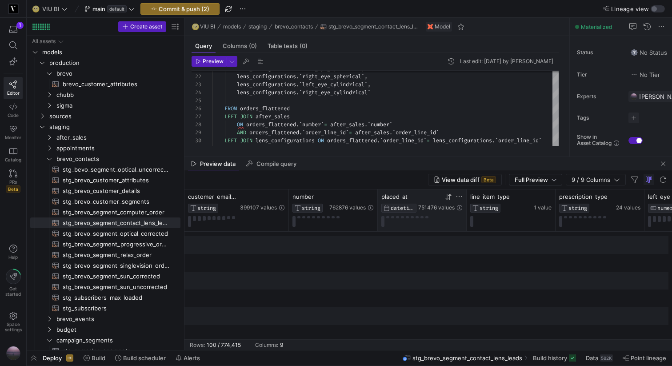
click at [445, 199] on icon at bounding box center [448, 196] width 7 height 7
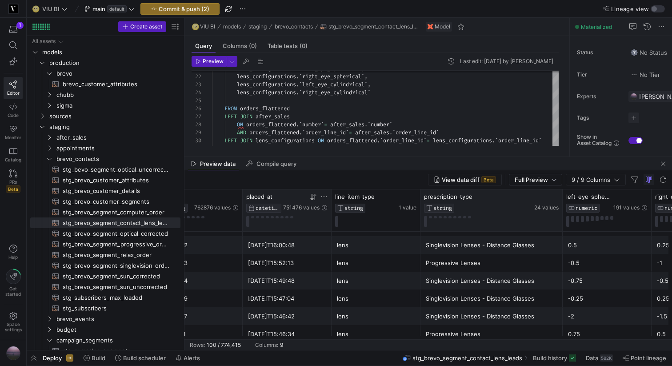
drag, startPoint x: 508, startPoint y: 196, endPoint x: 561, endPoint y: 195, distance: 53.3
click at [561, 195] on div at bounding box center [562, 210] width 4 height 42
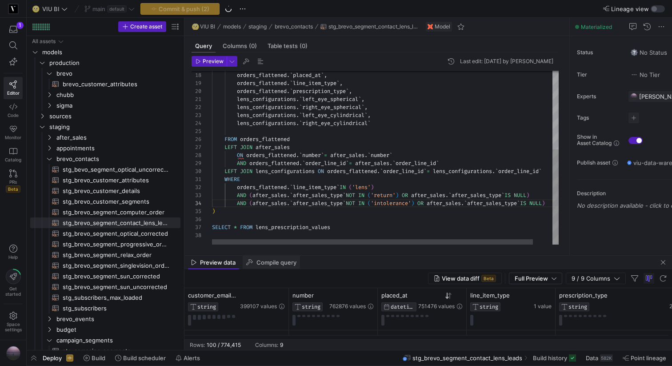
drag, startPoint x: 300, startPoint y: 157, endPoint x: 300, endPoint y: 255, distance: 98.6
click at [300, 255] on as-split "🌝 VIU BI models staging brevo_contacts stg_brevo_segment_contact_lens_leads Mod…" at bounding box center [427, 184] width 487 height 332
drag, startPoint x: 568, startPoint y: 120, endPoint x: 624, endPoint y: 120, distance: 56.0
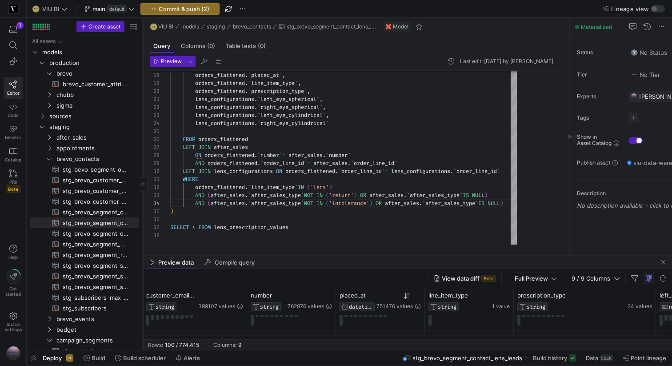
drag, startPoint x: 183, startPoint y: 111, endPoint x: 141, endPoint y: 111, distance: 42.6
click at [142, 111] on div at bounding box center [142, 184] width 0 height 332
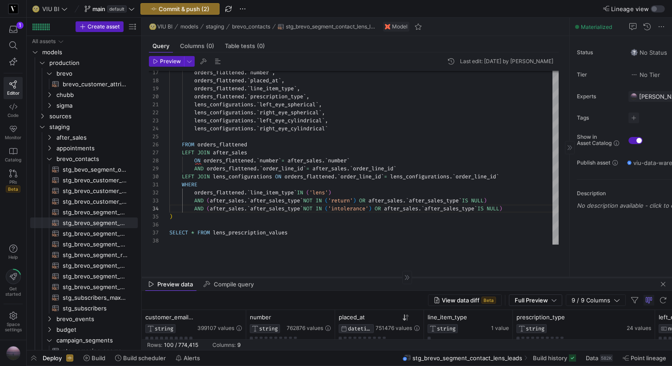
drag, startPoint x: 222, startPoint y: 255, endPoint x: 221, endPoint y: 279, distance: 24.4
click at [221, 277] on div at bounding box center [407, 277] width 530 height 0
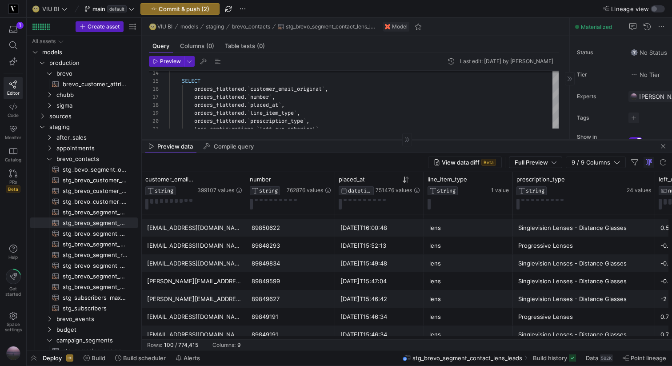
drag, startPoint x: 270, startPoint y: 280, endPoint x: 270, endPoint y: 139, distance: 140.3
click at [270, 139] on div at bounding box center [407, 139] width 530 height 0
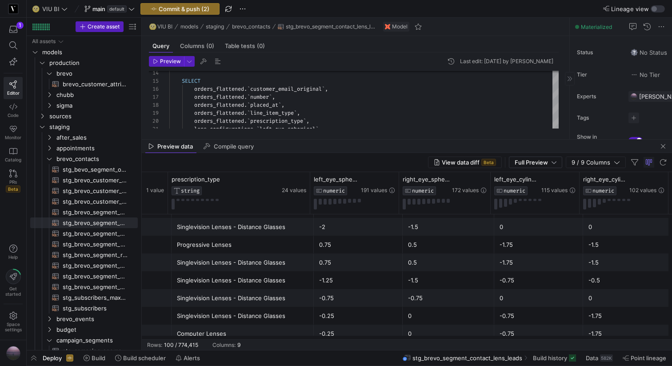
scroll to position [547, 0]
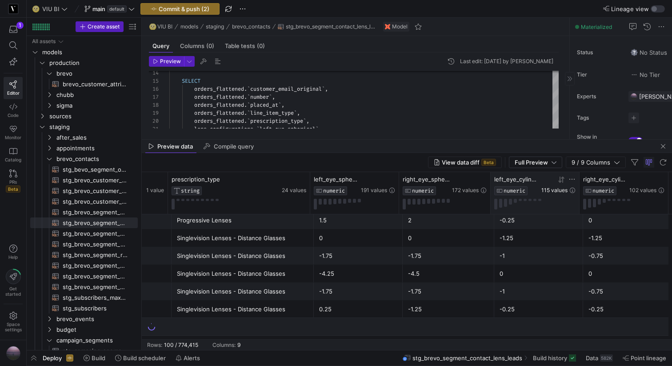
click at [559, 191] on span "115 values" at bounding box center [554, 190] width 26 height 6
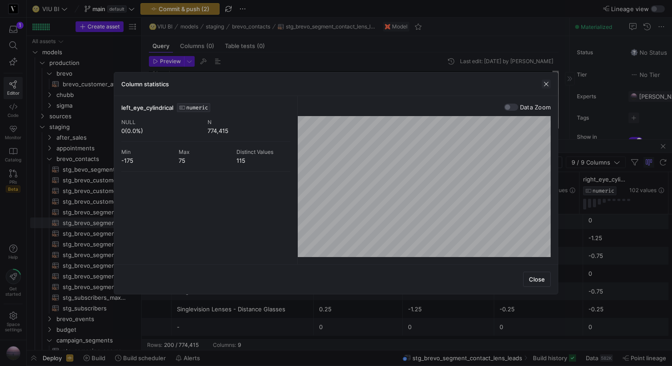
click at [543, 86] on span "button" at bounding box center [545, 83] width 9 height 9
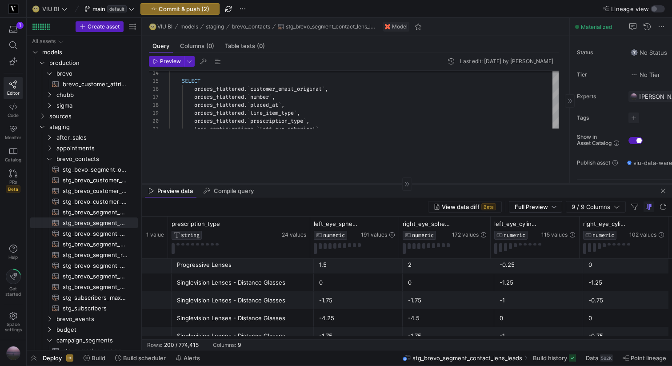
drag, startPoint x: 349, startPoint y: 139, endPoint x: 337, endPoint y: 183, distance: 46.0
click at [337, 183] on div at bounding box center [407, 183] width 530 height 0
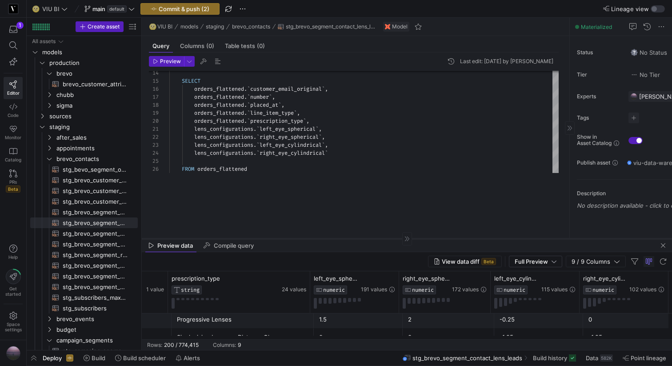
drag, startPoint x: 270, startPoint y: 183, endPoint x: 274, endPoint y: 239, distance: 55.7
click at [274, 238] on div at bounding box center [407, 238] width 530 height 0
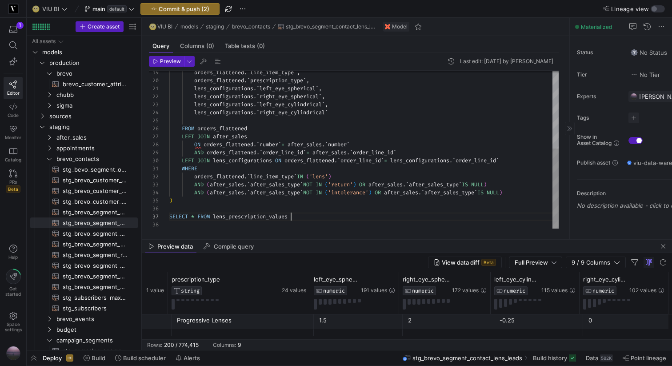
click at [293, 215] on div "lens_configurations . ` left_eye_spherical ` , orders_flattened . ` line_item_t…" at bounding box center [363, 72] width 389 height 311
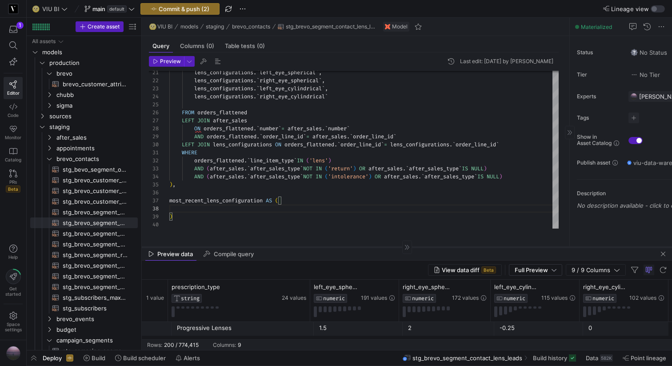
drag, startPoint x: 315, startPoint y: 239, endPoint x: 316, endPoint y: 246, distance: 7.2
click at [316, 246] on div at bounding box center [407, 246] width 530 height 0
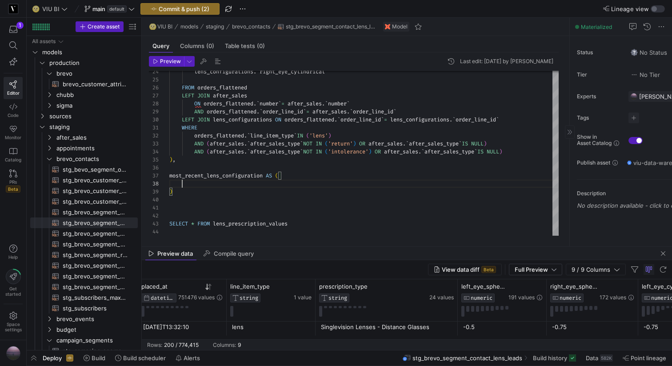
scroll to position [1652, 0]
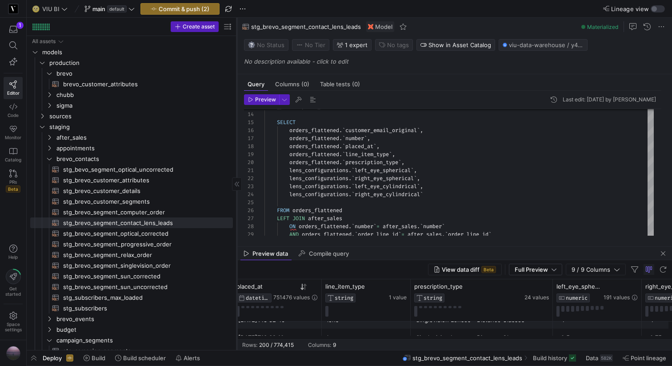
drag, startPoint x: 140, startPoint y: 158, endPoint x: 238, endPoint y: 158, distance: 97.3
click at [237, 158] on div at bounding box center [236, 184] width 0 height 332
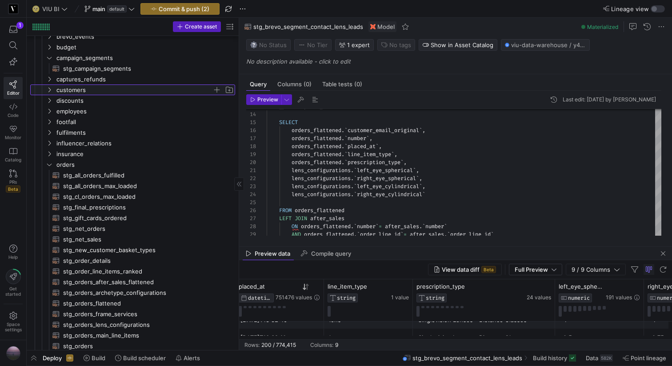
click at [46, 88] on y42-icon "Press SPACE to select this row." at bounding box center [49, 89] width 7 height 7
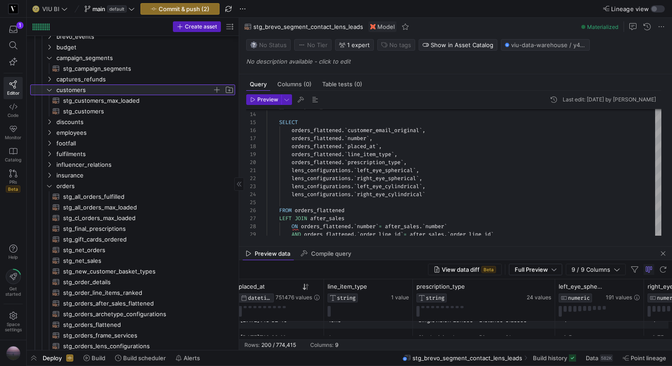
click at [46, 88] on y42-icon at bounding box center [49, 89] width 7 height 7
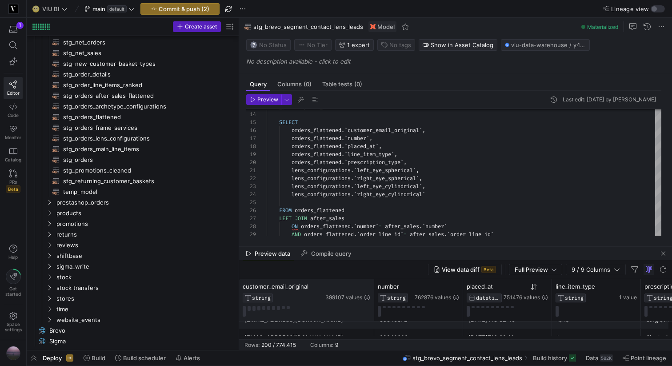
drag, startPoint x: 342, startPoint y: 285, endPoint x: 372, endPoint y: 283, distance: 30.7
click at [372, 284] on div at bounding box center [374, 300] width 4 height 42
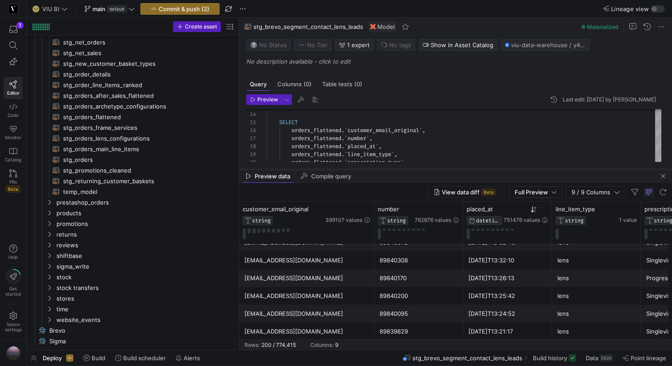
drag, startPoint x: 371, startPoint y: 246, endPoint x: 369, endPoint y: 169, distance: 77.3
click at [369, 169] on div at bounding box center [455, 169] width 433 height 0
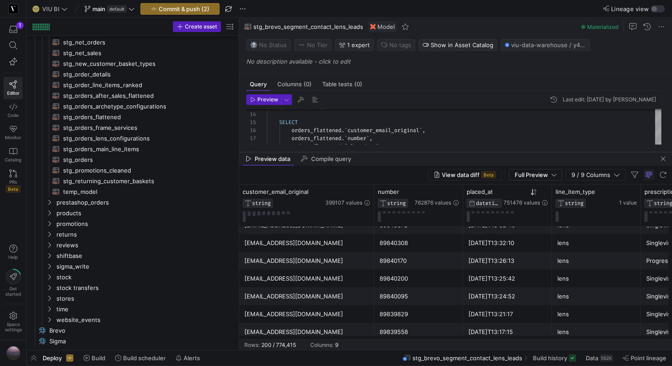
drag, startPoint x: 361, startPoint y: 168, endPoint x: 355, endPoint y: 151, distance: 18.3
click at [355, 151] on div at bounding box center [455, 152] width 433 height 4
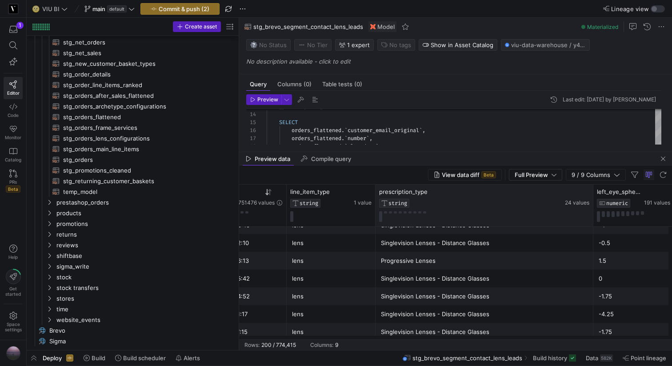
drag, startPoint x: 516, startPoint y: 194, endPoint x: 592, endPoint y: 195, distance: 76.4
click at [592, 195] on div at bounding box center [593, 205] width 4 height 42
click at [580, 202] on span "24 values" at bounding box center [577, 202] width 24 height 6
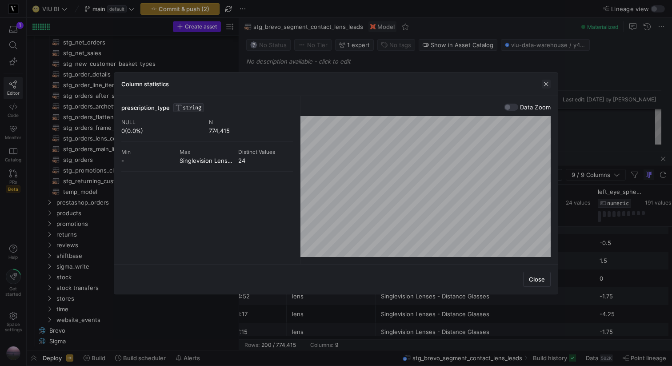
click at [547, 82] on span "button" at bounding box center [545, 83] width 9 height 9
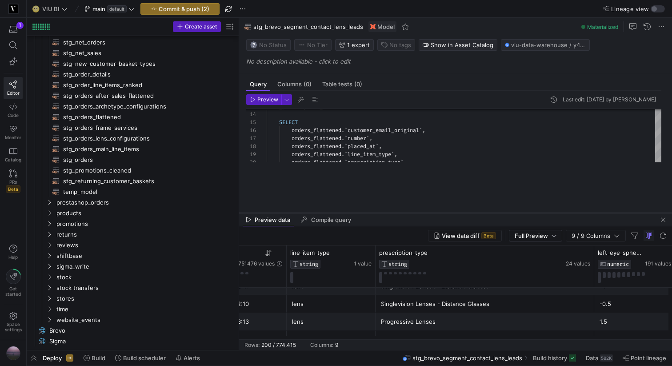
drag, startPoint x: 397, startPoint y: 151, endPoint x: 406, endPoint y: 253, distance: 102.5
click at [405, 215] on div at bounding box center [455, 213] width 433 height 4
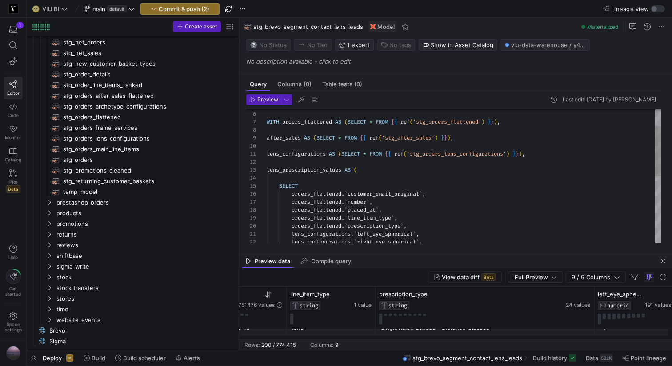
scroll to position [16, 0]
click at [267, 167] on div "lens_configurations . ` left_eye_spherical ` , lens_configurations . ` right_ey…" at bounding box center [463, 242] width 394 height 359
click at [352, 162] on div "lens_configurations . ` left_eye_spherical ` , lens_configurations . ` right_ey…" at bounding box center [463, 242] width 394 height 359
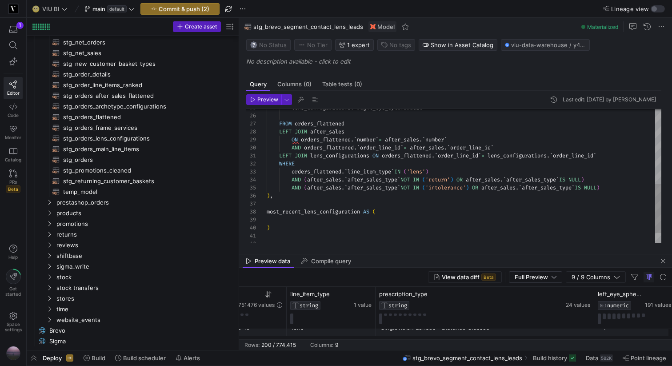
click at [441, 171] on div "lens_configurations . ` right_eye_cylindrical ` FROM orders_flattened LEFT JOIN…" at bounding box center [463, 88] width 394 height 367
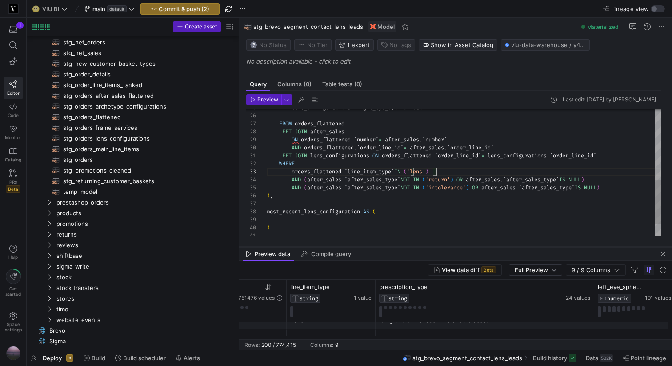
drag, startPoint x: 444, startPoint y: 254, endPoint x: 441, endPoint y: 246, distance: 7.8
click at [441, 246] on div at bounding box center [455, 247] width 433 height 4
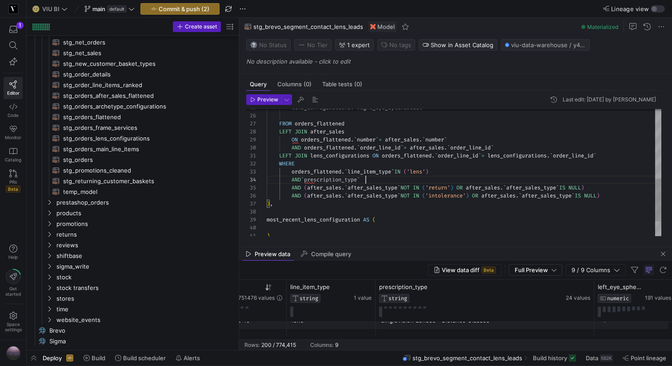
scroll to position [24, 99]
click at [307, 178] on div "lens_configurations . ` right_eye_cylindrical ` FROM orders_flattened LEFT JOIN…" at bounding box center [463, 92] width 394 height 375
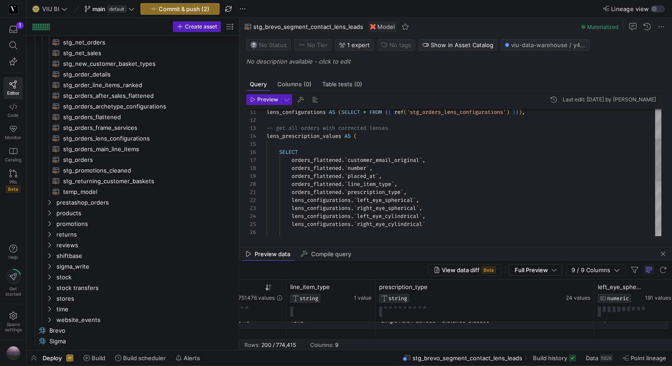
click at [296, 129] on div "lens_configurations . ` right_eye_cylindrical ` lens_configurations . ` left_ey…" at bounding box center [463, 208] width 394 height 375
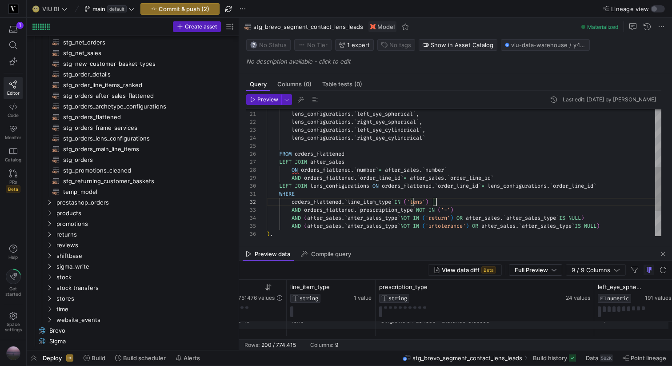
click at [459, 203] on div "lens_configurations . ` right_eye_cylindrical ` lens_configurations . ` left_ey…" at bounding box center [463, 126] width 394 height 367
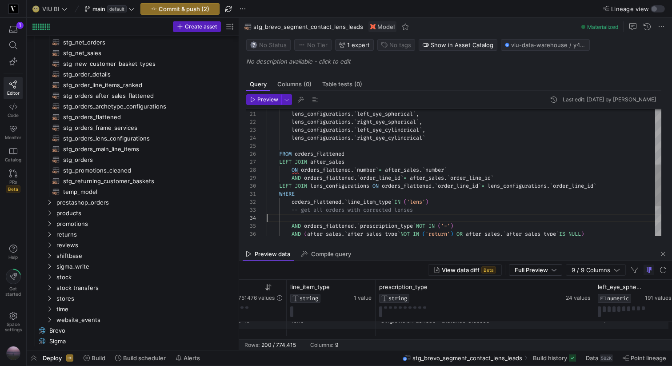
scroll to position [24, 0]
drag, startPoint x: 439, startPoint y: 212, endPoint x: 302, endPoint y: 209, distance: 136.4
click at [302, 209] on div "lens_configurations . ` right_eye_cylindrical ` lens_configurations . ` left_ey…" at bounding box center [463, 134] width 394 height 383
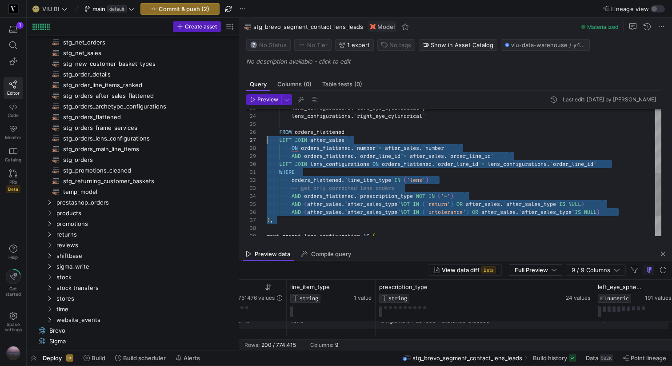
scroll to position [48, 0]
drag, startPoint x: 275, startPoint y: 219, endPoint x: 239, endPoint y: 141, distance: 86.5
click at [266, 141] on div "WHERE orders_flattened . ` line_item_type ` IN ( 'lens' ) AND orders_flattened …" at bounding box center [463, 108] width 394 height 375
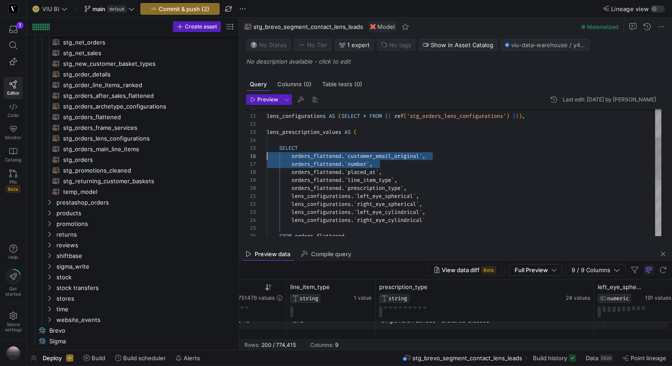
scroll to position [40, 0]
drag, startPoint x: 384, startPoint y: 164, endPoint x: 252, endPoint y: 159, distance: 132.0
click at [266, 159] on div "FROM orders_flattened lens_configurations . ` right_eye_cylindrical ` lens_conf…" at bounding box center [463, 212] width 394 height 375
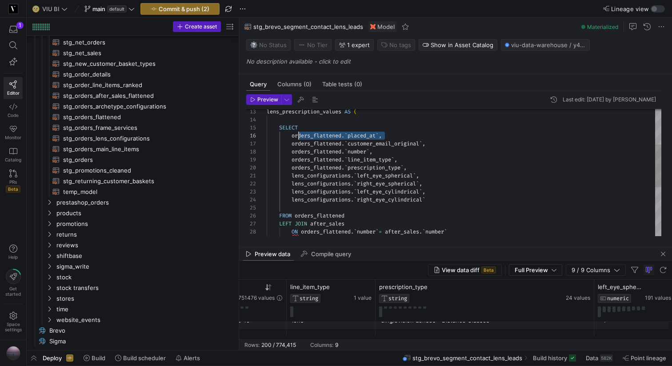
scroll to position [40, 26]
drag, startPoint x: 395, startPoint y: 136, endPoint x: 293, endPoint y: 136, distance: 102.2
click at [293, 136] on div "FROM orders_flattened lens_configurations . ` right_eye_cylindrical ` lens_conf…" at bounding box center [463, 191] width 394 height 375
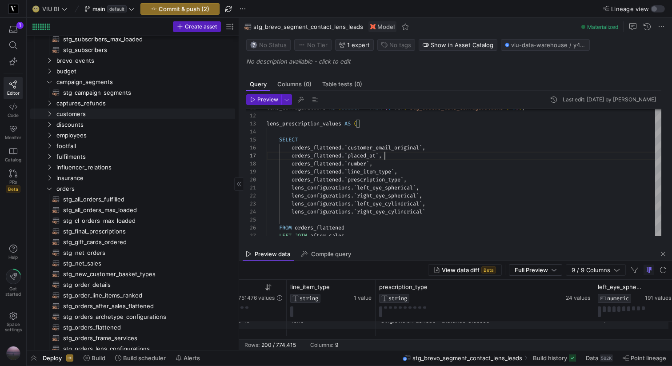
scroll to position [245, 0]
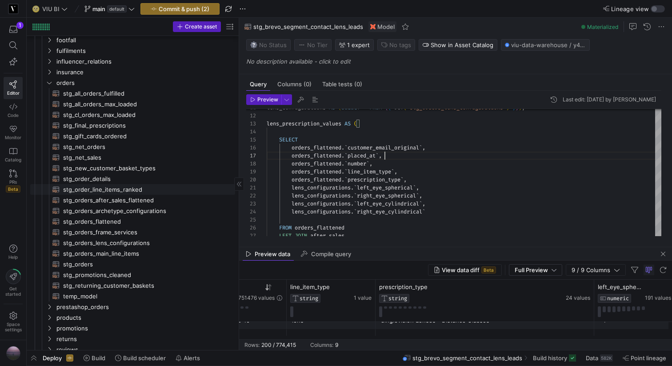
click at [105, 190] on span "stg_order_line_items_ranked​​​​​​​​​​" at bounding box center [144, 189] width 162 height 10
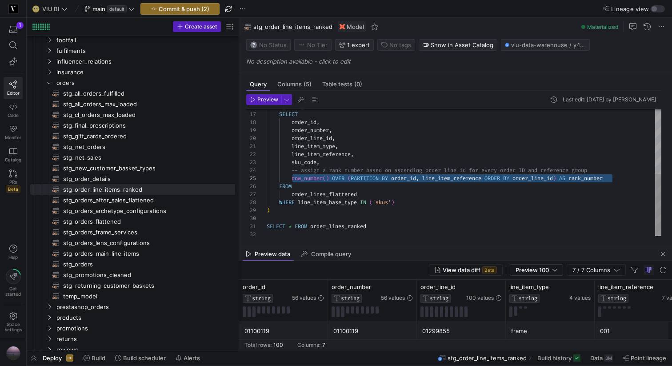
drag, startPoint x: 614, startPoint y: 178, endPoint x: 292, endPoint y: 178, distance: 322.0
click at [292, 178] on div "SELECT order_id , order_number , order_line_id , line_item_type , line_item_ref…" at bounding box center [463, 106] width 394 height 263
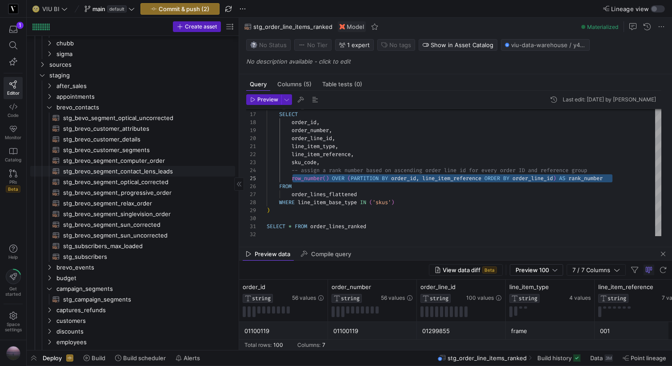
click at [156, 172] on span "stg_brevo_segment_contact_lens_leads​​​​​​​​​​" at bounding box center [144, 171] width 162 height 10
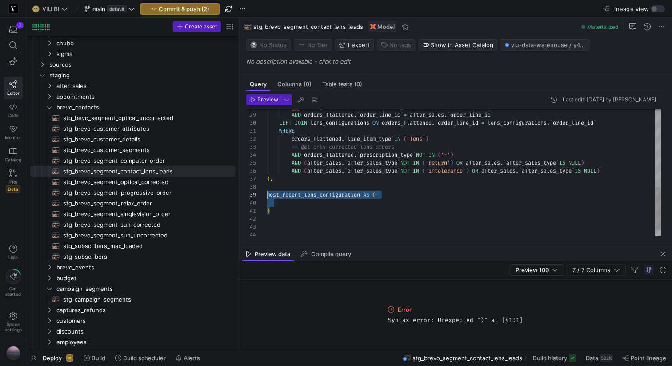
drag, startPoint x: 279, startPoint y: 208, endPoint x: 262, endPoint y: 195, distance: 21.5
click at [266, 195] on div "ON orders_flattened . ` number ` = after_sales . ` number ` AND orders_flattene…" at bounding box center [463, 67] width 394 height 375
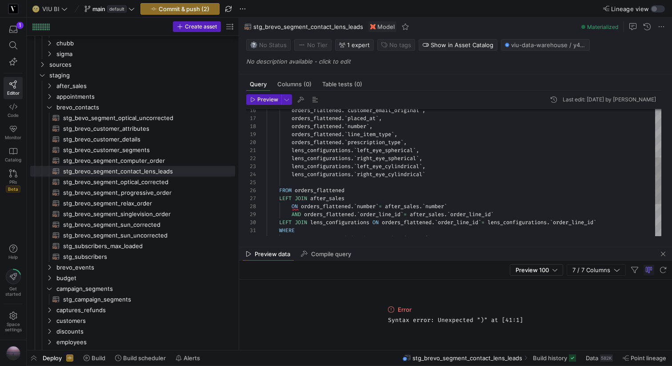
click at [444, 175] on div "ON orders_flattened . ` number ` = after_sales . ` number ` AND orders_flattene…" at bounding box center [463, 150] width 394 height 343
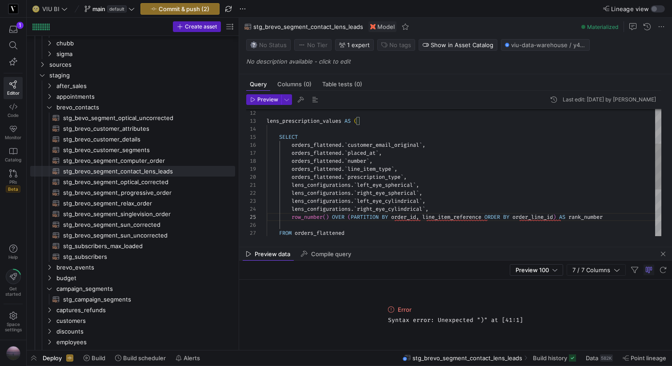
click at [381, 147] on div "FROM orders_flattened lens_configurations . ` right_eye_cylindrical ` , lens_co…" at bounding box center [463, 189] width 394 height 351
click at [401, 215] on div "FROM orders_flattened lens_configurations . ` right_eye_cylindrical ` , lens_co…" at bounding box center [463, 189] width 394 height 351
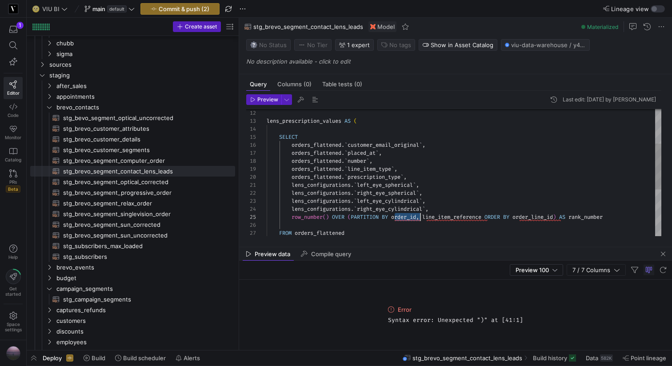
click at [401, 215] on div "FROM orders_flattened lens_configurations . ` right_eye_cylindrical ` , lens_co…" at bounding box center [463, 189] width 394 height 351
drag, startPoint x: 427, startPoint y: 142, endPoint x: 294, endPoint y: 142, distance: 133.2
click at [294, 142] on div "FROM orders_flattened lens_configurations . ` right_eye_cylindrical ` , lens_co…" at bounding box center [463, 189] width 394 height 351
click at [404, 219] on div "FROM orders_flattened lens_configurations . ` right_eye_cylindrical ` , lens_co…" at bounding box center [463, 189] width 394 height 351
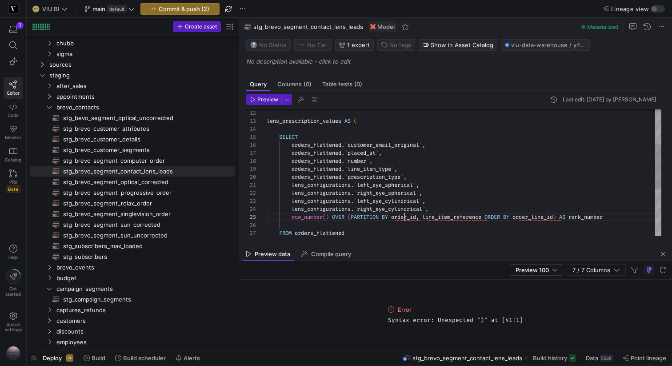
click at [404, 219] on div "FROM orders_flattened lens_configurations . ` right_eye_cylindrical ` , lens_co…" at bounding box center [463, 189] width 394 height 351
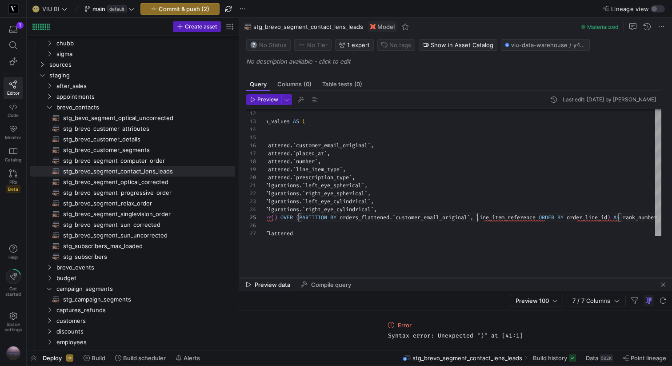
drag, startPoint x: 525, startPoint y: 247, endPoint x: 525, endPoint y: 278, distance: 31.1
click at [525, 278] on div at bounding box center [455, 278] width 433 height 4
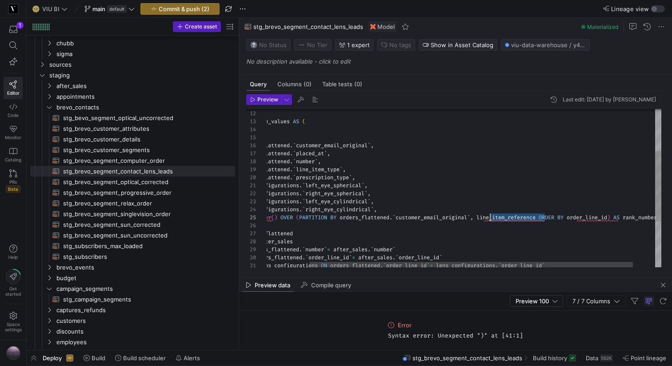
scroll to position [32, 269]
drag, startPoint x: 545, startPoint y: 216, endPoint x: 484, endPoint y: 216, distance: 60.8
click at [484, 216] on div "FROM orders_flattened lens_configurations . ` right_eye_cylindrical ` , lens_co…" at bounding box center [451, 192] width 473 height 356
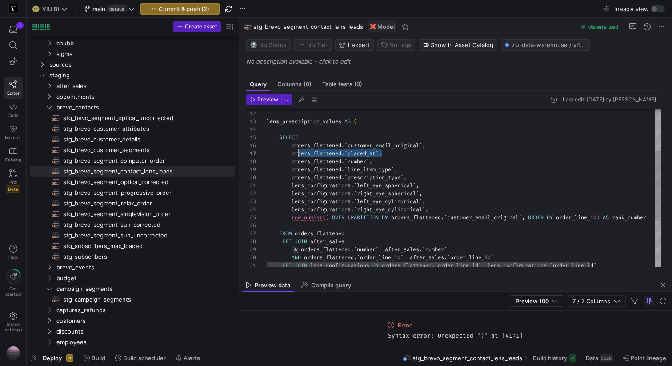
scroll to position [48, 26]
drag, startPoint x: 331, startPoint y: 151, endPoint x: 293, endPoint y: 149, distance: 38.2
click at [293, 149] on div "FROM orders_flattened lens_configurations . ` right_eye_cylindrical ` , lens_co…" at bounding box center [502, 192] width 473 height 356
click at [582, 218] on div "FROM orders_flattened lens_configurations . ` right_eye_cylindrical ` , lens_co…" at bounding box center [502, 192] width 473 height 356
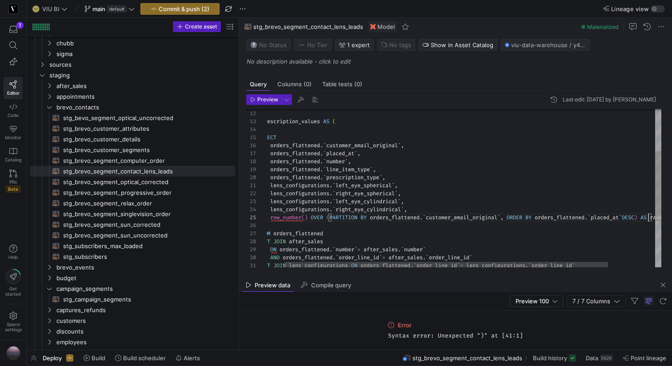
scroll to position [32, 403]
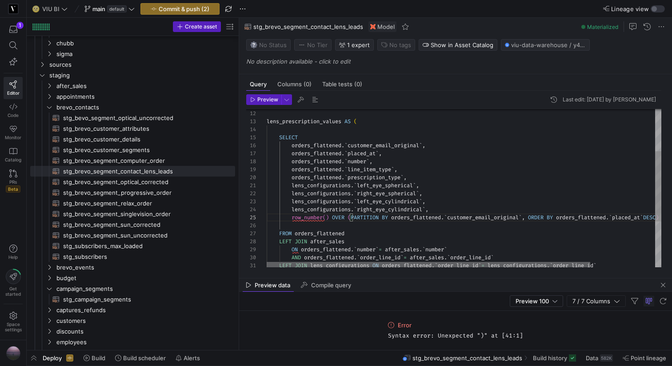
click at [490, 262] on div at bounding box center [427, 264] width 323 height 5
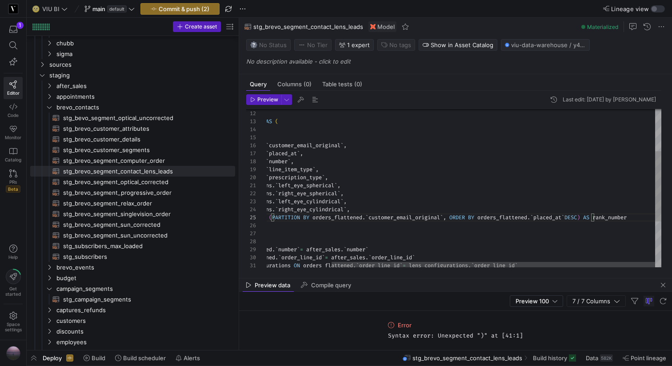
click at [457, 214] on div "FROM orders_flattened lens_configurations . ` right_eye_cylindrical ` , lens_co…" at bounding box center [424, 192] width 473 height 356
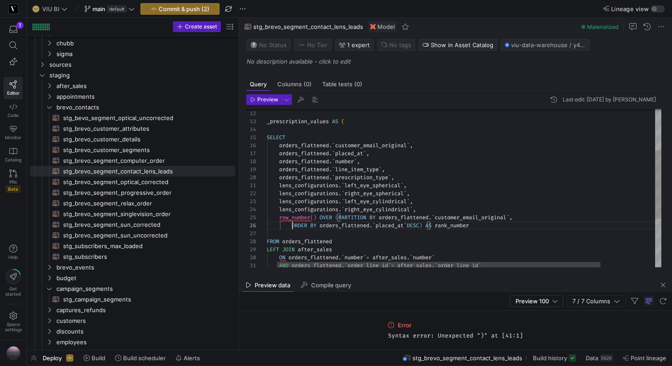
scroll to position [40, 38]
click at [382, 218] on div "FROM orders_flattened lens_configurations . ` right_eye_cylindrical ` , lens_co…" at bounding box center [490, 196] width 473 height 364
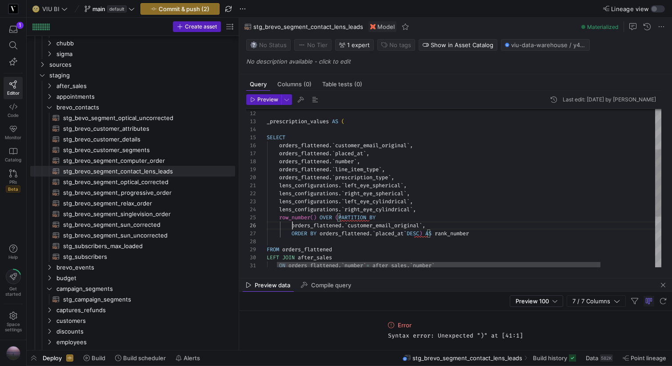
click at [402, 221] on div "FROM orders_flattened lens_configurations . ` right_eye_cylindrical ` , lens_co…" at bounding box center [490, 200] width 473 height 372
click at [499, 235] on div "FROM orders_flattened lens_configurations . ` right_eye_cylindrical ` , lens_co…" at bounding box center [490, 200] width 473 height 372
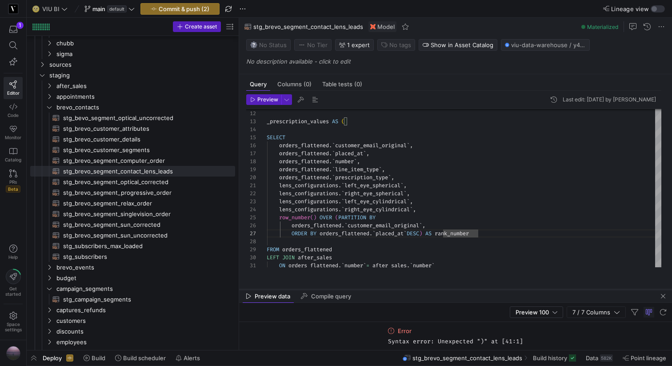
drag, startPoint x: 453, startPoint y: 277, endPoint x: 452, endPoint y: 294, distance: 17.3
click at [452, 291] on div at bounding box center [455, 289] width 433 height 4
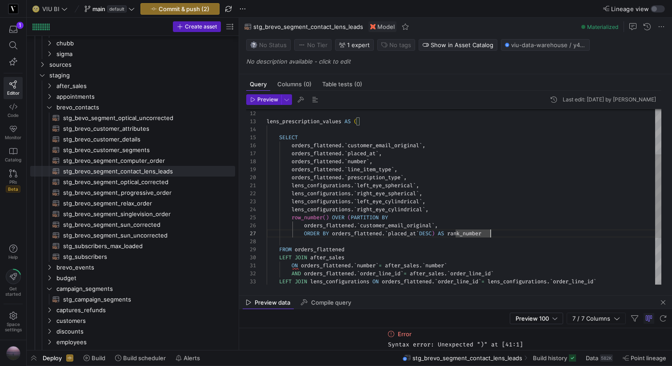
click at [441, 211] on div "FROM orders_flattened lens_configurations . ` right_eye_cylindrical ` , lens_co…" at bounding box center [463, 200] width 394 height 372
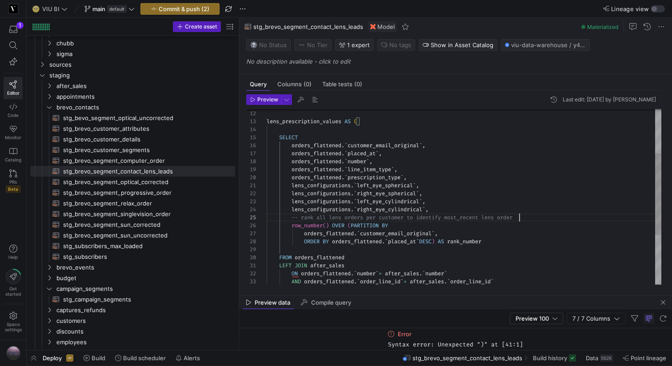
scroll to position [32, 252]
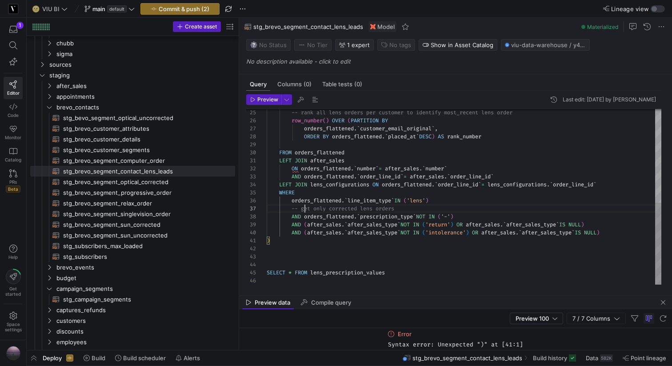
click at [305, 208] on div "FROM orders_flattened row_number ( ) OVER ( PARTITION BY LEFT JOIN after_sales …" at bounding box center [463, 96] width 394 height 375
click at [411, 207] on div "FROM orders_flattened row_number ( ) OVER ( PARTITION BY LEFT JOIN after_sales …" at bounding box center [463, 96] width 394 height 375
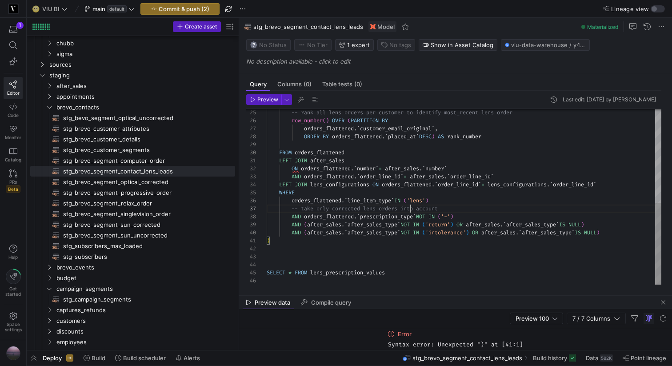
click at [409, 207] on div "FROM orders_flattened row_number ( ) OVER ( PARTITION BY LEFT JOIN after_sales …" at bounding box center [463, 96] width 394 height 375
click at [404, 272] on div "FROM orders_flattened row_number ( ) OVER ( PARTITION BY LEFT JOIN after_sales …" at bounding box center [463, 96] width 394 height 375
click at [321, 262] on div "FROM orders_flattened row_number ( ) OVER ( PARTITION BY LEFT JOIN after_sales …" at bounding box center [463, 96] width 394 height 375
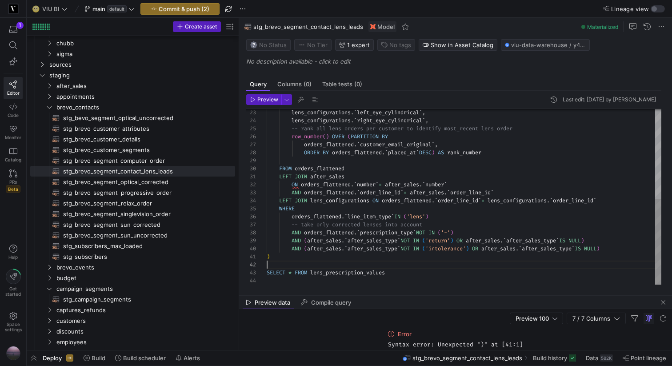
scroll to position [8, 0]
click at [265, 102] on span "Preview" at bounding box center [267, 99] width 21 height 6
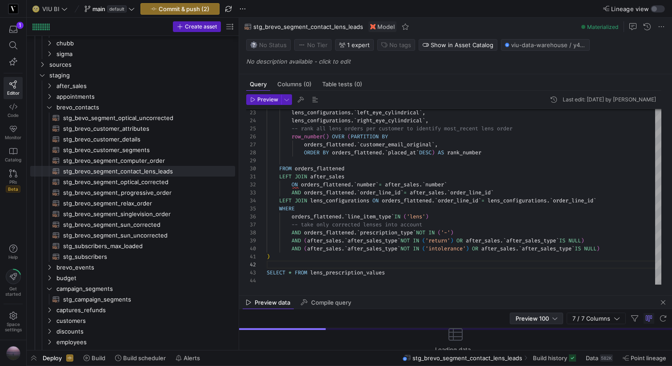
click at [515, 314] on div "Preview 100" at bounding box center [536, 318] width 42 height 11
click at [517, 346] on span "Full Preview" at bounding box center [533, 346] width 46 height 7
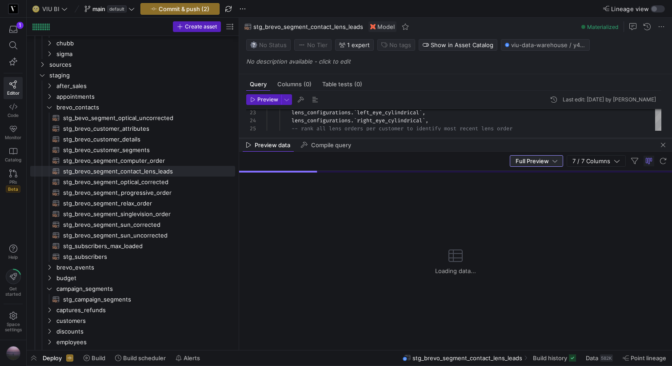
drag, startPoint x: 474, startPoint y: 294, endPoint x: 474, endPoint y: 138, distance: 155.9
click at [474, 138] on div at bounding box center [455, 138] width 433 height 4
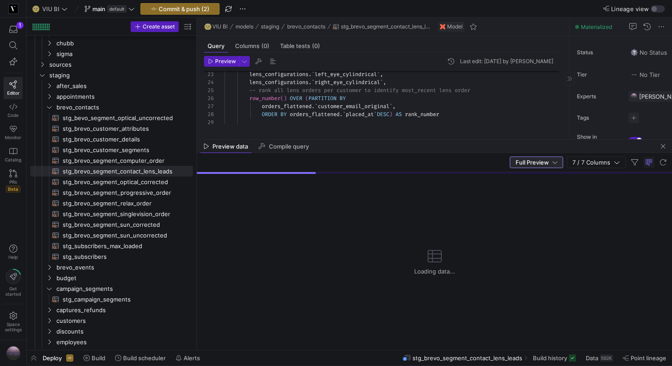
drag, startPoint x: 239, startPoint y: 52, endPoint x: 197, endPoint y: 49, distance: 42.3
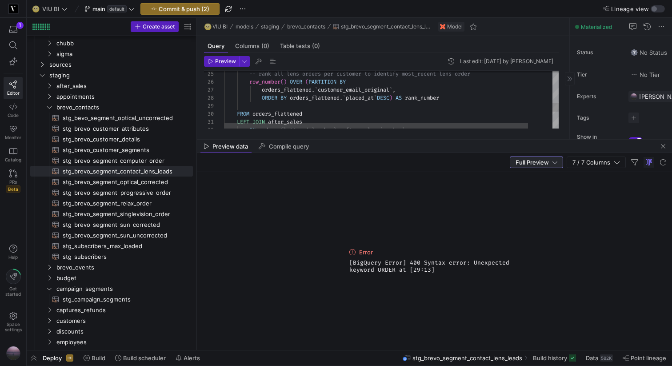
click at [373, 99] on div "ORDER BY orders_flattened . ` placed_at ` DESC ) AS rank_number orders_flattene…" at bounding box center [404, 53] width 361 height 364
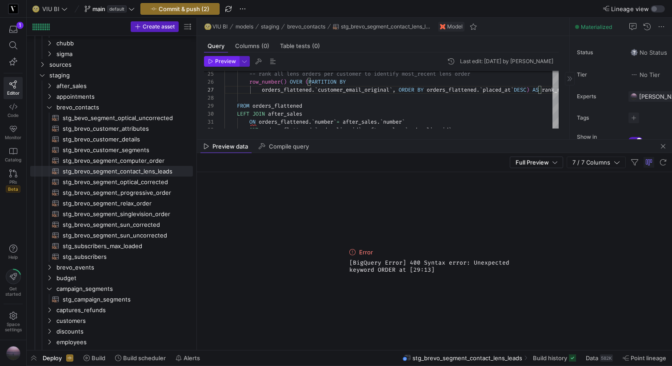
click at [227, 59] on span "Preview" at bounding box center [225, 61] width 21 height 6
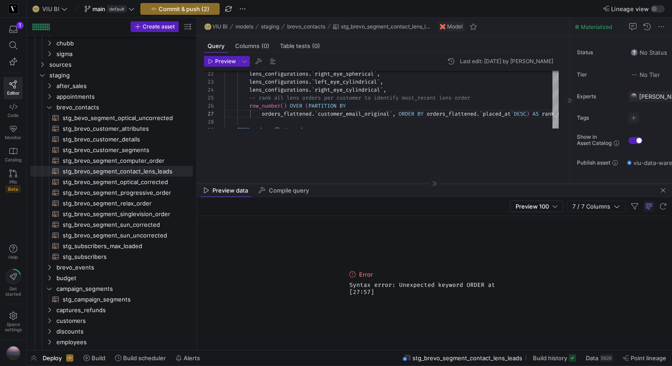
drag, startPoint x: 332, startPoint y: 138, endPoint x: 334, endPoint y: 180, distance: 42.2
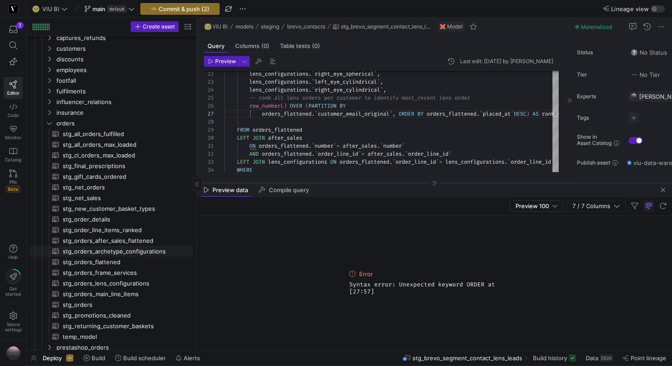
scroll to position [458, 0]
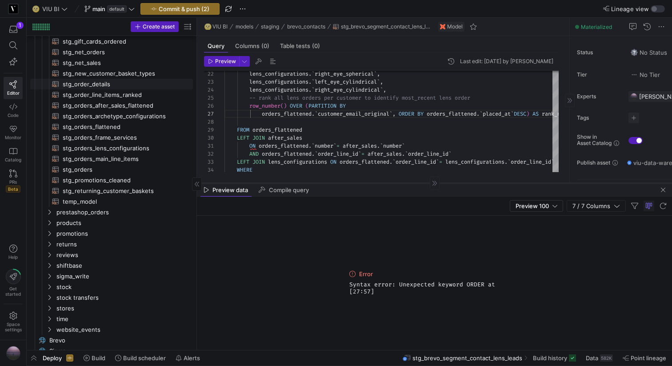
click at [99, 84] on span "stg_order_details​​​​​​​​​​" at bounding box center [123, 84] width 120 height 10
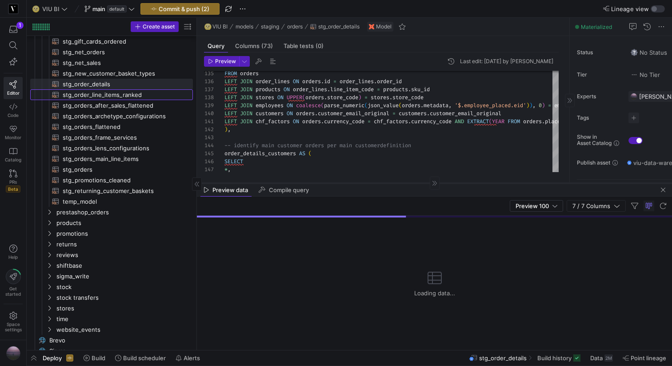
click at [118, 94] on span "stg_order_line_items_ranked​​​​​​​​​​" at bounding box center [123, 95] width 120 height 10
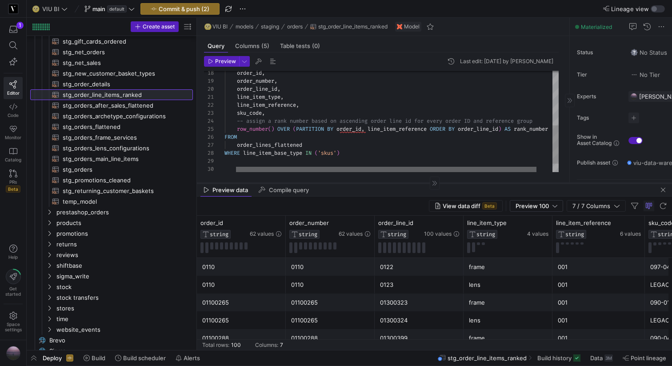
click at [395, 167] on div at bounding box center [386, 169] width 300 height 5
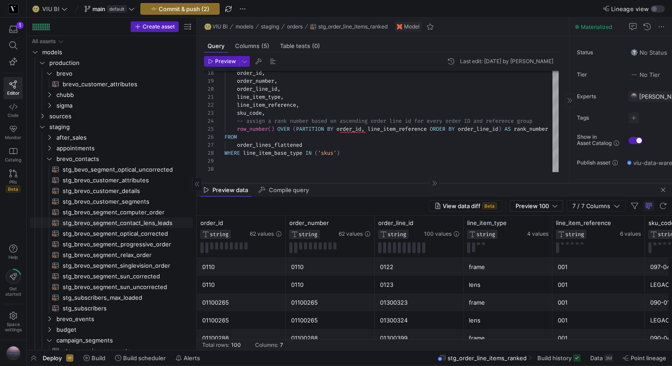
click at [131, 220] on span "stg_brevo_segment_contact_lens_leads​​​​​​​​​​" at bounding box center [123, 223] width 120 height 10
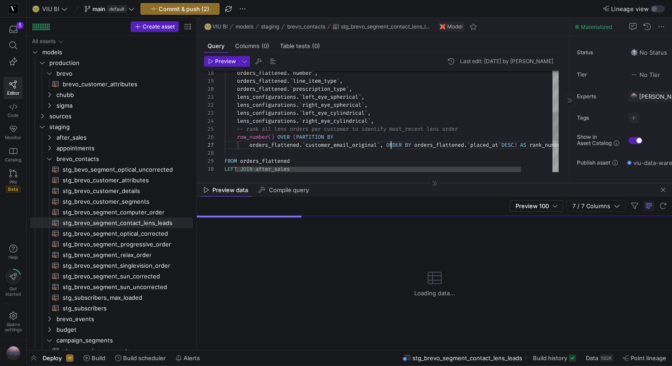
click at [390, 144] on div "orders_flattened . ` number ` , orders_flattened . ` line_item_type ` , orders_…" at bounding box center [403, 104] width 383 height 356
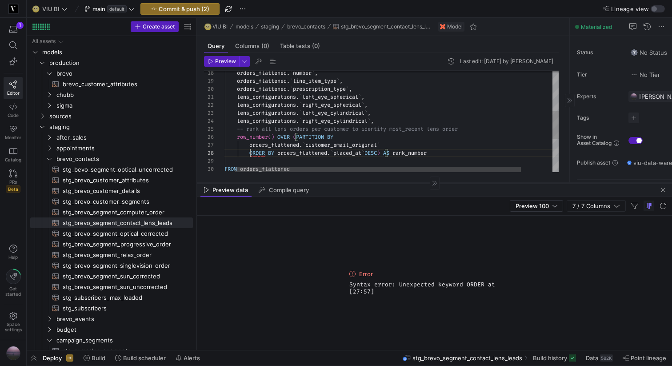
scroll to position [56, 51]
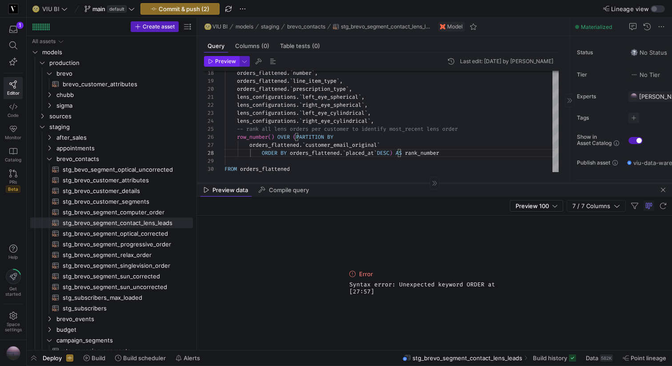
type textarea "lens_configurations.`left_eye_spherical`, lens_configurations.`right_eye_spheri…"
click at [216, 60] on span "Preview" at bounding box center [225, 61] width 21 height 6
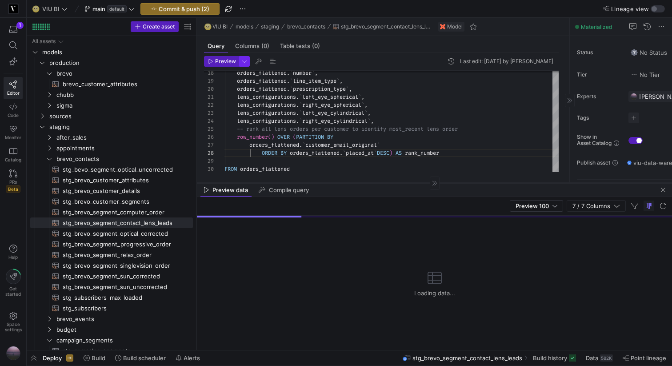
click at [243, 59] on span "button" at bounding box center [244, 61] width 10 height 10
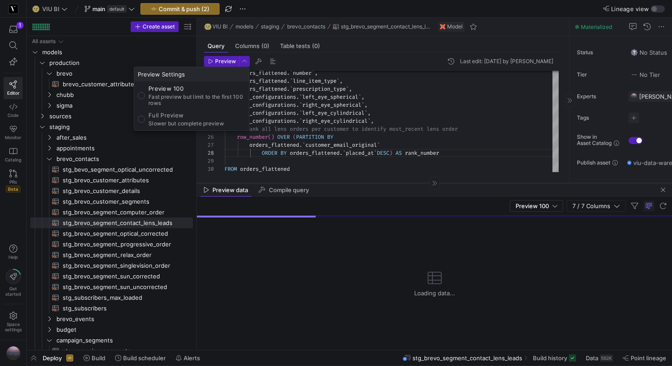
click at [173, 115] on p "Full Preview" at bounding box center [186, 114] width 76 height 7
click at [145, 115] on input "Full Preview Slower but complete preview" at bounding box center [141, 118] width 7 height 7
radio input "true"
click at [223, 64] on div at bounding box center [336, 183] width 672 height 366
click at [223, 64] on span "Preview" at bounding box center [225, 61] width 21 height 6
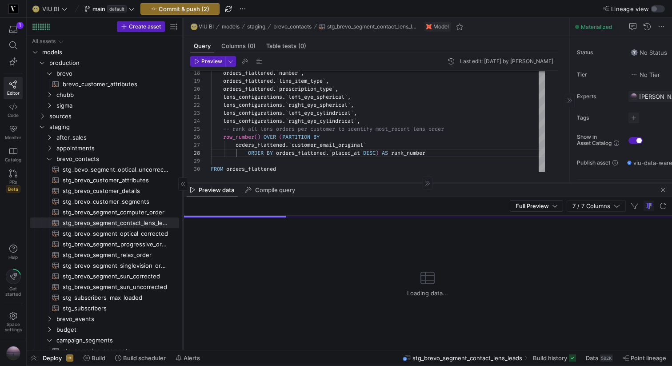
drag, startPoint x: 197, startPoint y: 60, endPoint x: 183, endPoint y: 60, distance: 13.8
click at [183, 60] on div at bounding box center [183, 184] width 0 height 332
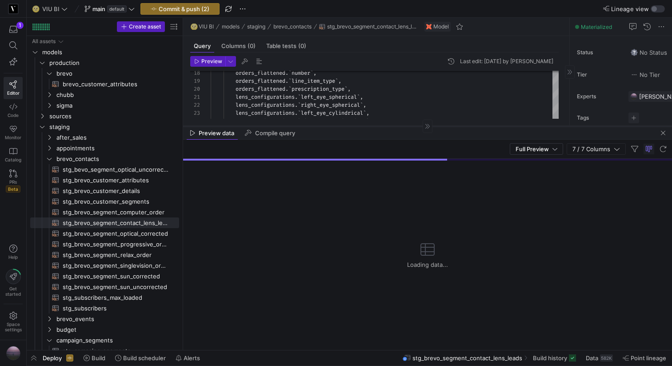
drag, startPoint x: 339, startPoint y: 183, endPoint x: 337, endPoint y: 126, distance: 56.9
click at [337, 126] on div at bounding box center [427, 126] width 489 height 0
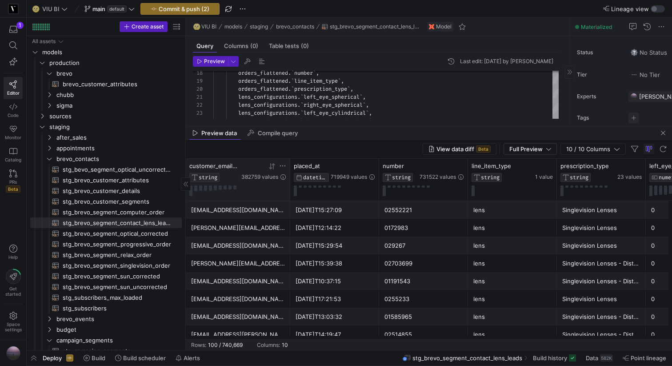
click at [270, 169] on icon at bounding box center [270, 166] width 3 height 6
click at [283, 167] on icon at bounding box center [282, 165] width 7 height 7
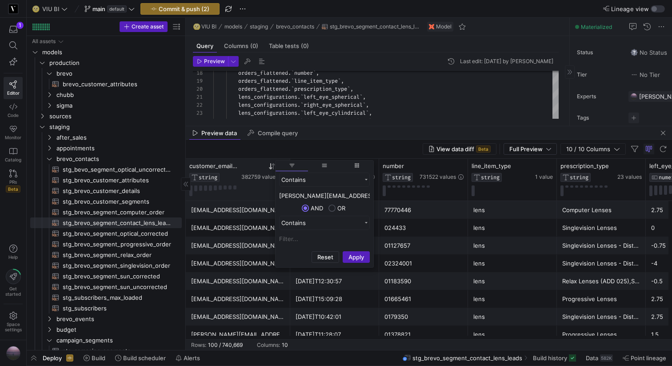
type input "[PERSON_NAME][EMAIL_ADDRESS][DOMAIN_NAME]"
click at [342, 251] on button "Apply" at bounding box center [355, 257] width 27 height 12
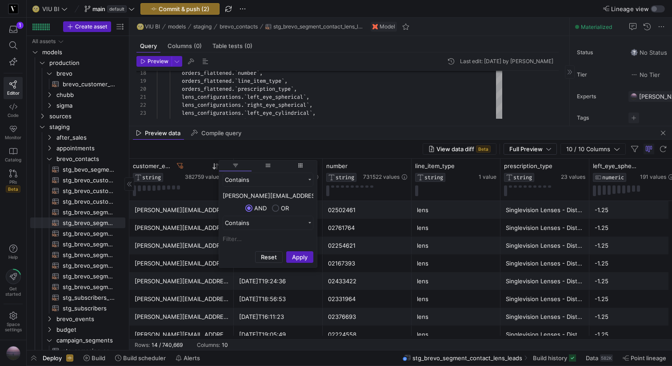
drag, startPoint x: 184, startPoint y: 118, endPoint x: 127, endPoint y: 119, distance: 57.7
click at [187, 250] on div "[PERSON_NAME][EMAIL_ADDRESS][DOMAIN_NAME]" at bounding box center [182, 245] width 94 height 17
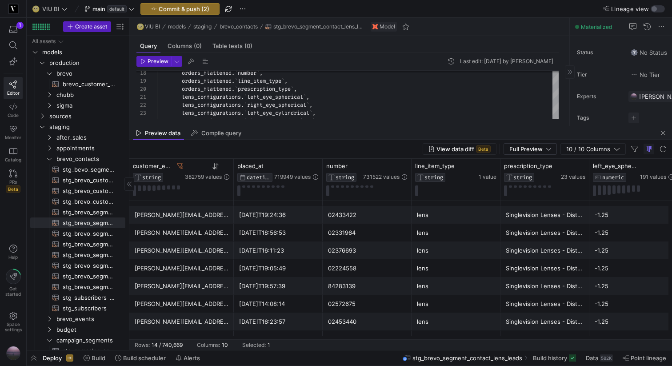
scroll to position [0, 0]
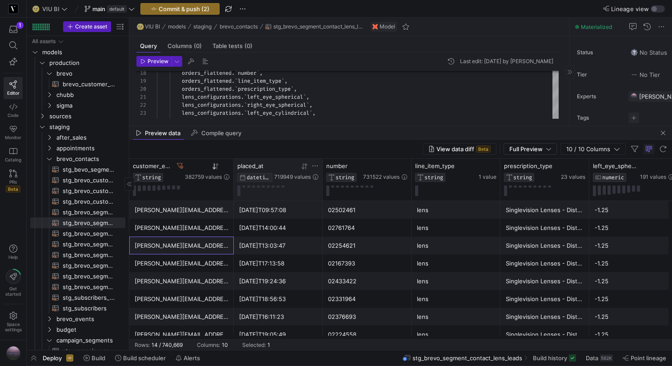
click at [301, 166] on icon at bounding box center [304, 166] width 7 height 7
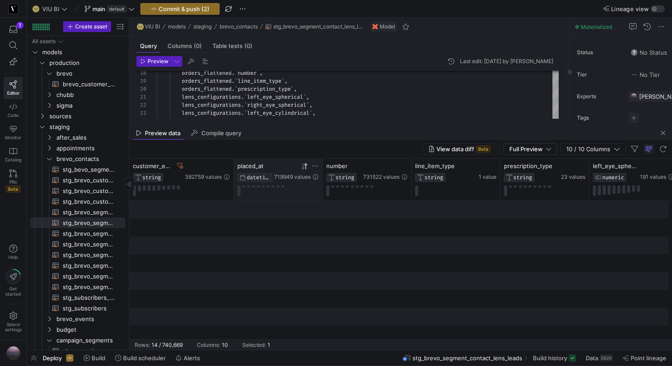
click at [301, 166] on icon at bounding box center [304, 166] width 7 height 7
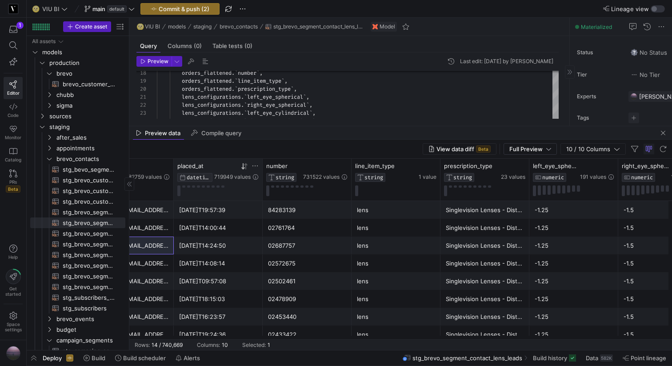
scroll to position [0, 71]
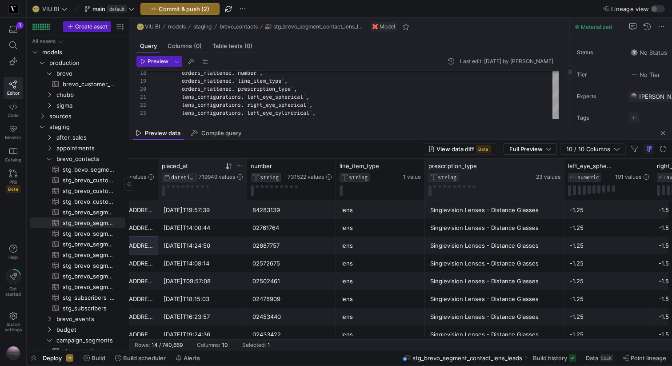
drag, startPoint x: 511, startPoint y: 168, endPoint x: 572, endPoint y: 168, distance: 60.8
click at [565, 168] on div at bounding box center [564, 180] width 4 height 42
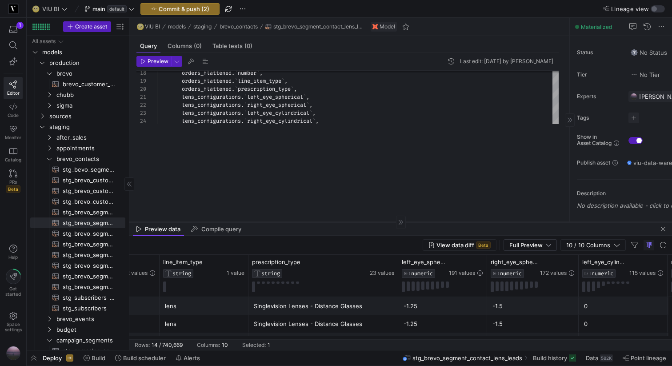
drag, startPoint x: 352, startPoint y: 126, endPoint x: 361, endPoint y: 222, distance: 96.3
click at [361, 222] on div at bounding box center [400, 222] width 542 height 0
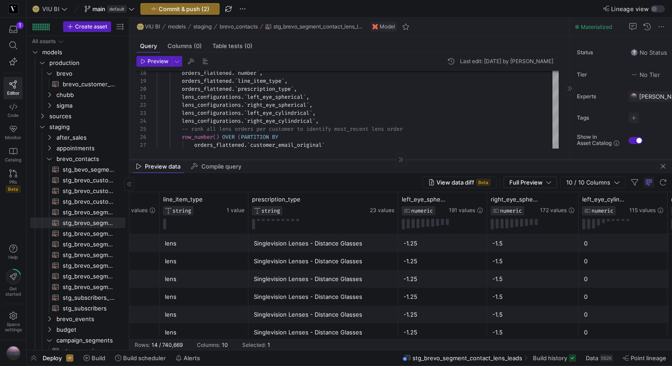
drag, startPoint x: 316, startPoint y: 221, endPoint x: 317, endPoint y: 131, distance: 90.2
click at [317, 159] on div at bounding box center [400, 159] width 542 height 0
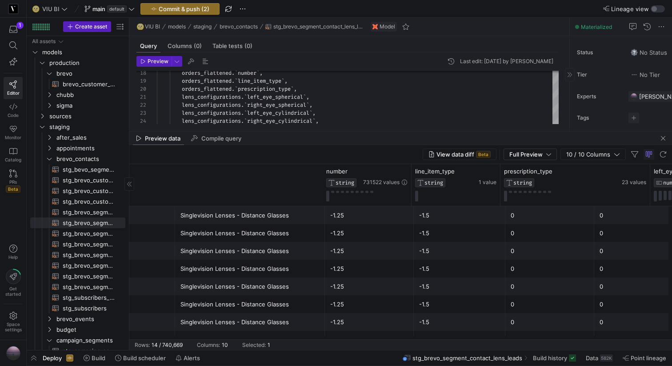
scroll to position [0, 0]
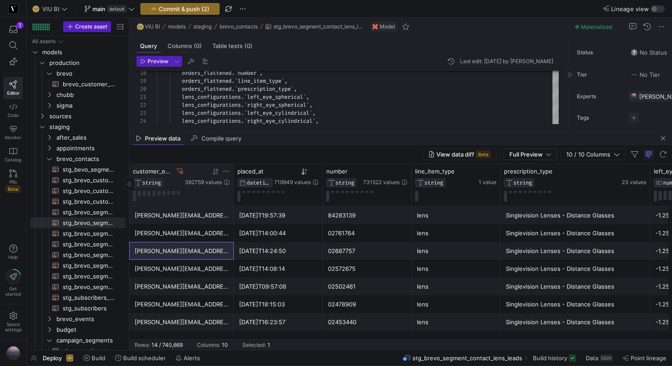
click at [181, 167] on div "customer_email_original" at bounding box center [158, 170] width 50 height 7
click at [180, 169] on icon at bounding box center [180, 171] width 6 height 6
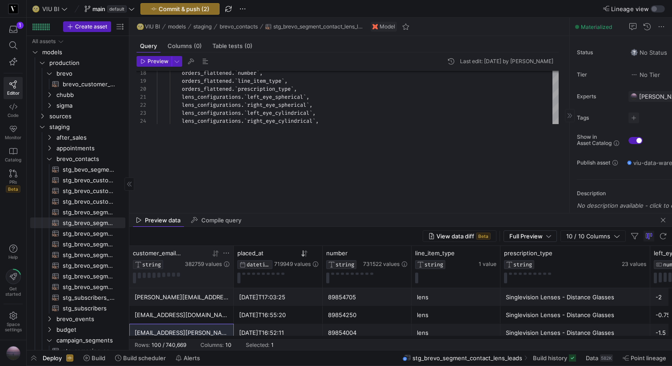
drag, startPoint x: 303, startPoint y: 131, endPoint x: 299, endPoint y: 214, distance: 82.3
click at [299, 214] on as-split "🌝 VIU BI models staging brevo_contacts stg_brevo_segment_contact_lens_leads Mod…" at bounding box center [400, 184] width 542 height 332
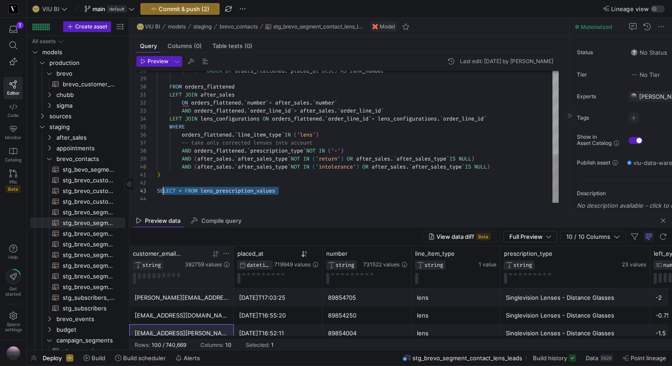
scroll to position [16, 0]
drag, startPoint x: 286, startPoint y: 191, endPoint x: 157, endPoint y: 190, distance: 129.2
click at [157, 190] on div "ORDER BY orders_flattened . ` placed_at ` DESC ) AS rank_number FROM orders_fla…" at bounding box center [357, 23] width 401 height 359
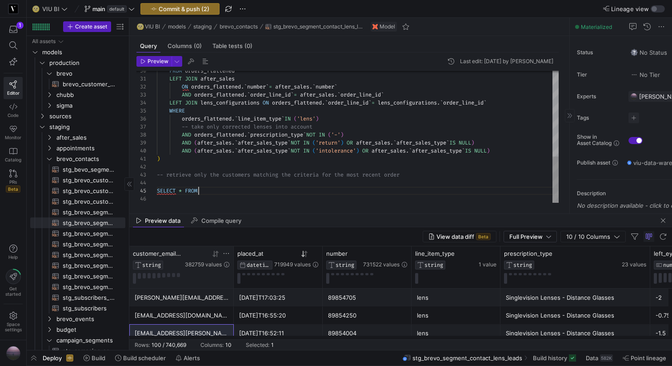
scroll to position [32, 45]
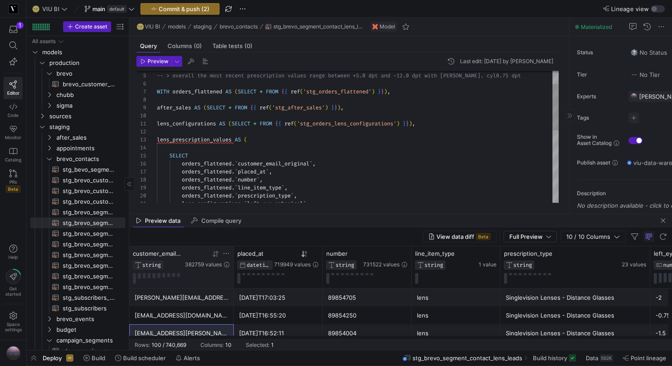
click at [183, 138] on div "lens_configurations . ` left_eye_spherical ` , orders_flattened . ` prescriptio…" at bounding box center [357, 219] width 401 height 375
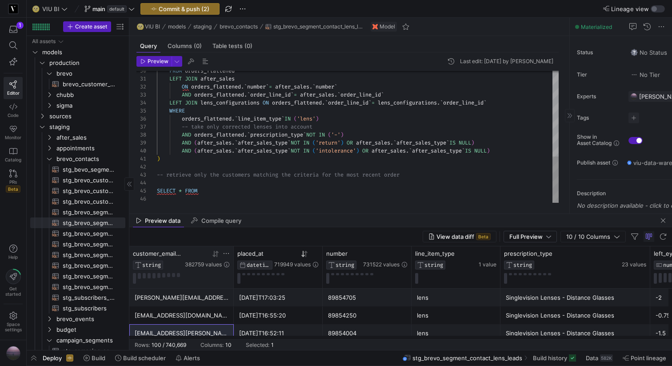
click at [215, 191] on div "FROM orders_flattened LEFT JOIN after_sales ON orders_flattened . ` number ` = …" at bounding box center [357, 15] width 401 height 375
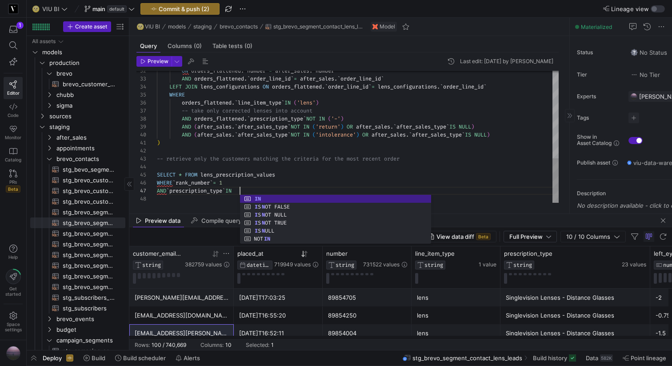
scroll to position [48, 86]
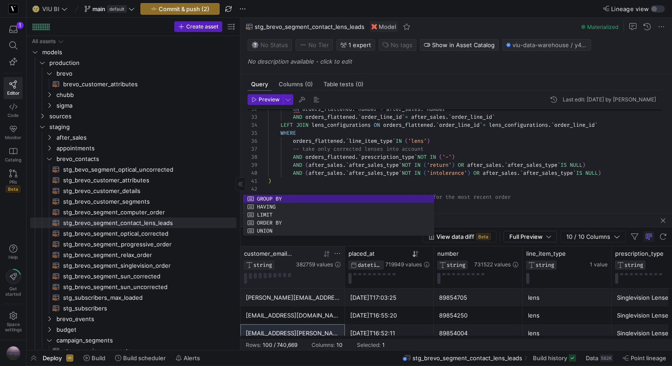
drag, startPoint x: 128, startPoint y: 92, endPoint x: 247, endPoint y: 92, distance: 119.0
click at [247, 92] on as-split "Create asset Drag here to set row groups Drag here to set column labels Group 1…" at bounding box center [349, 184] width 645 height 332
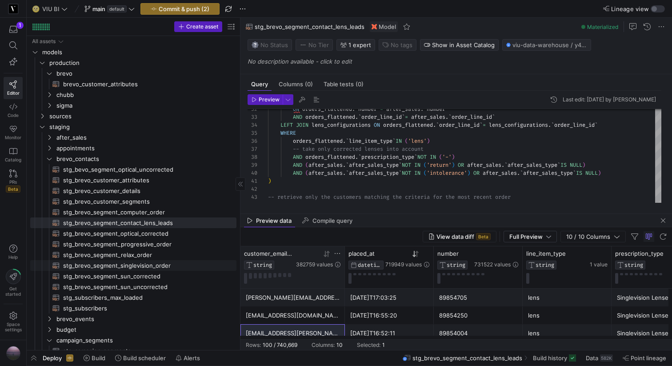
click at [131, 263] on span "stg_brevo_segment_singlevision_order​​​​​​​​​​" at bounding box center [144, 265] width 163 height 10
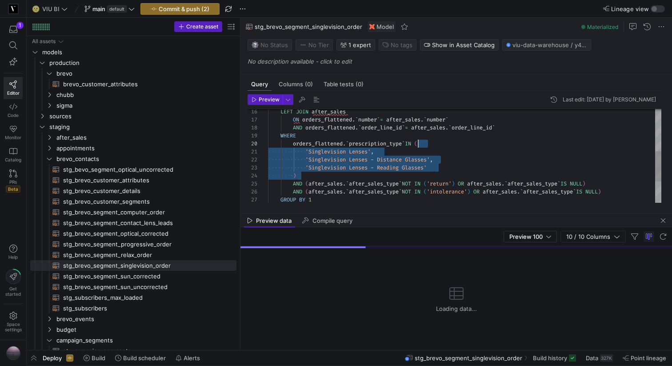
scroll to position [72, 154]
drag, startPoint x: 298, startPoint y: 175, endPoint x: 421, endPoint y: 141, distance: 126.8
click at [421, 141] on div "'Singlevision Lenses - Reading Glasses' 'Singlevision Lenses - Distance Glasses…" at bounding box center [464, 123] width 393 height 287
click at [179, 223] on span "stg_brevo_segment_contact_lens_leads​​​​​​​​​​" at bounding box center [144, 223] width 163 height 10
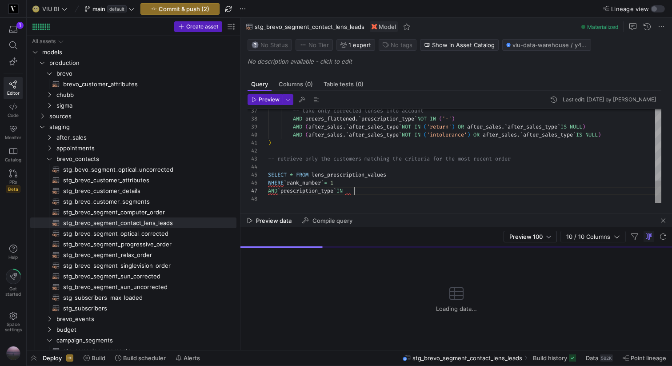
click at [381, 190] on div "-- take only corrected lenses into account AND orders_flattened . ` prescriptio…" at bounding box center [464, 7] width 393 height 391
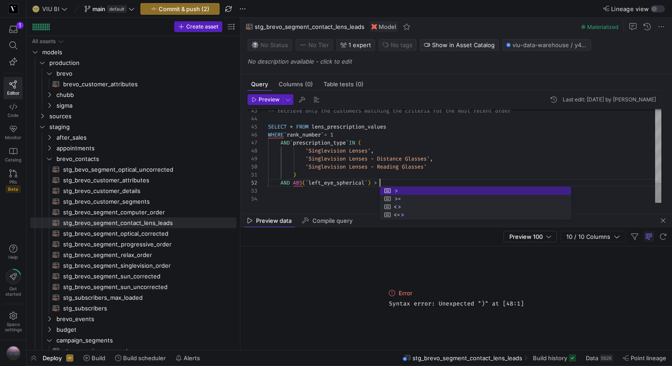
scroll to position [8, 115]
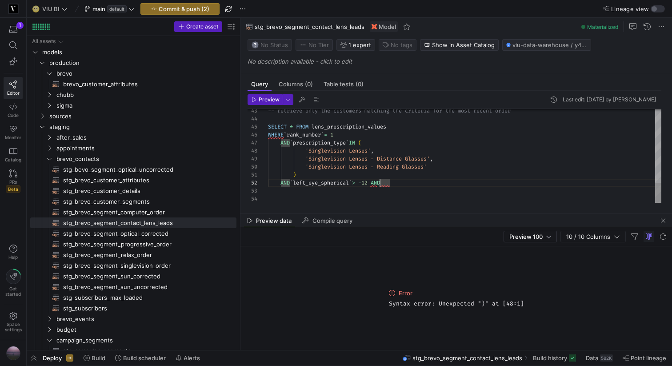
scroll to position [16, 13]
drag, startPoint x: 378, startPoint y: 181, endPoint x: 294, endPoint y: 180, distance: 83.1
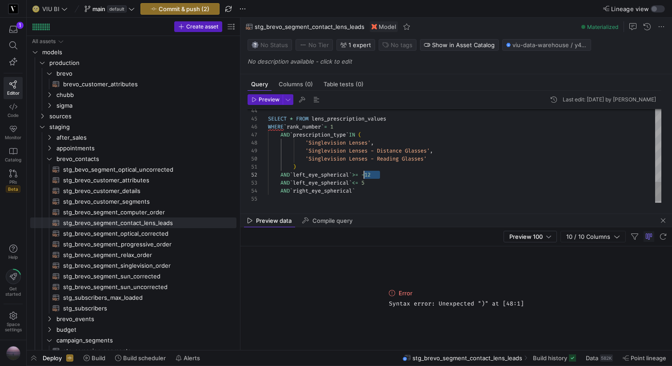
scroll to position [8, 93]
drag, startPoint x: 379, startPoint y: 174, endPoint x: 361, endPoint y: 173, distance: 17.8
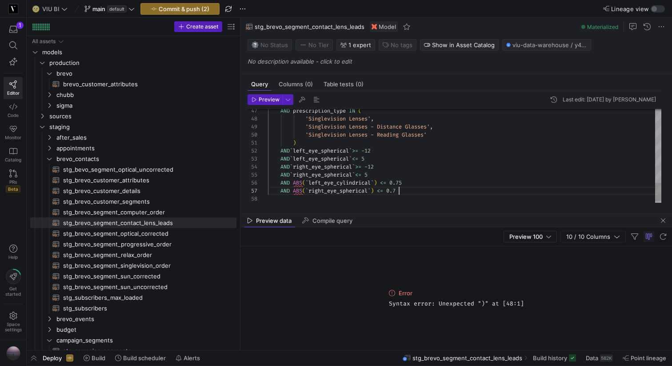
scroll to position [48, 134]
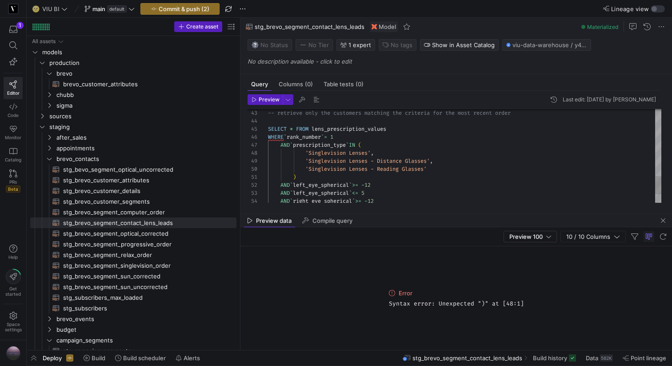
click at [287, 133] on div "AND ` prescription_type ` IN ( 'Singlevision Lenses' , 'Singlevision Lenses - D…" at bounding box center [464, 5] width 393 height 479
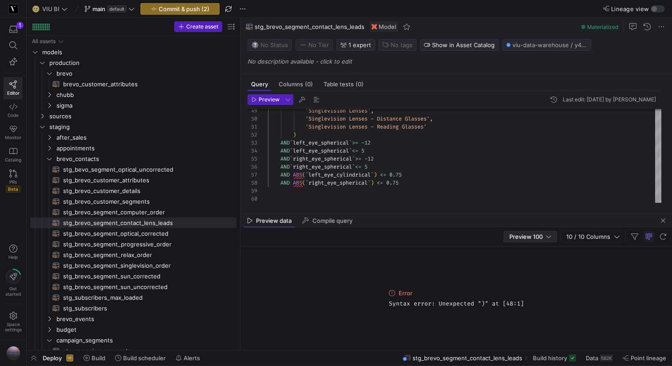
click at [518, 236] on span "Preview 100" at bounding box center [525, 236] width 33 height 7
click at [520, 265] on span "Full Preview" at bounding box center [530, 265] width 46 height 7
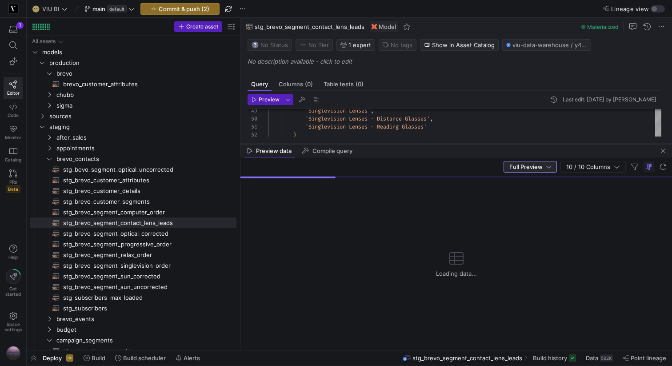
drag, startPoint x: 360, startPoint y: 213, endPoint x: 360, endPoint y: 131, distance: 82.2
click at [360, 143] on div at bounding box center [455, 143] width 431 height 0
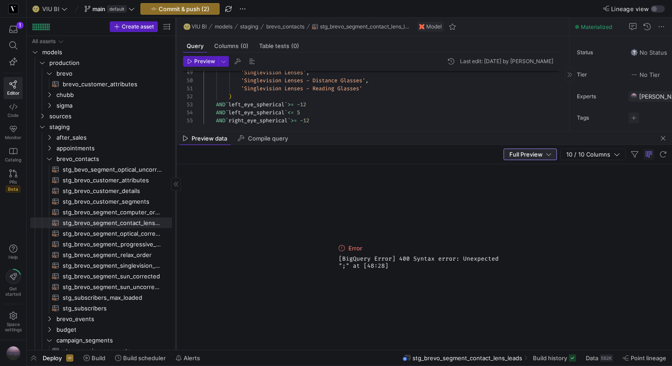
drag, startPoint x: 239, startPoint y: 79, endPoint x: 175, endPoint y: 79, distance: 64.4
click at [175, 79] on div at bounding box center [175, 184] width 0 height 332
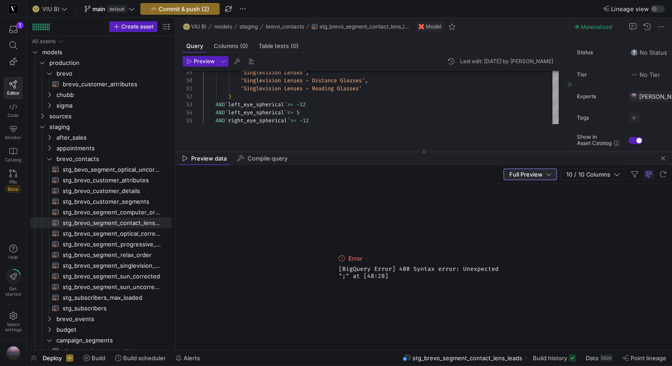
drag, startPoint x: 301, startPoint y: 132, endPoint x: 301, endPoint y: 159, distance: 26.6
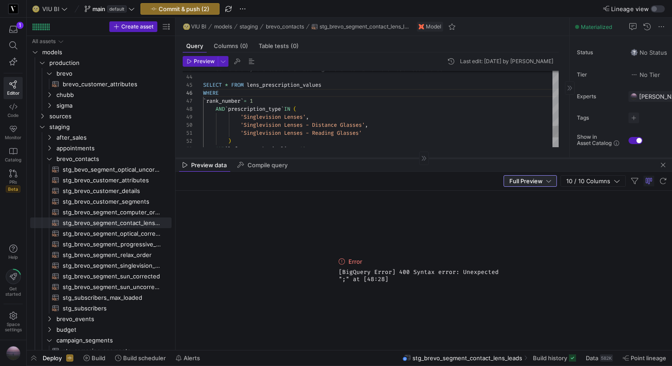
scroll to position [56, 102]
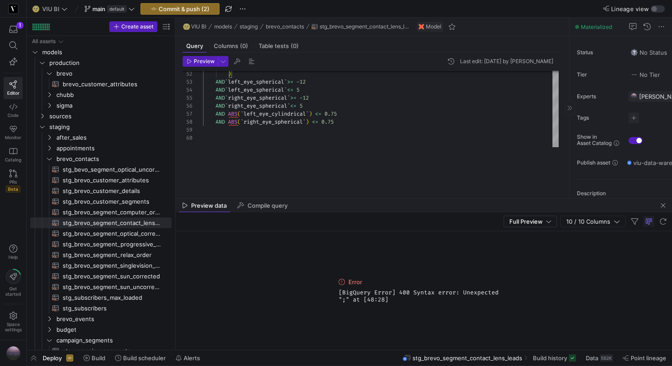
drag, startPoint x: 316, startPoint y: 159, endPoint x: 309, endPoint y: 201, distance: 43.3
click at [309, 201] on as-split "🌝 VIU BI models staging brevo_contacts stg_brevo_segment_contact_lens_leads Mod…" at bounding box center [423, 184] width 496 height 332
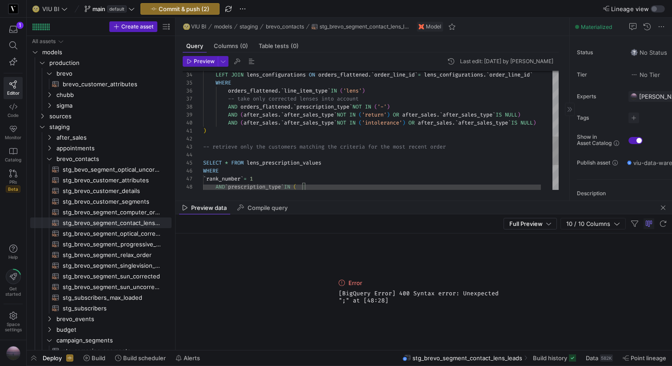
click at [212, 155] on div "LEFT JOIN lens_configurations ON orders_flattened . ` order_line_id ` = lens_co…" at bounding box center [386, 46] width 367 height 492
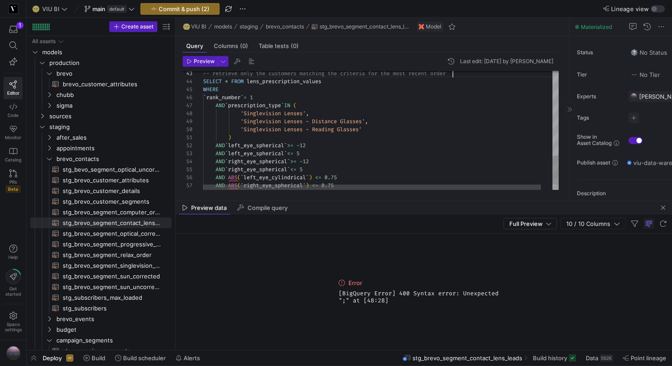
scroll to position [8, 112]
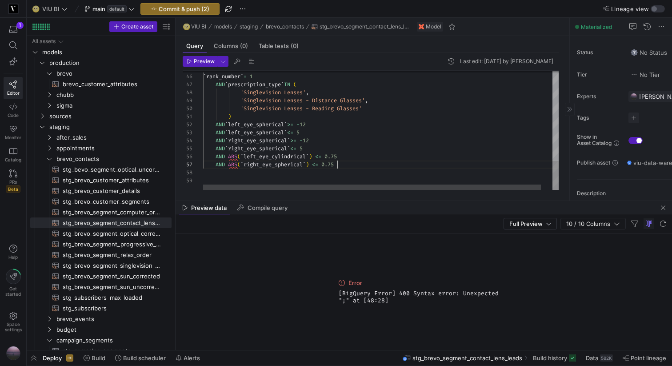
scroll to position [48, 134]
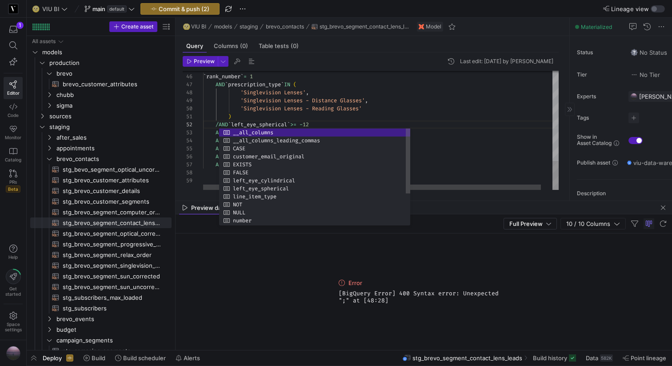
scroll to position [8, 19]
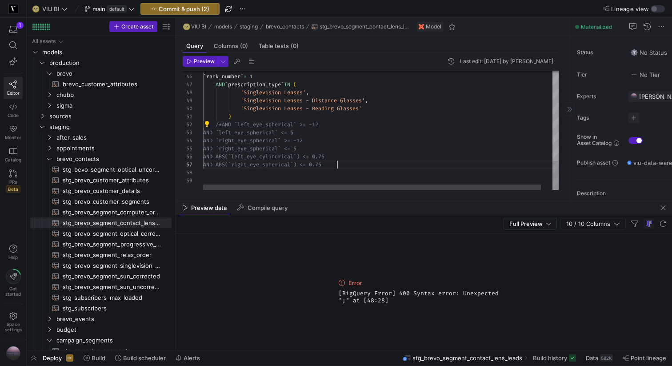
click at [201, 59] on span "Preview" at bounding box center [204, 61] width 21 height 6
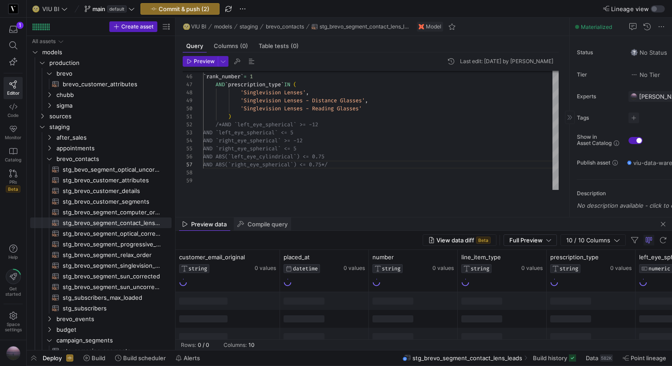
drag, startPoint x: 268, startPoint y: 201, endPoint x: 268, endPoint y: 217, distance: 16.4
click at [268, 217] on as-split "🌝 VIU BI models staging brevo_contacts stg_brevo_segment_contact_lens_leads Mod…" at bounding box center [423, 184] width 496 height 332
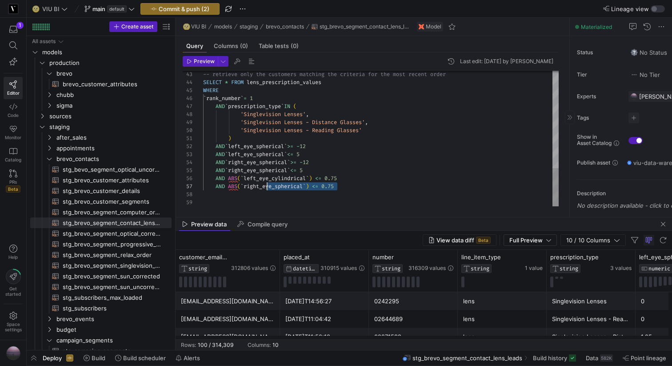
scroll to position [40, 0]
drag, startPoint x: 340, startPoint y: 186, endPoint x: 191, endPoint y: 175, distance: 150.0
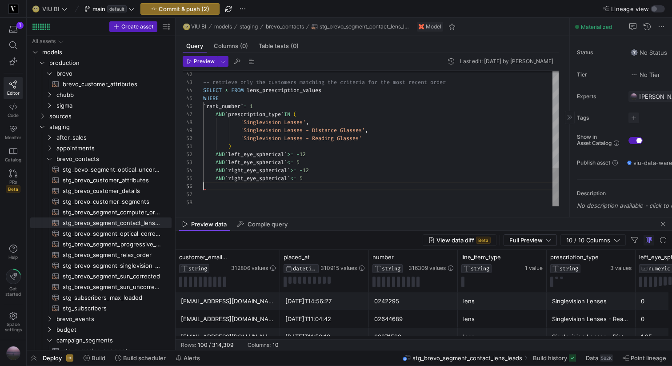
type textarea ") AND `left_eye_spherical` >= -12 AND `left_eye_spherical` <= 5 AND `right_eye_…"
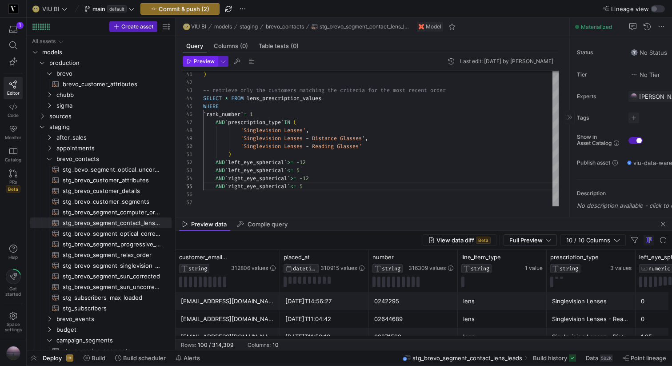
click at [207, 62] on span "Preview" at bounding box center [204, 61] width 21 height 6
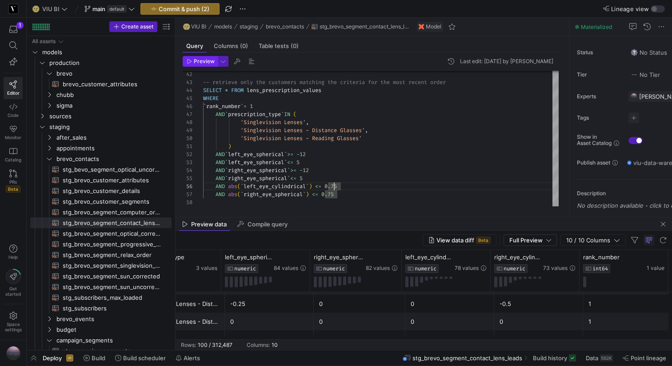
type textarea ") AND `left_eye_spherical` >= -12 AND `left_eye_spherical` <= 5 AND `right_eye_…"
click at [200, 60] on span "Preview" at bounding box center [204, 61] width 21 height 6
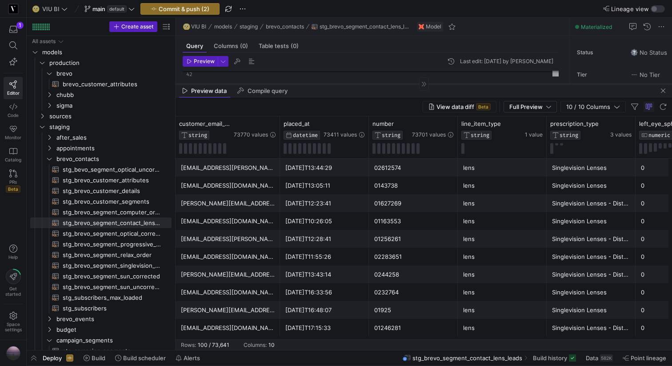
drag, startPoint x: 302, startPoint y: 216, endPoint x: 324, endPoint y: 83, distance: 135.0
click at [324, 83] on div at bounding box center [423, 83] width 496 height 0
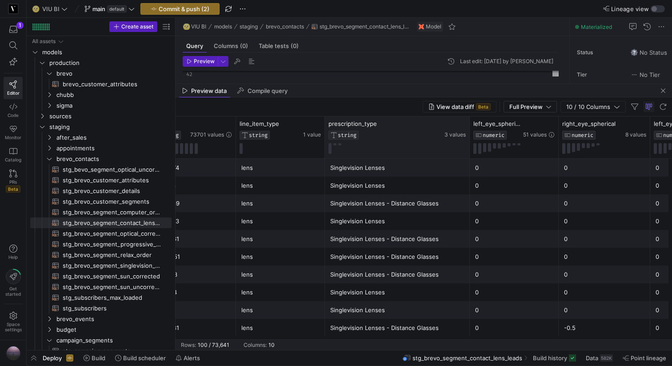
drag, startPoint x: 412, startPoint y: 129, endPoint x: 467, endPoint y: 132, distance: 55.2
click at [467, 132] on div at bounding box center [469, 137] width 4 height 42
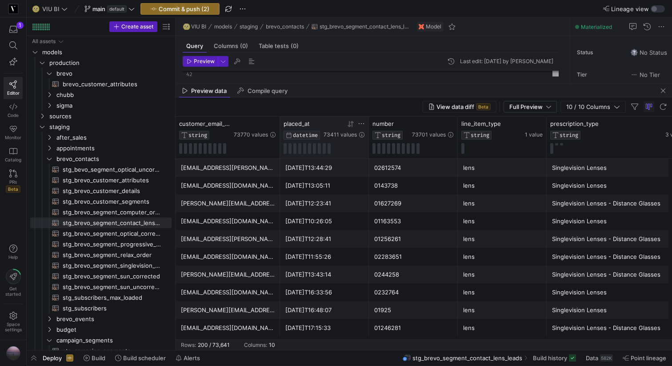
click at [349, 125] on icon at bounding box center [348, 124] width 3 height 6
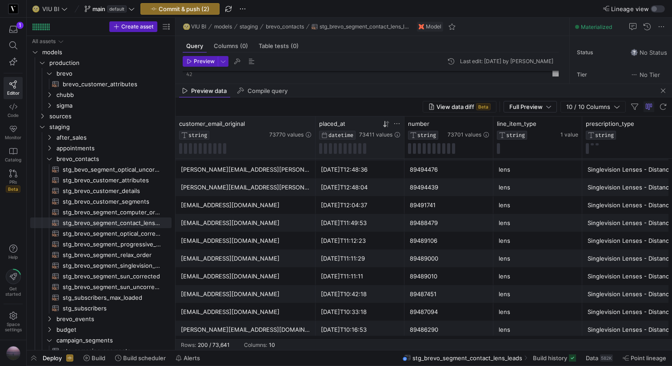
drag, startPoint x: 278, startPoint y: 119, endPoint x: 314, endPoint y: 124, distance: 35.9
click at [314, 124] on div at bounding box center [315, 137] width 4 height 42
click at [174, 9] on span "Commit & push (2)" at bounding box center [184, 8] width 51 height 7
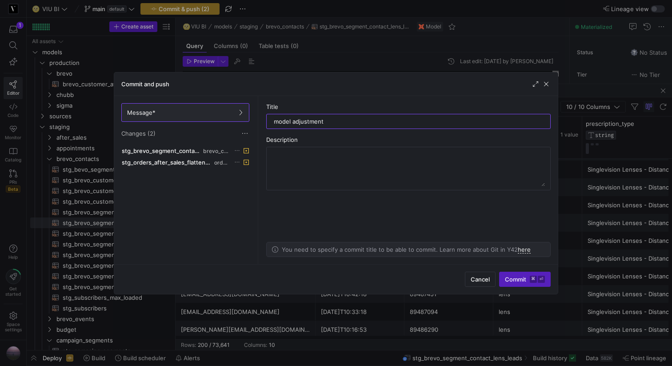
type input "model adjustments"
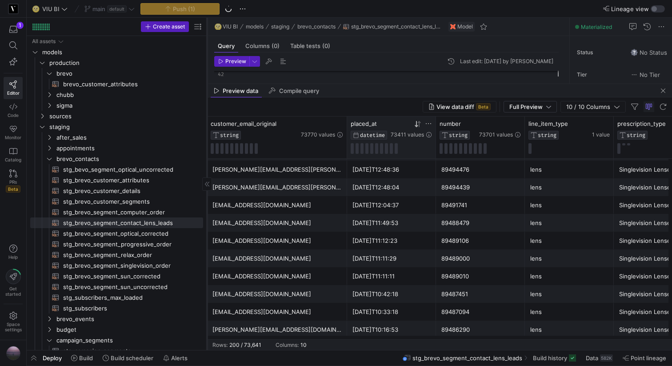
drag, startPoint x: 174, startPoint y: 79, endPoint x: 212, endPoint y: 81, distance: 37.8
click at [207, 81] on div at bounding box center [207, 184] width 0 height 332
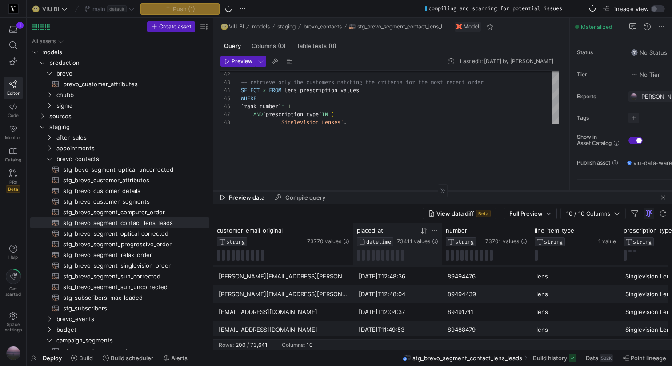
drag, startPoint x: 340, startPoint y: 83, endPoint x: 342, endPoint y: 191, distance: 107.1
click at [342, 191] on div at bounding box center [442, 190] width 458 height 0
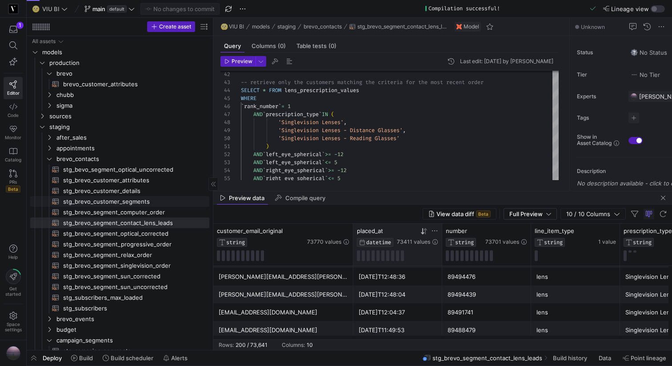
click at [135, 199] on span "stg_brevo_customer_segments​​​​​​​​​​" at bounding box center [131, 201] width 136 height 10
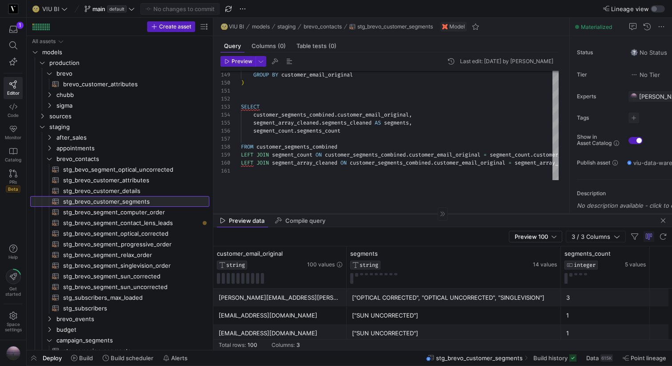
drag, startPoint x: 332, startPoint y: 190, endPoint x: 328, endPoint y: 249, distance: 59.2
click at [328, 214] on div at bounding box center [442, 213] width 458 height 0
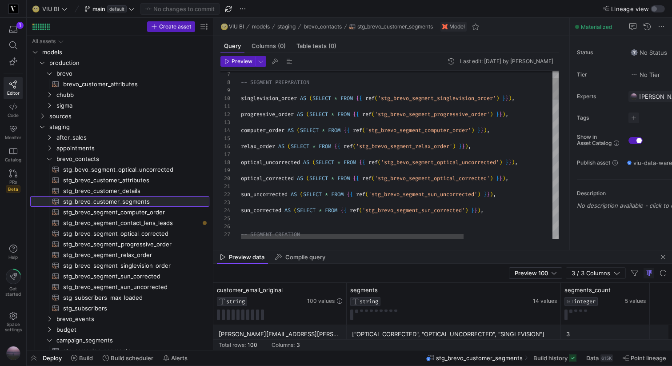
scroll to position [80, 0]
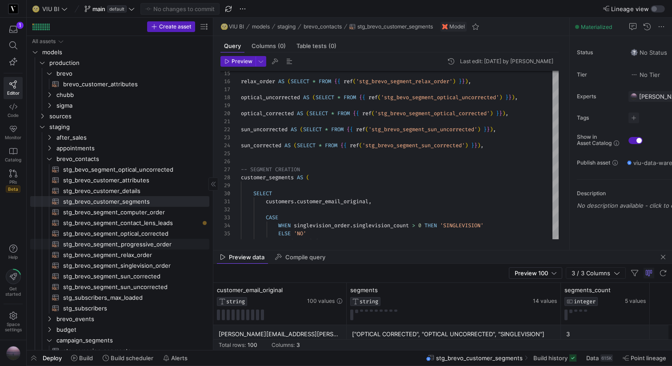
click at [150, 246] on span "stg_brevo_segment_progressive_order​​​​​​​​​​" at bounding box center [131, 244] width 136 height 10
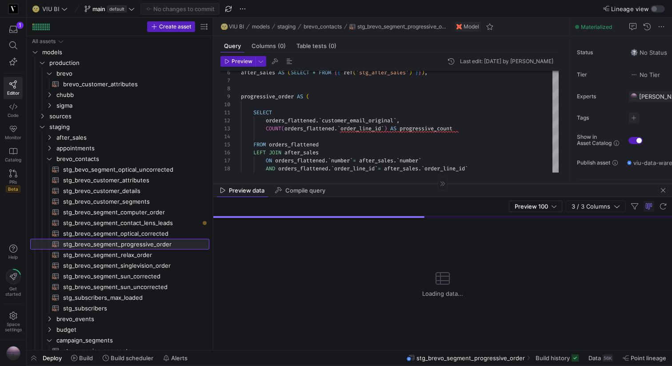
drag, startPoint x: 333, startPoint y: 250, endPoint x: 334, endPoint y: 182, distance: 68.0
click at [334, 183] on div at bounding box center [442, 183] width 458 height 0
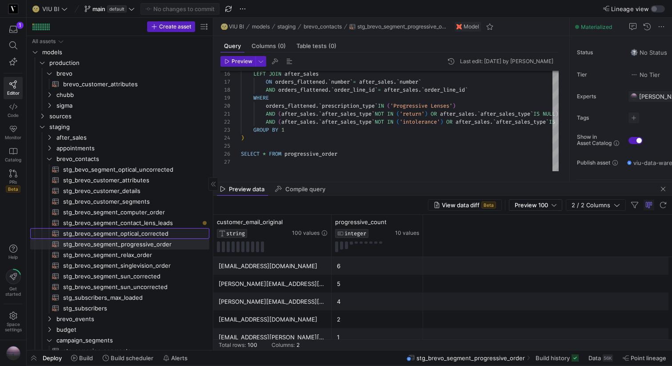
click at [143, 231] on span "stg_brevo_segment_optical_corrected​​​​​​​​​​" at bounding box center [131, 233] width 136 height 10
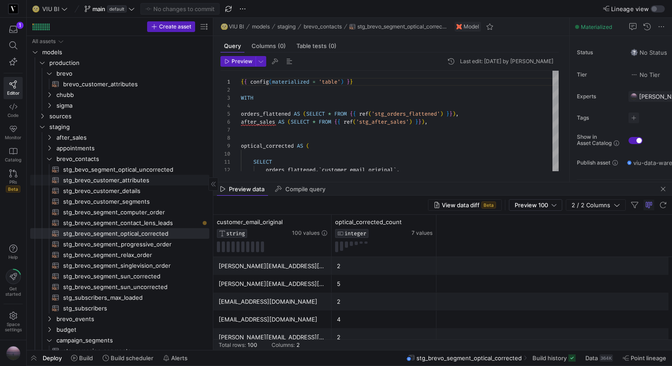
click at [126, 181] on span "stg_brevo_customer_attributes​​​​​​​​​​" at bounding box center [131, 180] width 136 height 10
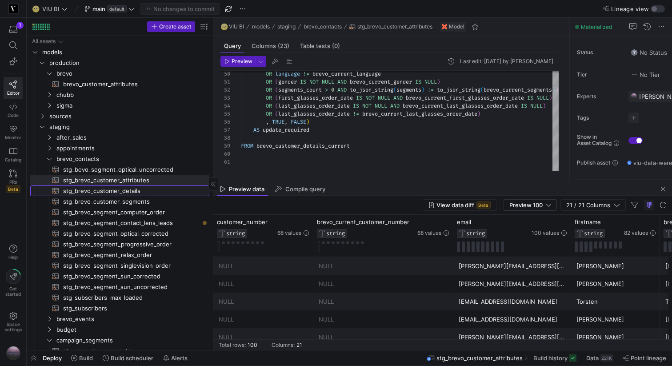
click at [107, 192] on span "stg_brevo_customer_details​​​​​​​​​​" at bounding box center [131, 191] width 136 height 10
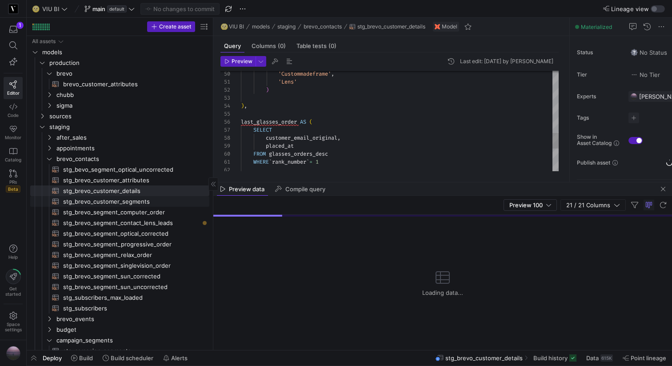
click at [110, 205] on span "stg_brevo_customer_segments​​​​​​​​​​" at bounding box center [131, 201] width 136 height 10
type textarea "-- requires full build to be updated {{ config(materialized = 'table') }} WITH …"
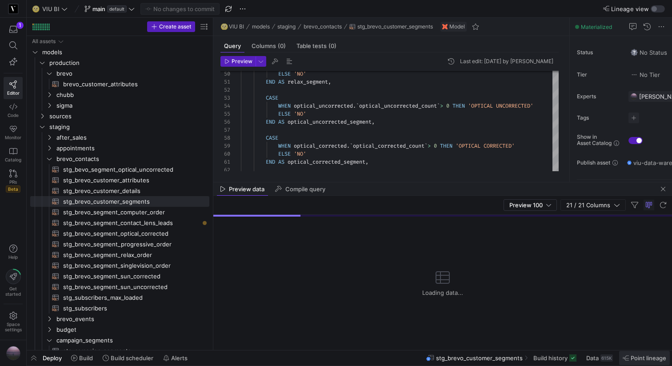
click at [644, 356] on span "Point lineage" at bounding box center [648, 357] width 36 height 7
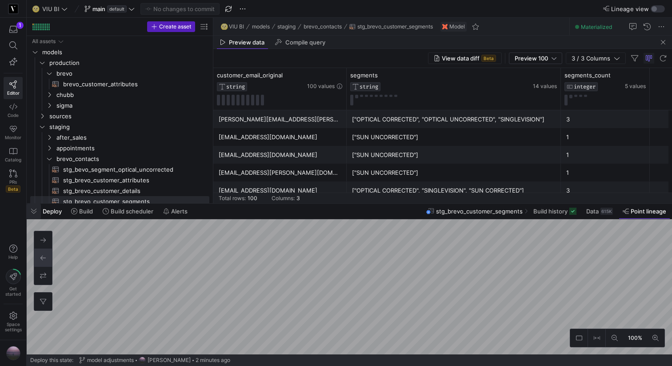
click at [34, 210] on span "button" at bounding box center [34, 210] width 14 height 15
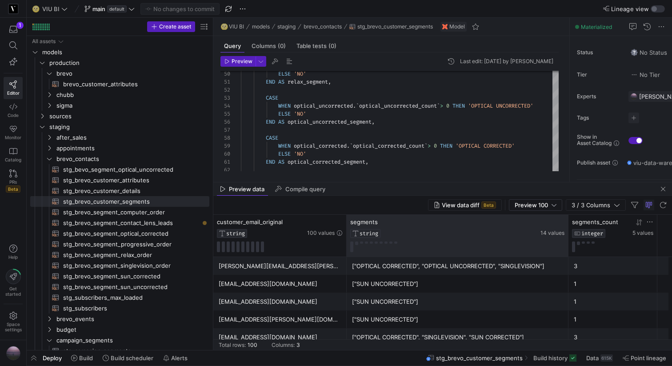
drag, startPoint x: 559, startPoint y: 227, endPoint x: 618, endPoint y: 228, distance: 59.1
click at [619, 228] on div "customer_email_original STRING 100 values segments STRING 14 values segments_co…" at bounding box center [435, 236] width 444 height 42
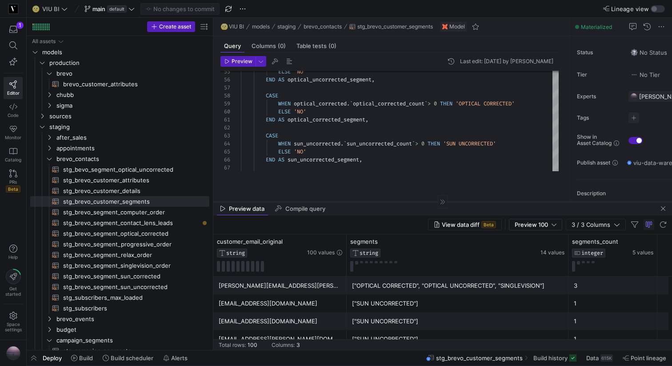
drag, startPoint x: 415, startPoint y: 182, endPoint x: 415, endPoint y: 207, distance: 25.8
click at [415, 202] on div at bounding box center [442, 201] width 458 height 0
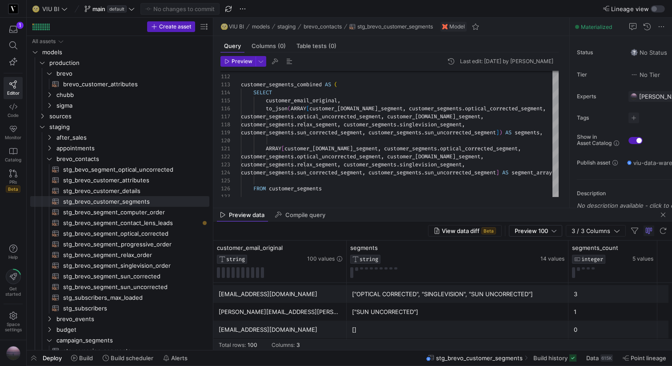
scroll to position [394, 0]
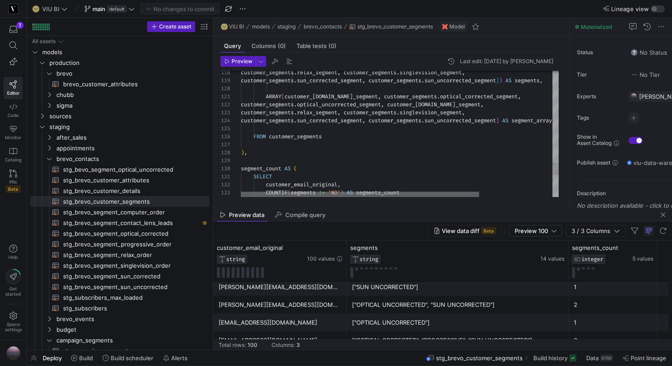
click at [310, 193] on div at bounding box center [360, 193] width 238 height 5
